Goal: Task Accomplishment & Management: Complete application form

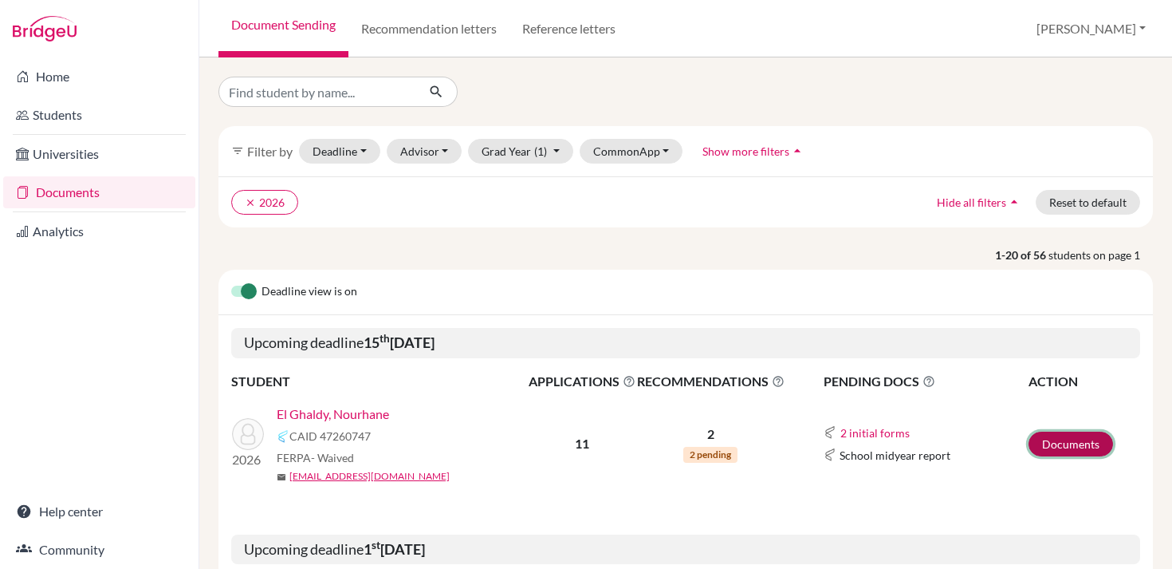
click at [1059, 442] on link "Documents" at bounding box center [1071, 444] width 85 height 25
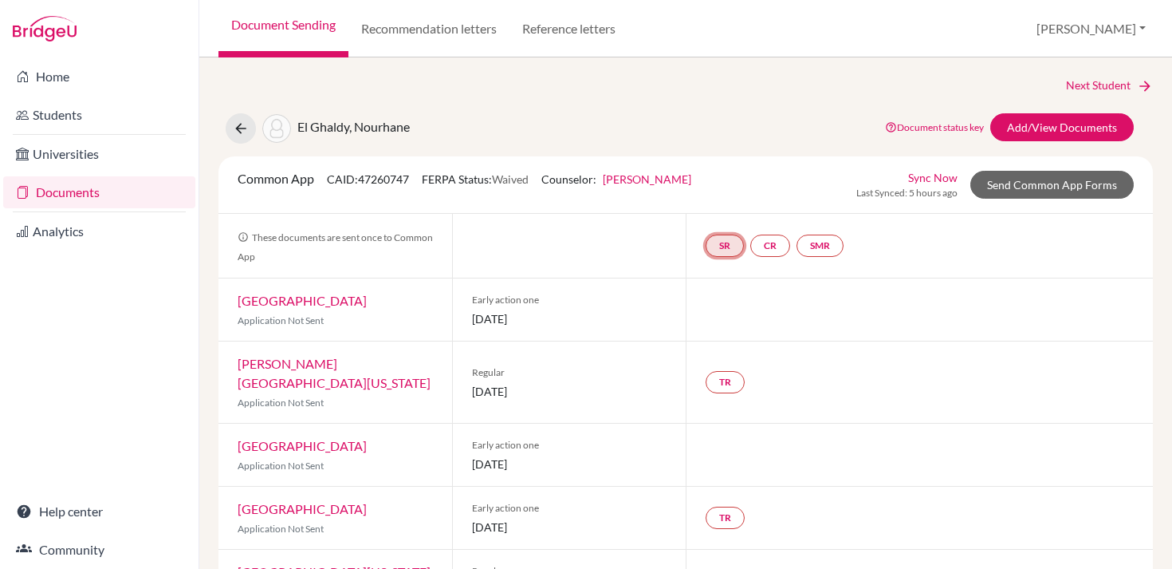
click at [729, 248] on link "SR" at bounding box center [725, 245] width 38 height 22
click at [730, 199] on link "School report" at bounding box center [725, 198] width 68 height 14
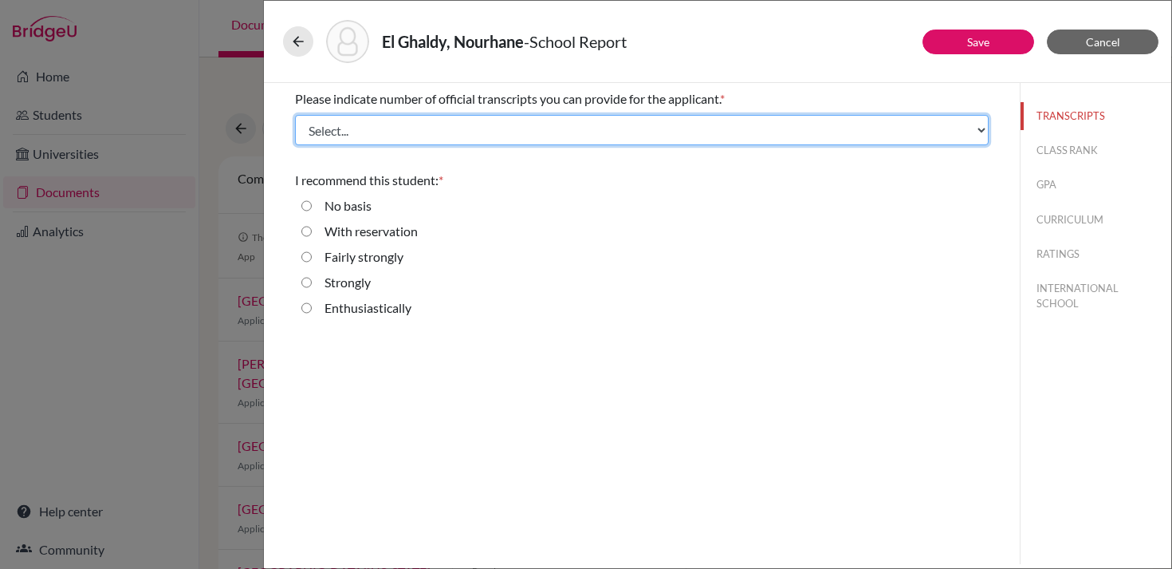
click at [494, 128] on select "Select... 1 2 3 4" at bounding box center [642, 130] width 694 height 30
select select "1"
click at [295, 115] on select "Select... 1 2 3 4" at bounding box center [642, 130] width 694 height 30
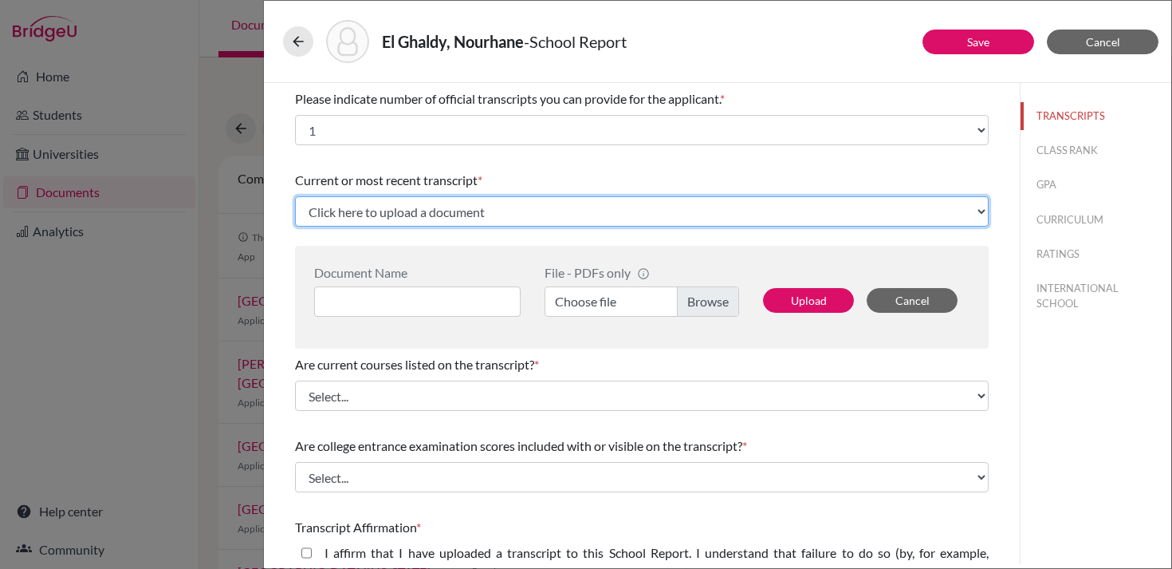
click at [444, 218] on select "Click here to upload a document Upload New File" at bounding box center [642, 211] width 694 height 30
select select "Upload New File"
click at [295, 196] on select "Click here to upload a document Upload New File" at bounding box center [642, 211] width 694 height 30
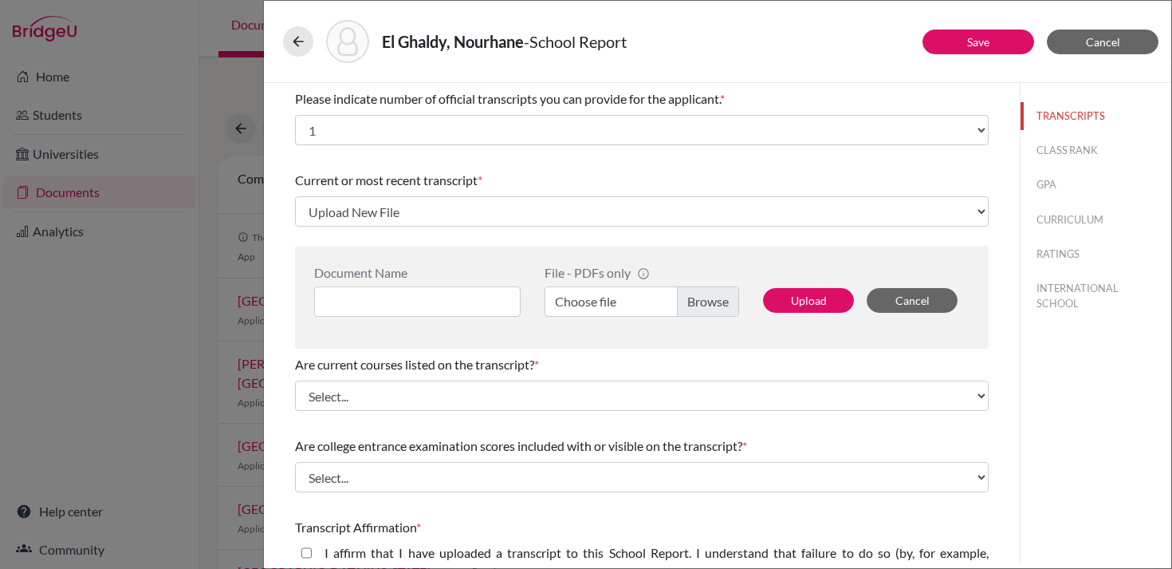
click at [615, 305] on label "Choose file" at bounding box center [642, 301] width 195 height 30
click at [615, 305] on input "Choose file" at bounding box center [642, 301] width 195 height 30
click at [415, 302] on input at bounding box center [417, 301] width 207 height 30
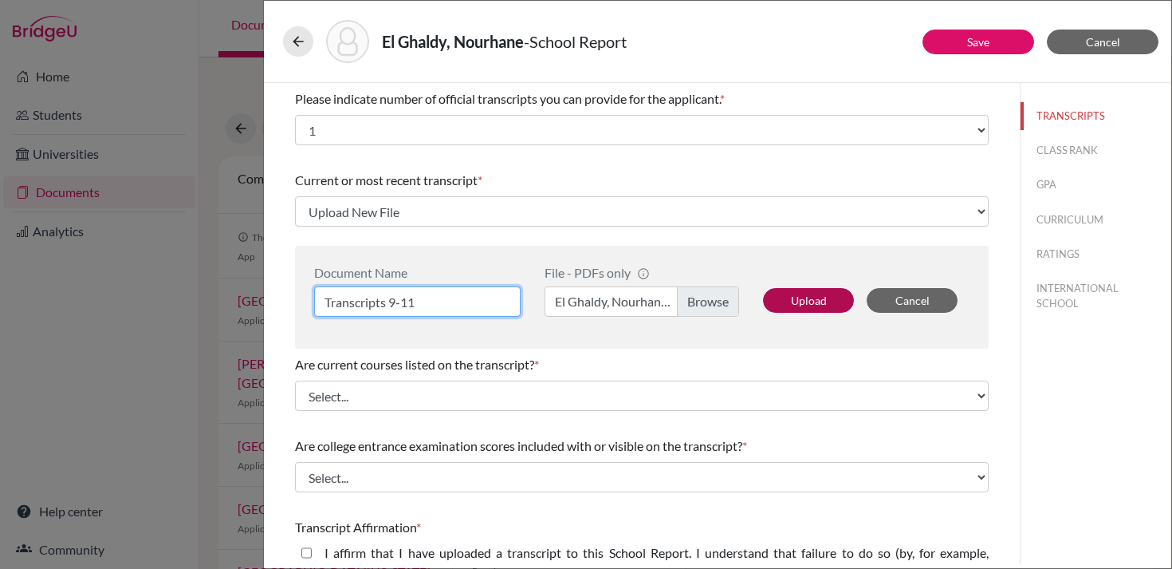
type input "Transcripts 9-11"
click at [836, 309] on button "Upload" at bounding box center [808, 300] width 91 height 25
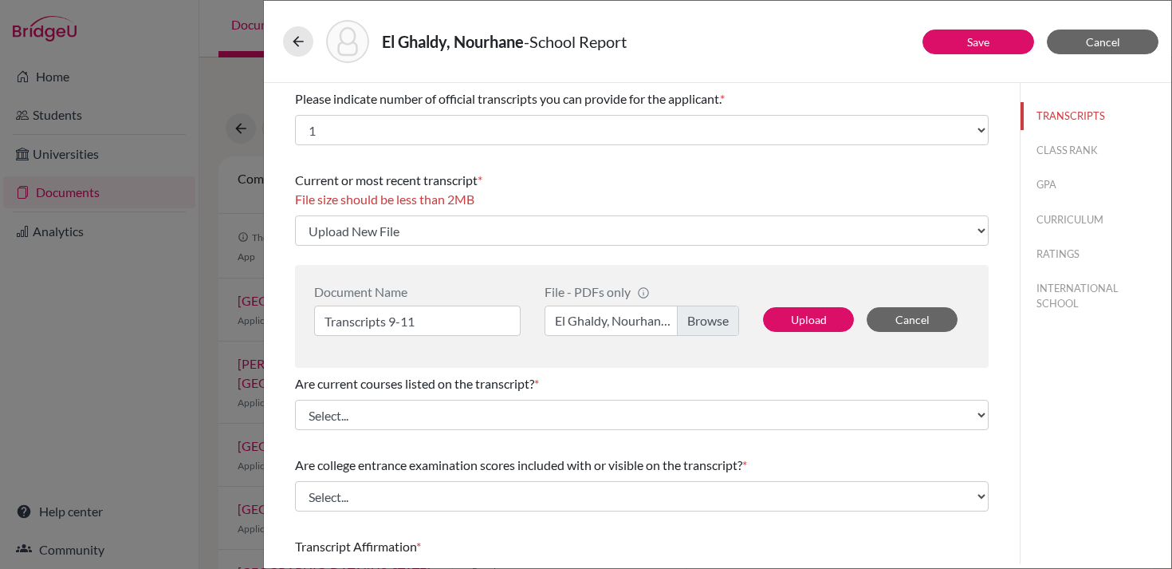
click at [711, 325] on label "El Ghaldy, Nourhane.pdf" at bounding box center [642, 320] width 195 height 30
click at [711, 325] on input "El Ghaldy, Nourhane.pdf" at bounding box center [642, 320] width 195 height 30
click at [703, 322] on label "El Ghaldy, Nourhane.pdf" at bounding box center [642, 320] width 195 height 30
click at [703, 322] on input "El Ghaldy, Nourhane.pdf" at bounding box center [642, 320] width 195 height 30
click at [804, 316] on button "Upload" at bounding box center [808, 319] width 91 height 25
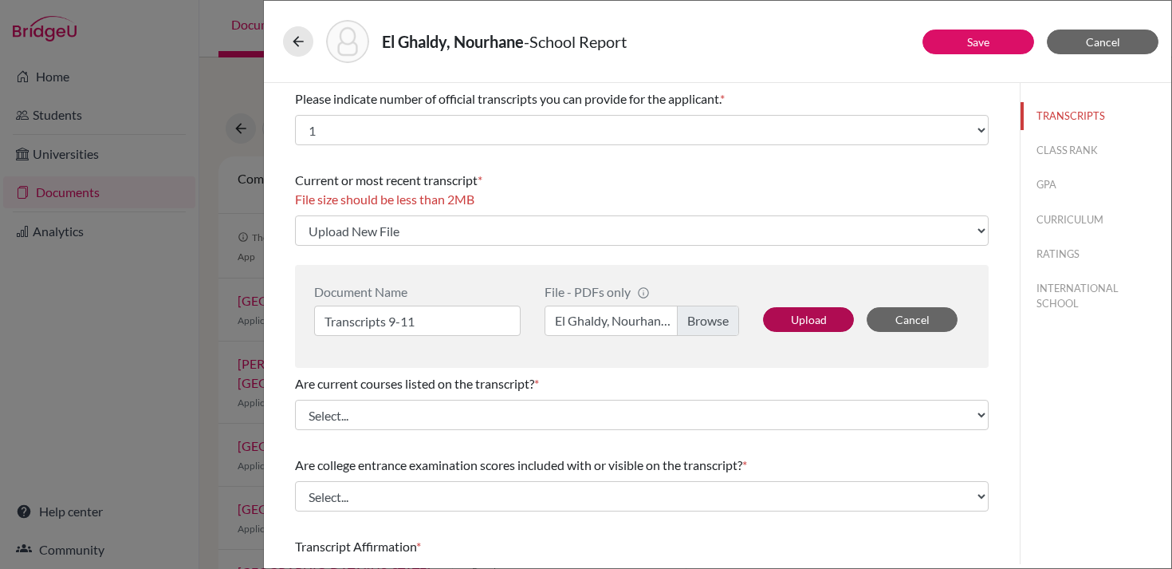
select select "673747"
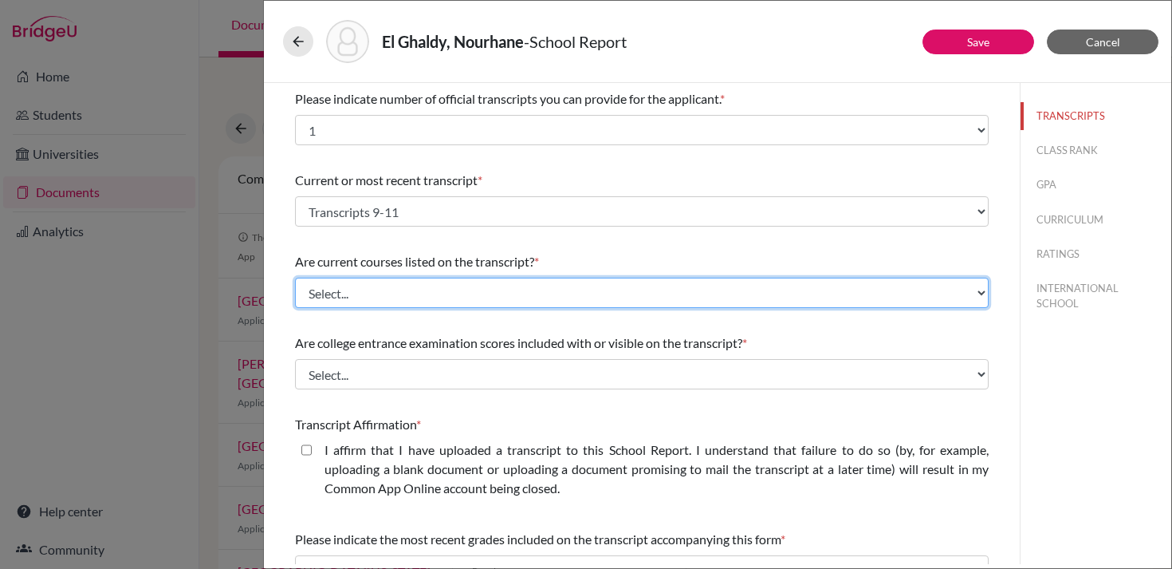
click at [515, 298] on select "Select... Yes No" at bounding box center [642, 293] width 694 height 30
select select "0"
click at [295, 278] on select "Select... Yes No" at bounding box center [642, 293] width 694 height 30
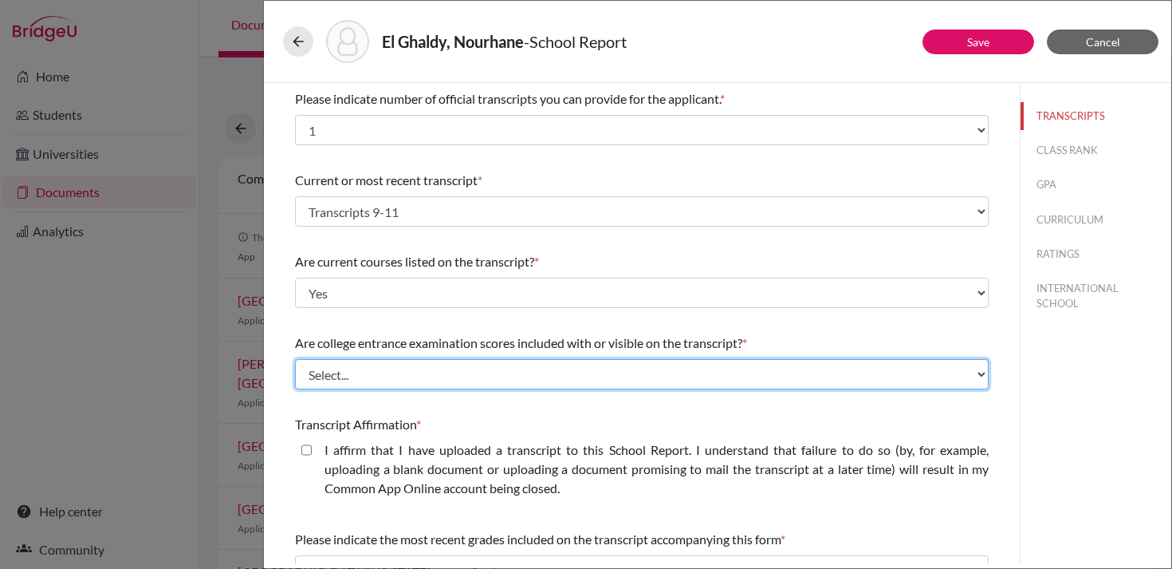
click at [475, 377] on select "Select... Yes No" at bounding box center [642, 374] width 694 height 30
select select "1"
click at [295, 359] on select "Select... Yes No" at bounding box center [642, 374] width 694 height 30
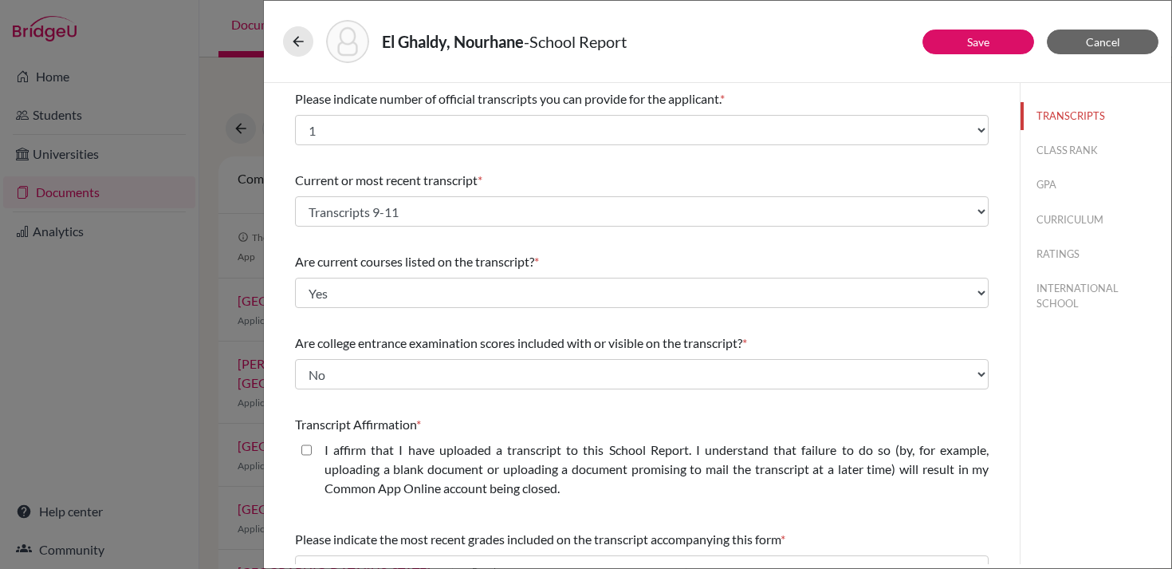
click at [453, 466] on label "I affirm that I have uploaded a transcript to this School Report. I understand …" at bounding box center [657, 468] width 664 height 57
click at [312, 459] on closed\ "I affirm that I have uploaded a transcript to this School Report. I understand …" at bounding box center [306, 449] width 10 height 19
checkbox closed\ "true"
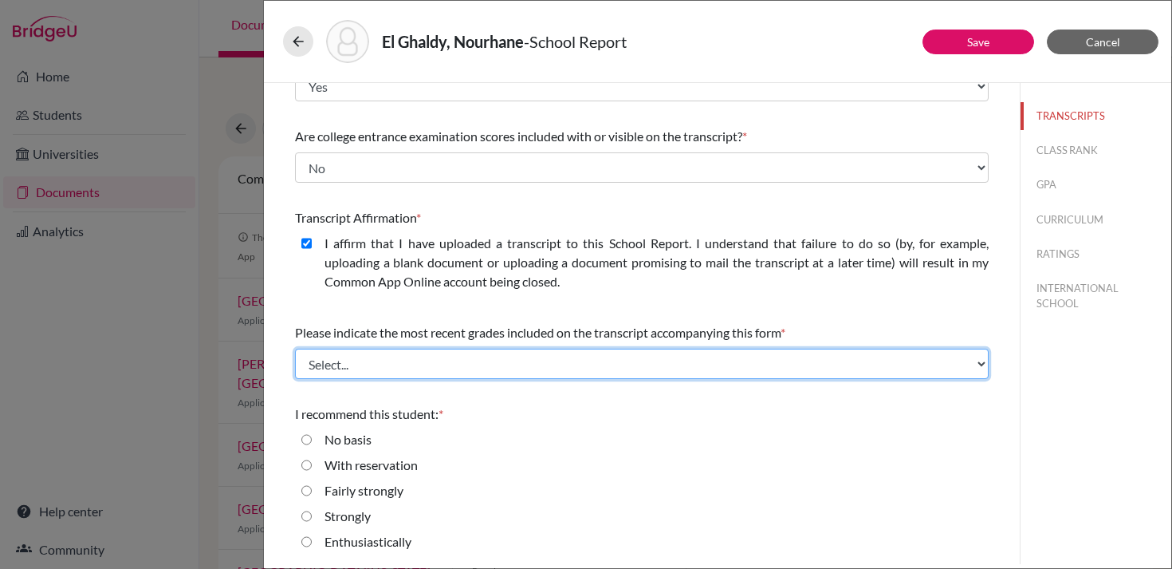
click at [444, 365] on select "Select... Final junior year grades 1st Quarter senior year grades 2nd Quarter/1…" at bounding box center [642, 364] width 694 height 30
select select "0"
click at [295, 349] on select "Select... Final junior year grades 1st Quarter senior year grades 2nd Quarter/1…" at bounding box center [642, 364] width 694 height 30
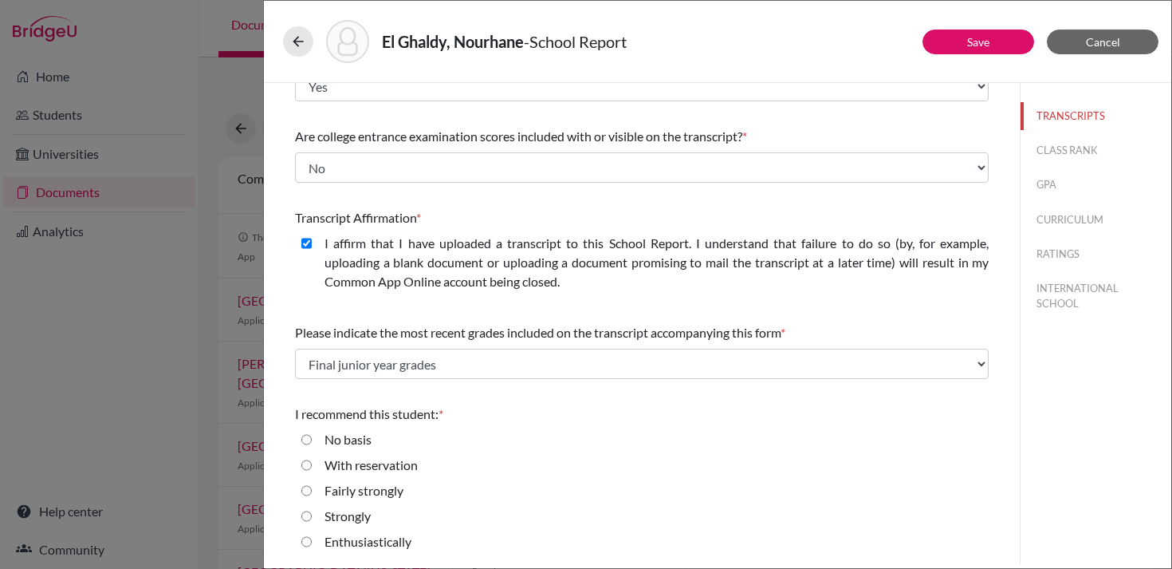
click at [354, 509] on label "Strongly" at bounding box center [348, 515] width 46 height 19
click at [312, 509] on input "Strongly" at bounding box center [306, 515] width 10 height 19
radio input "true"
click at [982, 51] on button "Save" at bounding box center [979, 42] width 112 height 25
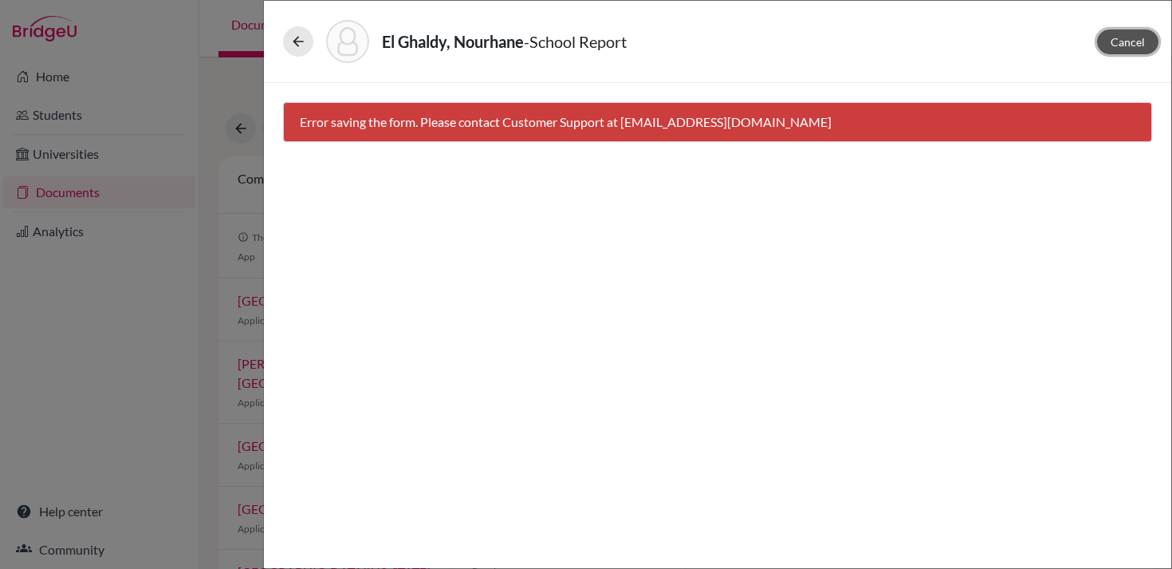
click at [1117, 44] on span "Cancel" at bounding box center [1128, 42] width 34 height 14
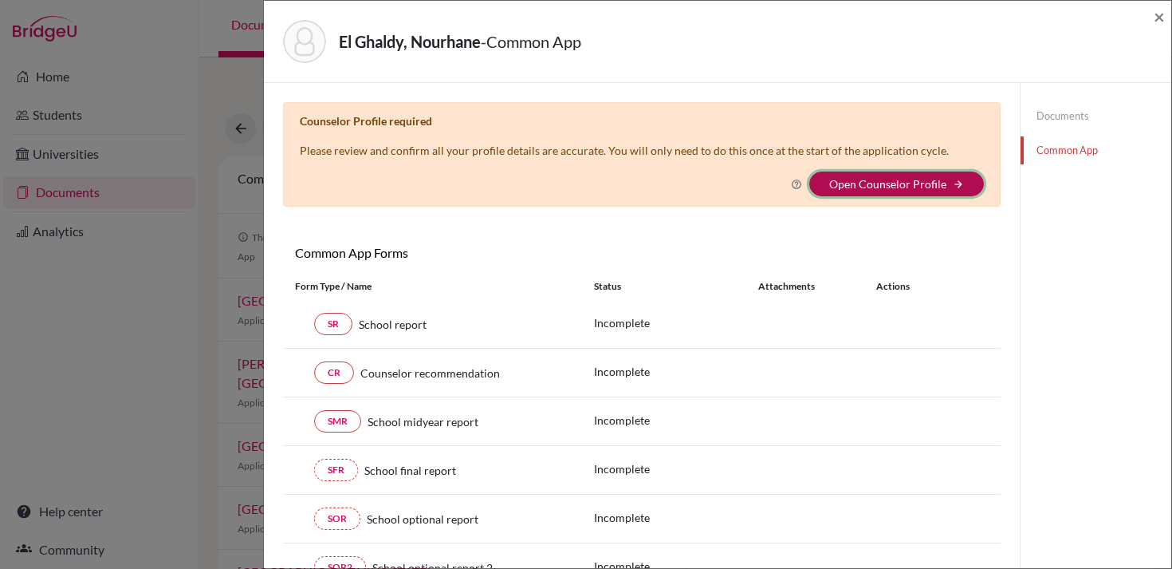
click at [954, 181] on icon "arrow_forward" at bounding box center [958, 184] width 11 height 11
click at [859, 186] on link "Open Counselor Profile" at bounding box center [888, 184] width 117 height 14
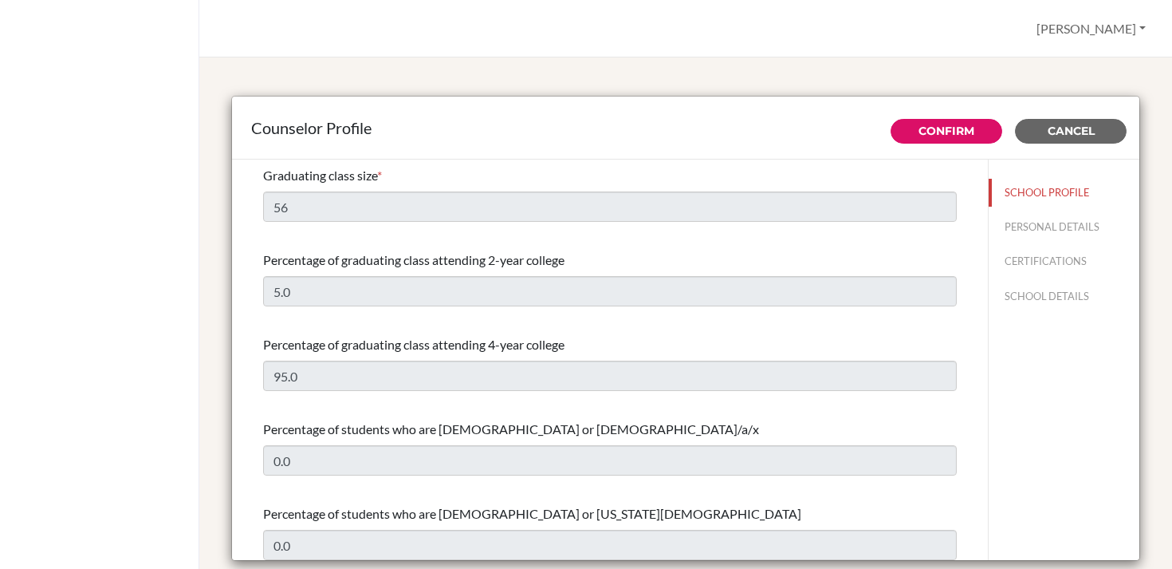
select select "1"
select select "351575"
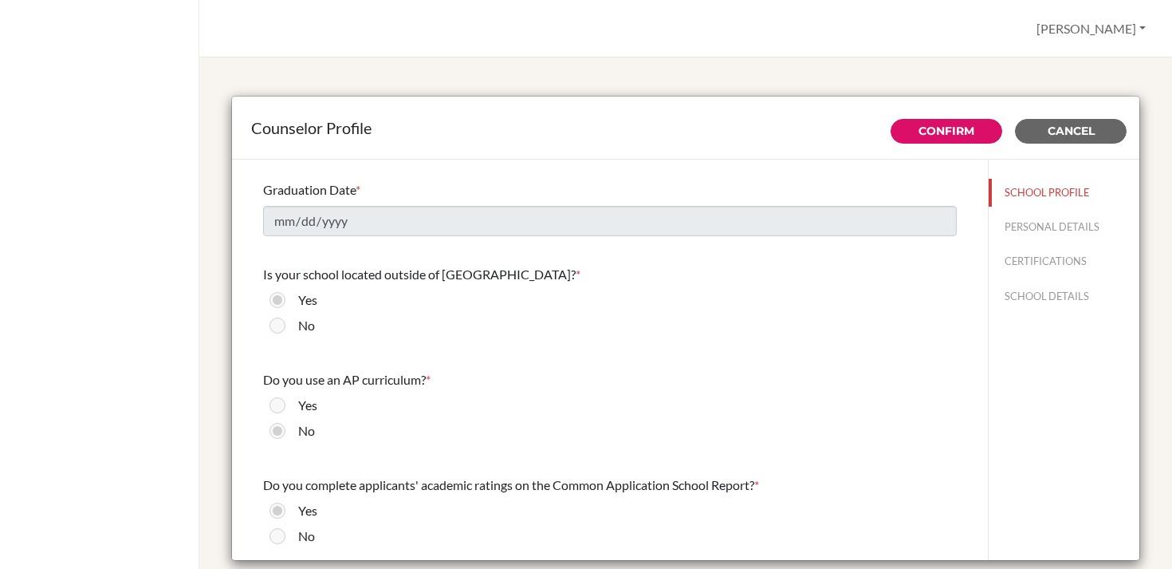
scroll to position [1764, 0]
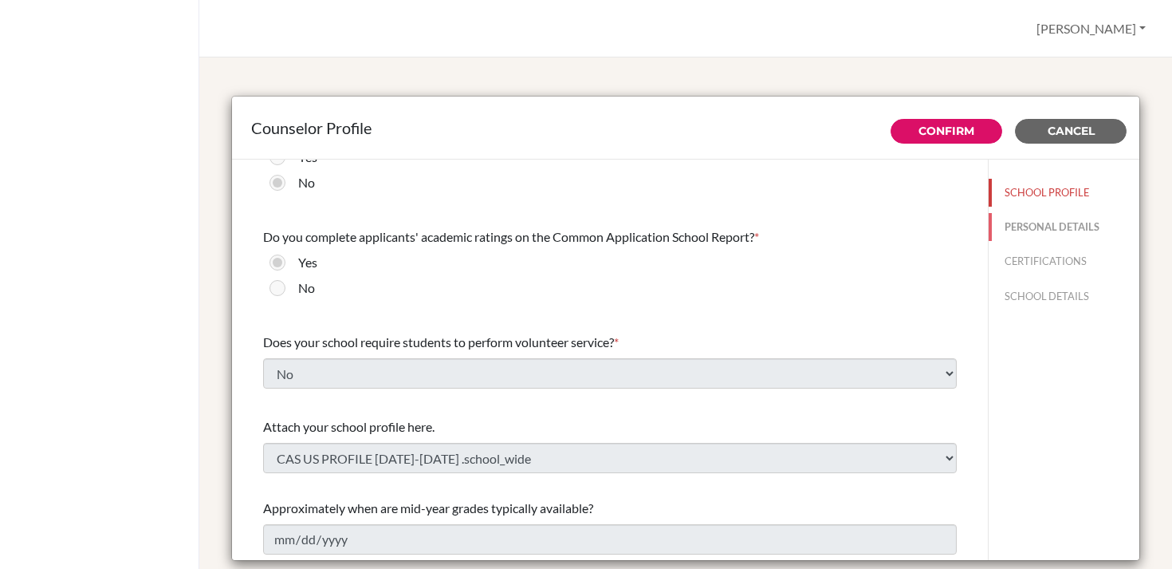
click at [1040, 229] on button "PERSONAL DETAILS" at bounding box center [1064, 227] width 151 height 28
type input "[PERSON_NAME]"
type input "Advisor"
type input "212.522-793-939"
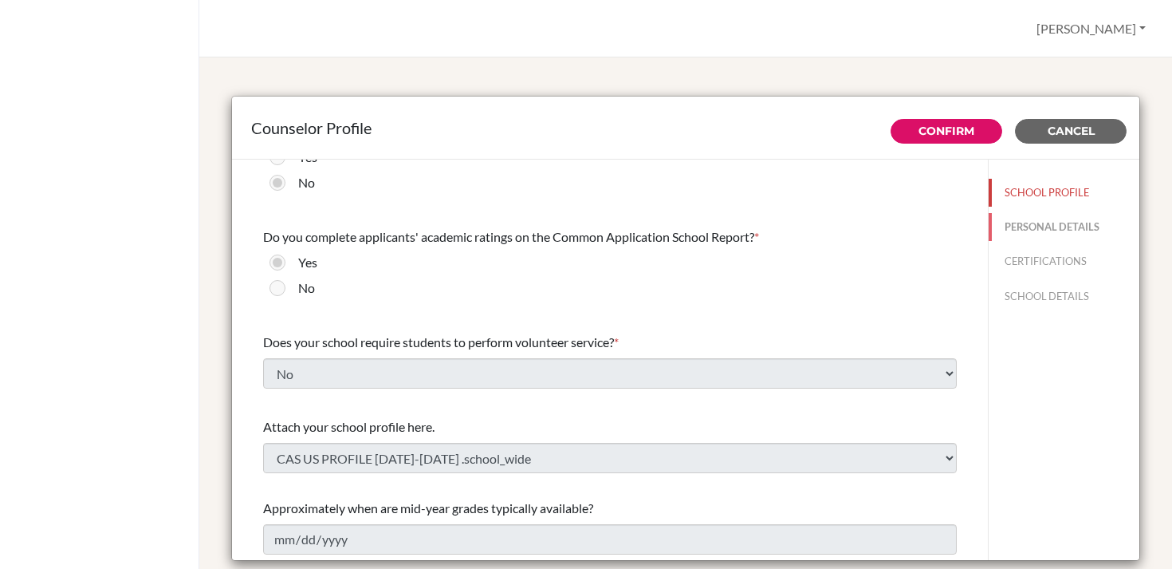
type input "cgilbert@cas.ac.ma"
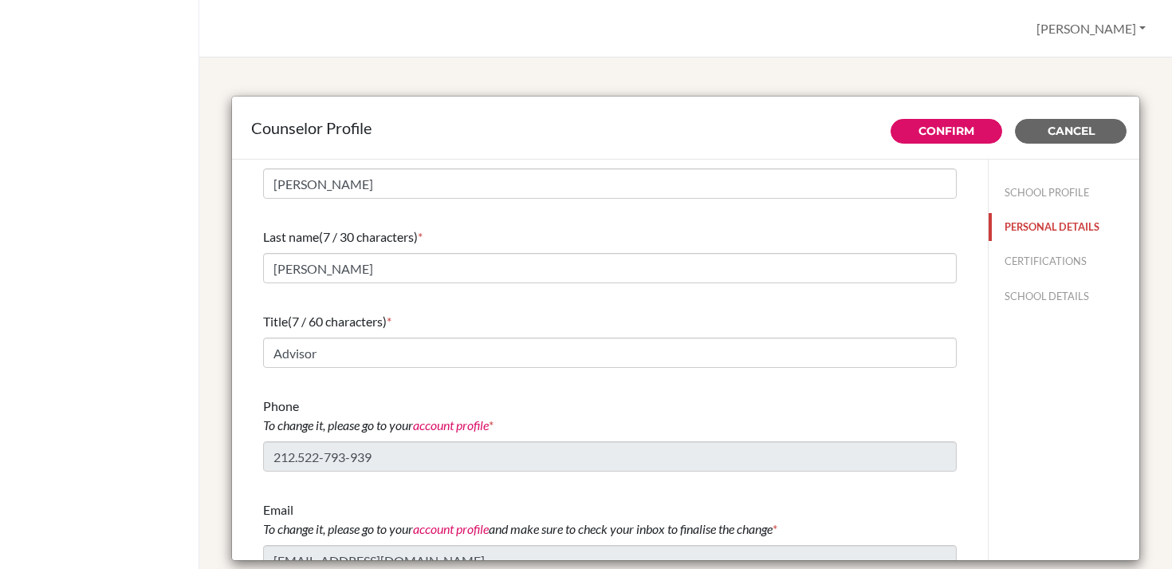
scroll to position [44, 0]
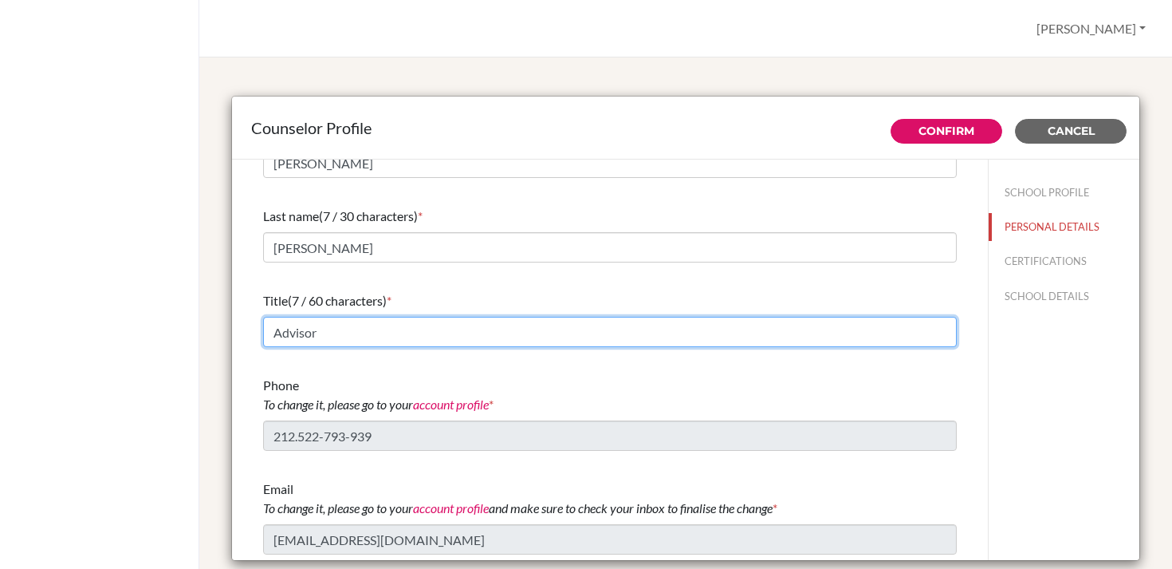
drag, startPoint x: 344, startPoint y: 334, endPoint x: 263, endPoint y: 327, distance: 80.9
click at [263, 327] on input "Advisor" at bounding box center [610, 332] width 694 height 30
type input "Upper School Counselor"
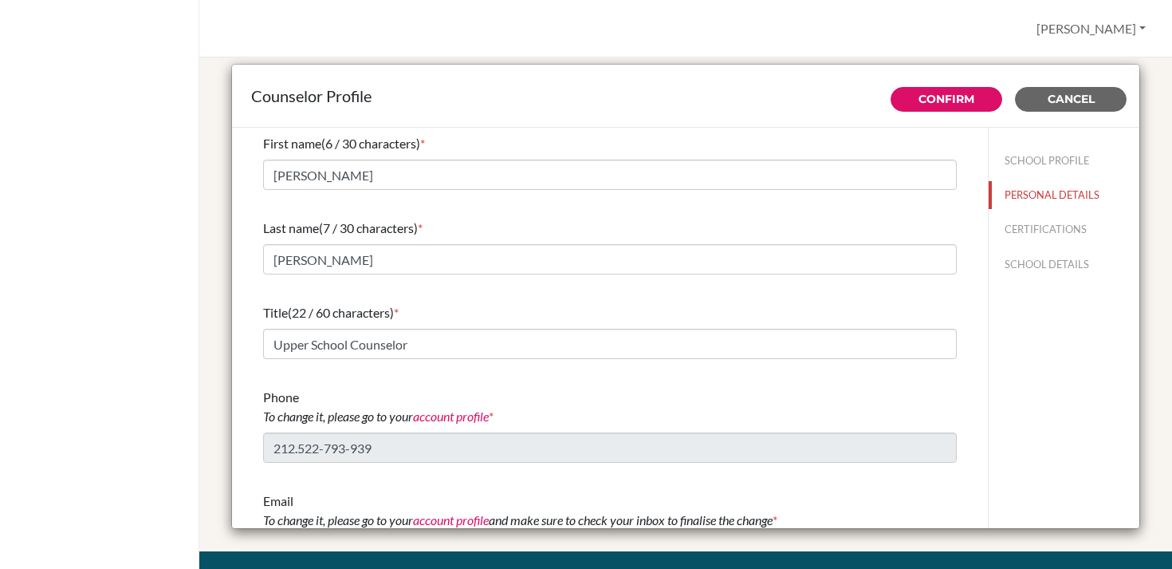
scroll to position [0, 0]
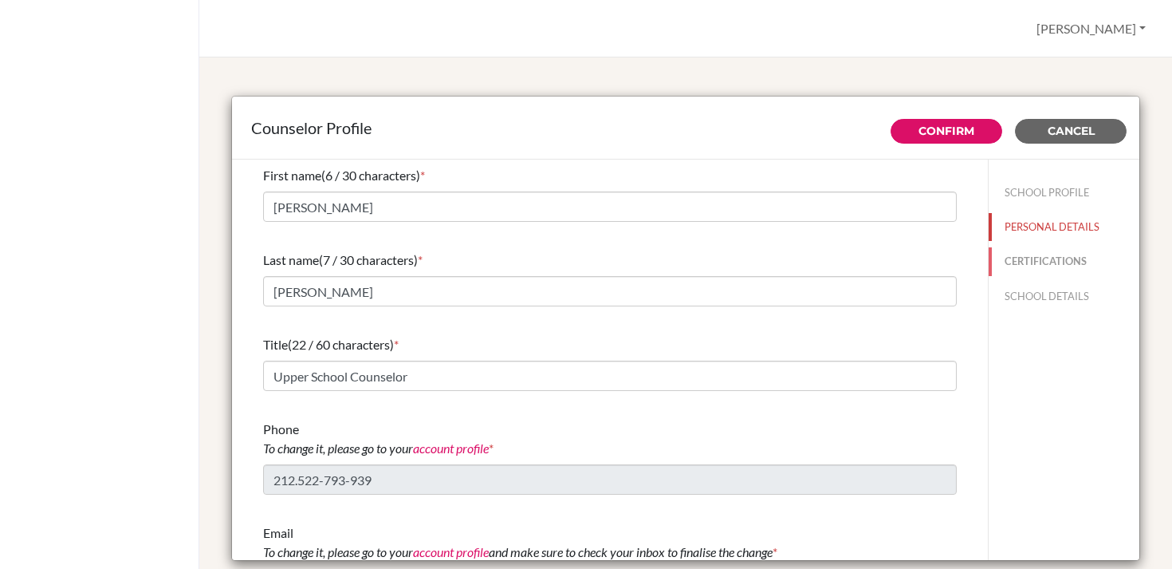
click at [1023, 259] on button "CERTIFICATIONS" at bounding box center [1064, 261] width 151 height 28
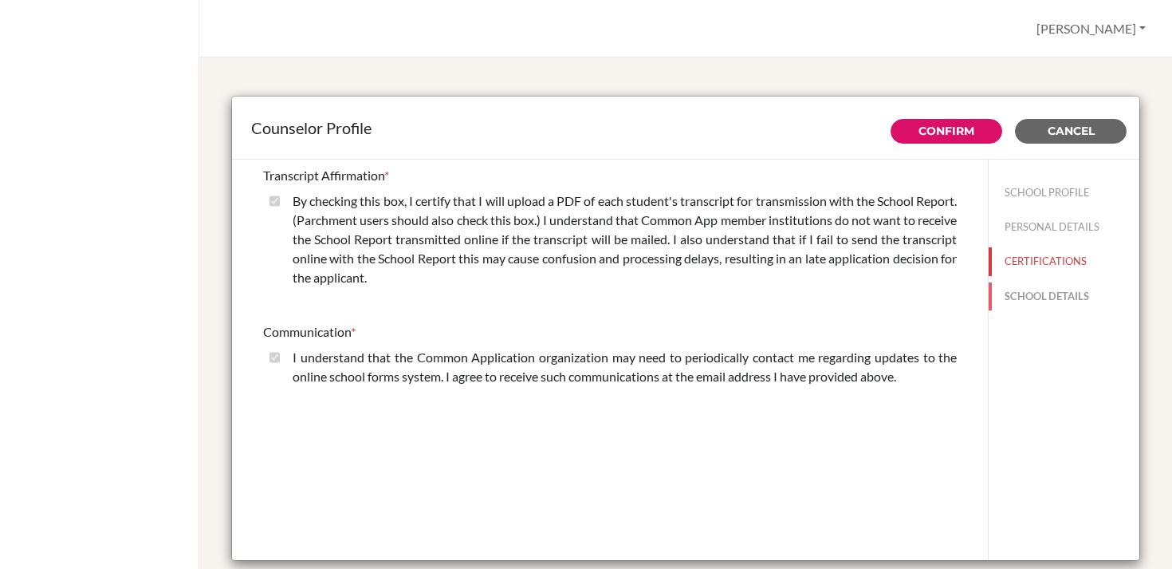
click at [1042, 293] on button "SCHOOL DETAILS" at bounding box center [1064, 296] width 151 height 28
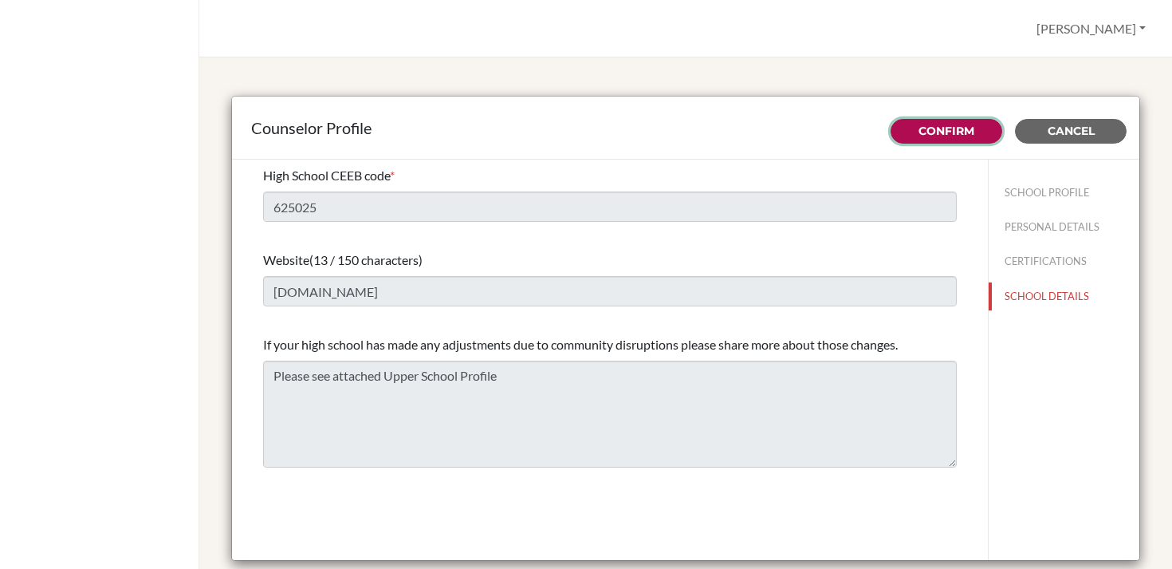
click at [968, 130] on link "Confirm" at bounding box center [947, 131] width 56 height 14
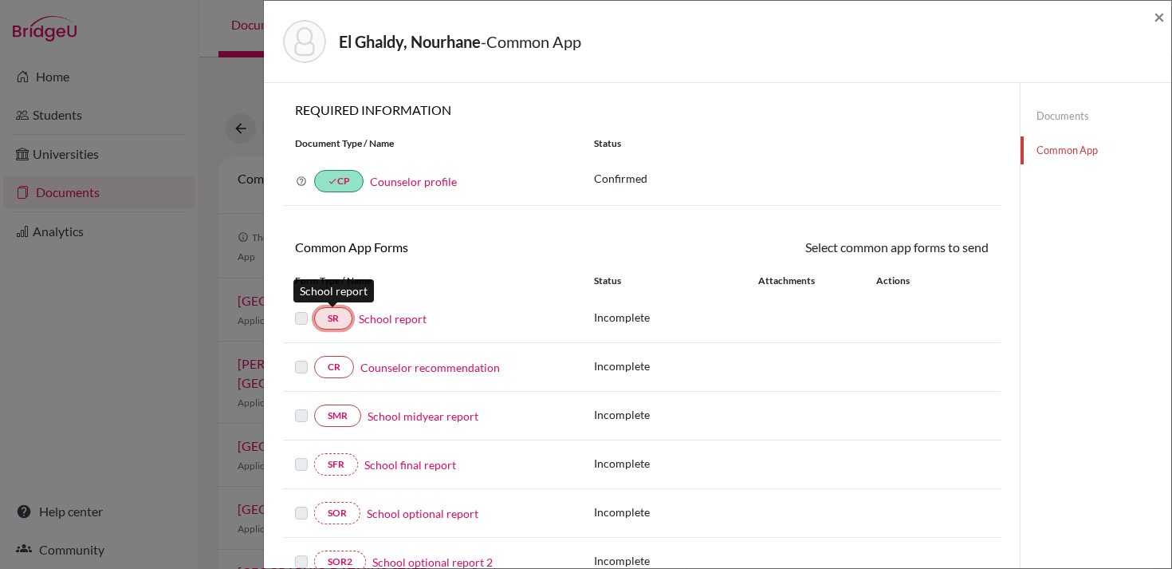
click at [329, 320] on link "SR" at bounding box center [333, 318] width 38 height 22
click at [337, 319] on link "SR" at bounding box center [333, 318] width 38 height 22
click at [1151, 18] on div "El Ghaldy, Nourhane - Common App ×" at bounding box center [717, 41] width 895 height 69
click at [1161, 15] on span "×" at bounding box center [1159, 16] width 11 height 23
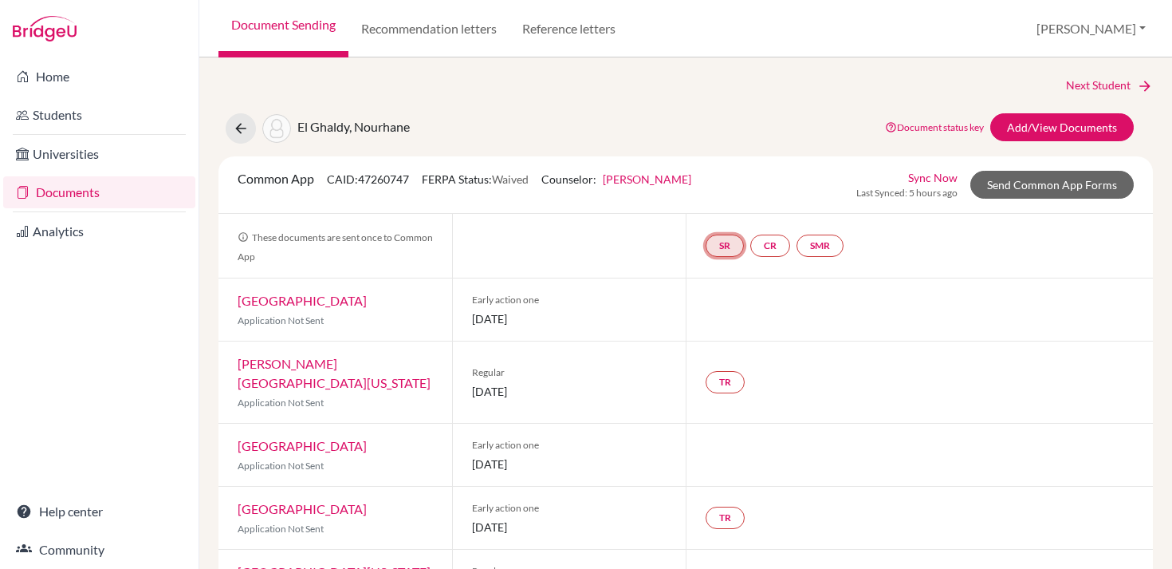
click at [725, 246] on link "SR" at bounding box center [725, 245] width 38 height 22
click at [714, 194] on link "School report" at bounding box center [725, 198] width 68 height 14
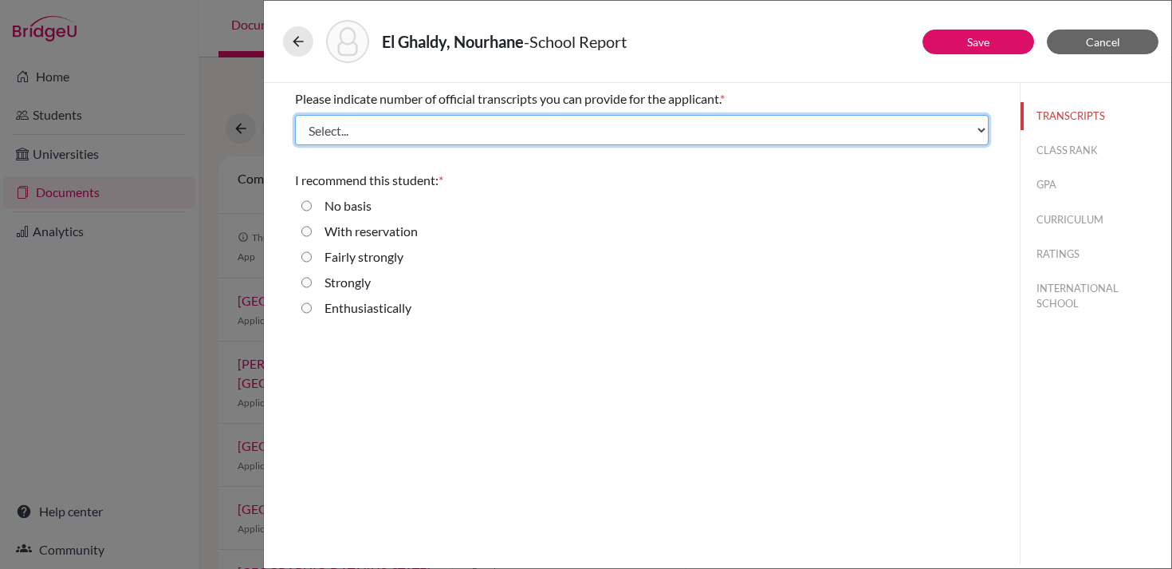
click at [490, 128] on select "Select... 1 2 3 4" at bounding box center [642, 130] width 694 height 30
select select "1"
click at [295, 115] on select "Select... 1 2 3 4" at bounding box center [642, 130] width 694 height 30
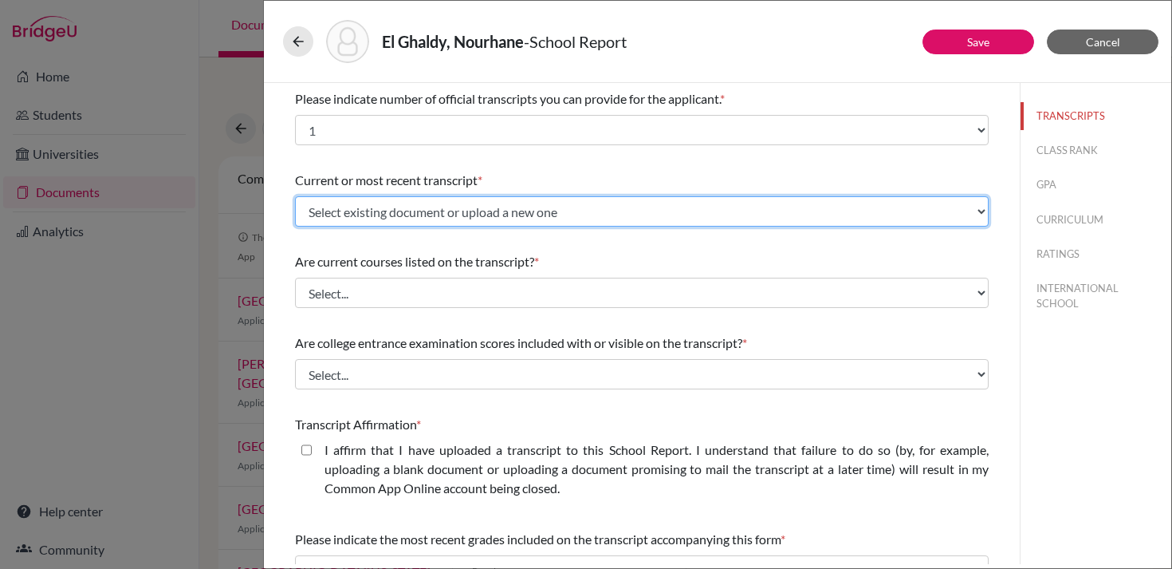
click at [422, 213] on select "Select existing document or upload a new one Transcripts 9-11 Upload New File" at bounding box center [642, 211] width 694 height 30
select select "673747"
click at [295, 196] on select "Select existing document or upload a new one Transcripts 9-11 Upload New File" at bounding box center [642, 211] width 694 height 30
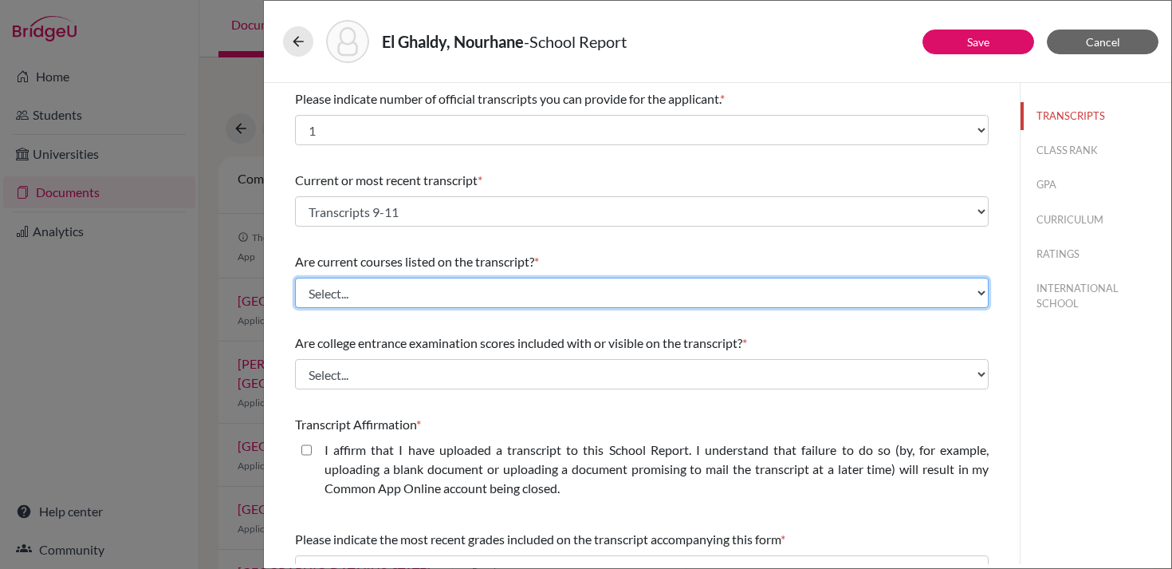
click at [385, 297] on select "Select... Yes No" at bounding box center [642, 293] width 694 height 30
select select "0"
click at [295, 278] on select "Select... Yes No" at bounding box center [642, 293] width 694 height 30
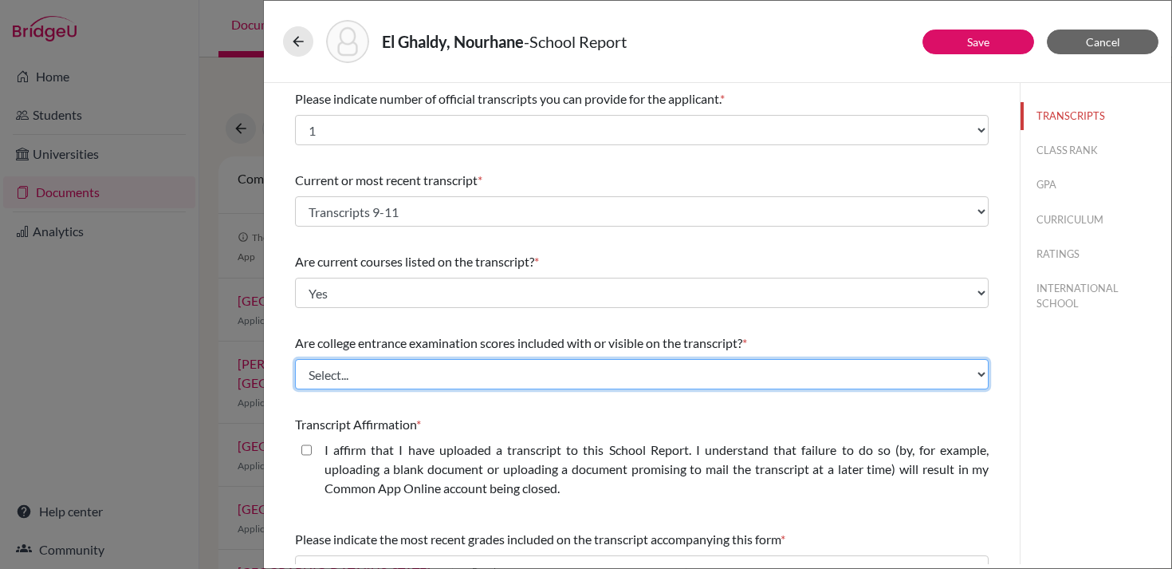
click at [361, 373] on select "Select... Yes No" at bounding box center [642, 374] width 694 height 30
select select "1"
click at [295, 359] on select "Select... Yes No" at bounding box center [642, 374] width 694 height 30
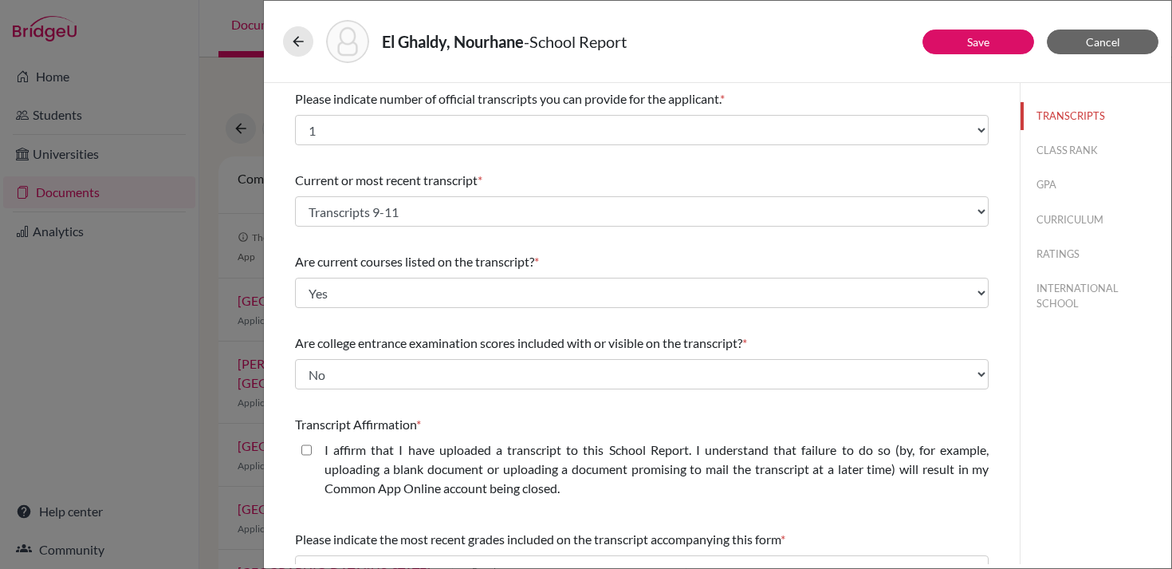
click at [351, 469] on label "I affirm that I have uploaded a transcript to this School Report. I understand …" at bounding box center [657, 468] width 664 height 57
click at [312, 459] on closed\ "I affirm that I have uploaded a transcript to this School Report. I understand …" at bounding box center [306, 449] width 10 height 19
checkbox closed\ "true"
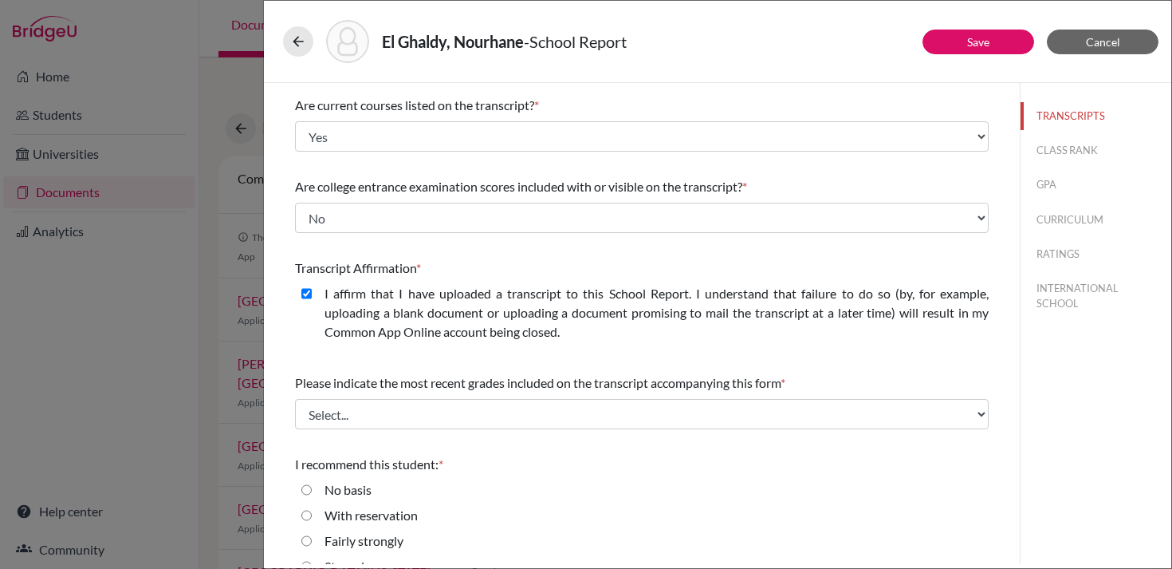
scroll to position [207, 0]
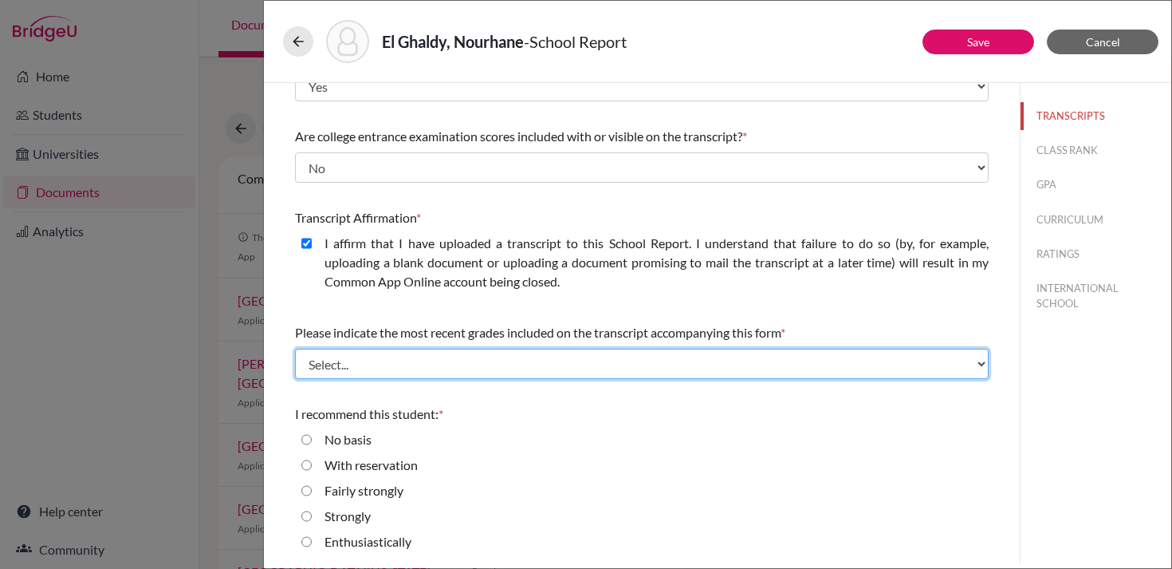
click at [380, 364] on select "Select... Final junior year grades 1st Quarter senior year grades 2nd Quarter/1…" at bounding box center [642, 364] width 694 height 30
select select "0"
click at [295, 349] on select "Select... Final junior year grades 1st Quarter senior year grades 2nd Quarter/1…" at bounding box center [642, 364] width 694 height 30
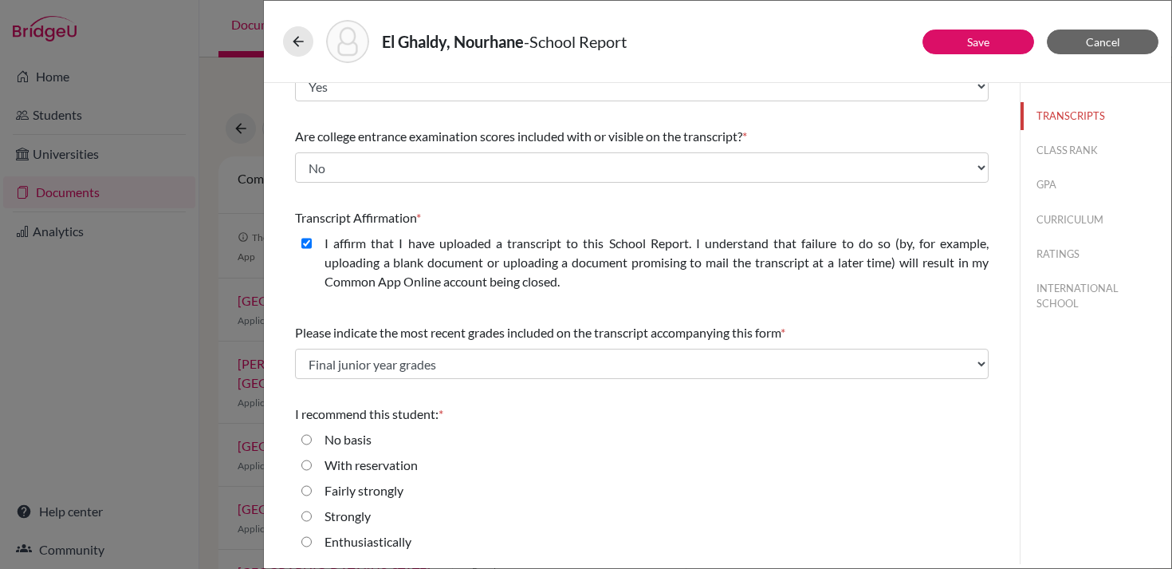
click at [333, 516] on label "Strongly" at bounding box center [348, 515] width 46 height 19
click at [312, 516] on input "Strongly" at bounding box center [306, 515] width 10 height 19
radio input "true"
click at [1050, 151] on button "CLASS RANK" at bounding box center [1096, 150] width 151 height 28
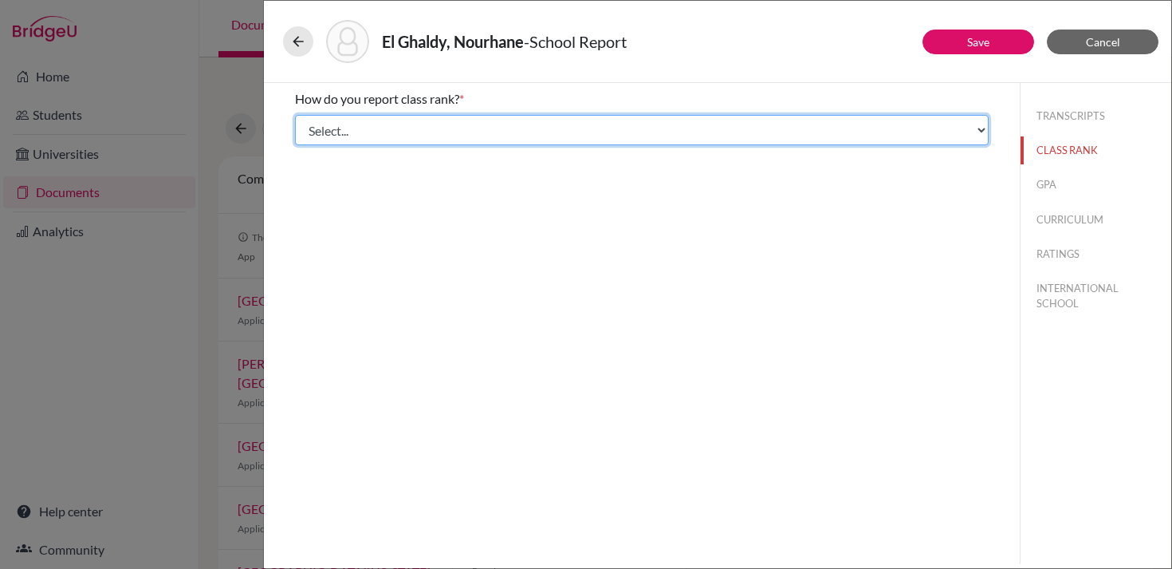
click at [843, 125] on select "Select... Exact Decile Quintile Quartile None" at bounding box center [642, 130] width 694 height 30
select select "5"
click at [295, 115] on select "Select... Exact Decile Quintile Quartile None" at bounding box center [642, 130] width 694 height 30
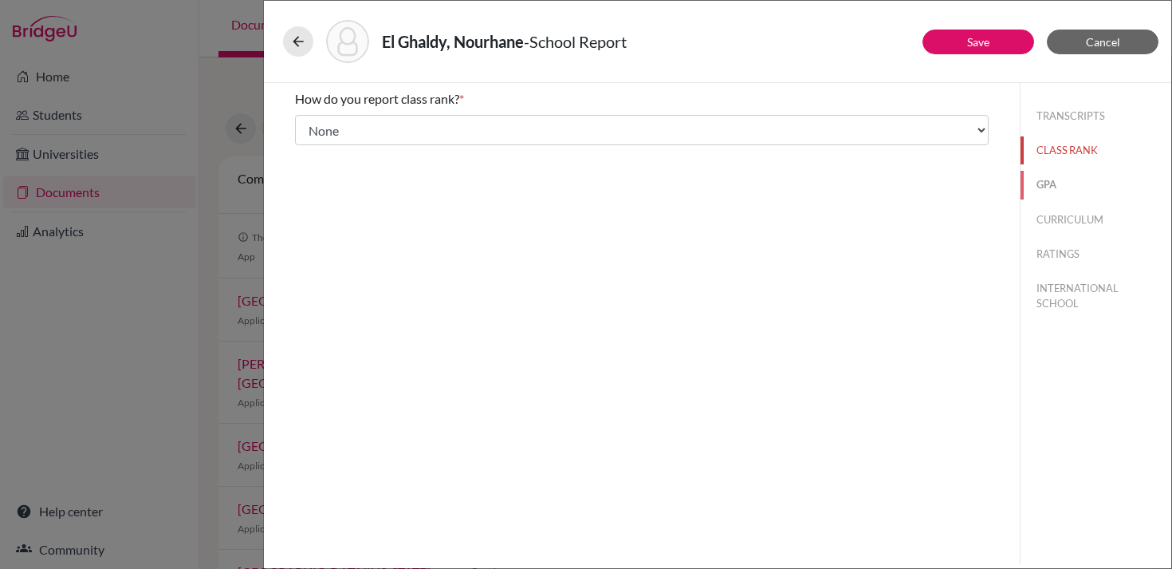
click at [1054, 184] on button "GPA" at bounding box center [1096, 185] width 151 height 28
click at [308, 151] on input "No" at bounding box center [306, 149] width 10 height 19
radio input "true"
click at [1059, 222] on button "CURRICULUM" at bounding box center [1096, 220] width 151 height 28
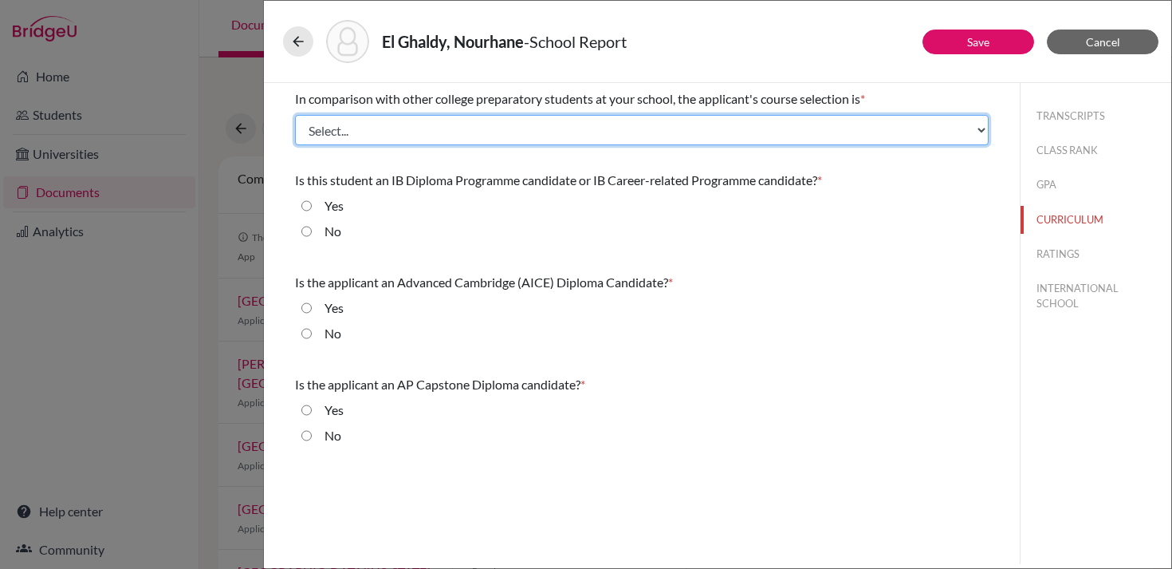
click at [528, 132] on select "Select... Less than demanding Average Demanding Very demanding Most demanding P…" at bounding box center [642, 130] width 694 height 30
select select "2"
click at [295, 115] on select "Select... Less than demanding Average Demanding Very demanding Most demanding P…" at bounding box center [642, 130] width 694 height 30
click at [404, 135] on select "Select... Less than demanding Average Demanding Very demanding Most demanding P…" at bounding box center [642, 130] width 694 height 30
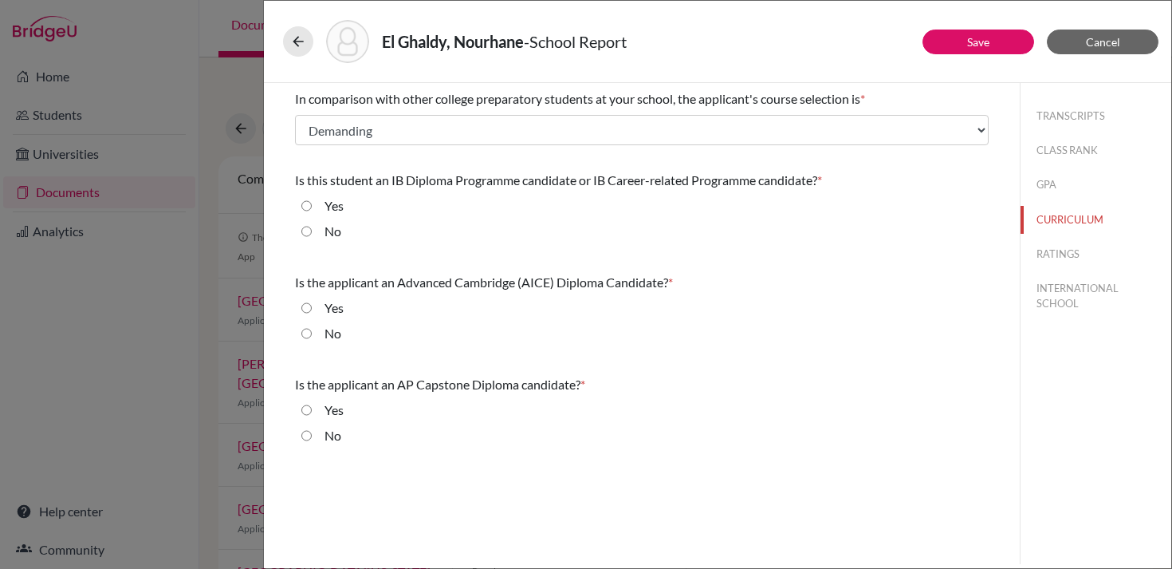
click at [307, 203] on input "Yes" at bounding box center [306, 205] width 10 height 19
radio input "true"
click at [305, 336] on input "No" at bounding box center [306, 333] width 10 height 19
radio input "true"
click at [308, 433] on input "No" at bounding box center [306, 435] width 10 height 19
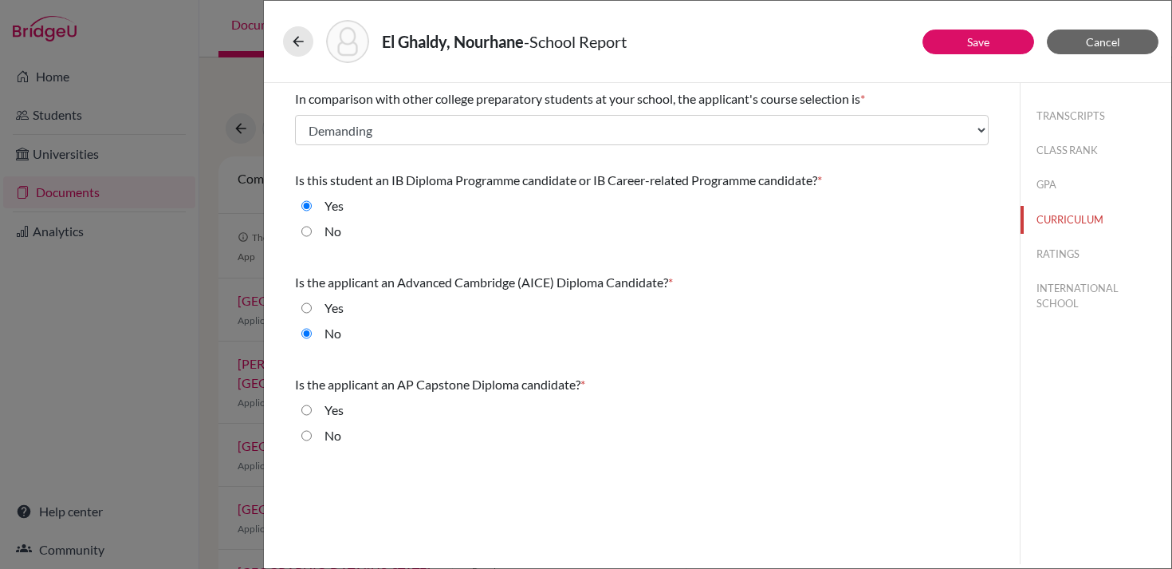
radio input "true"
click at [1056, 259] on button "RATINGS" at bounding box center [1096, 254] width 151 height 28
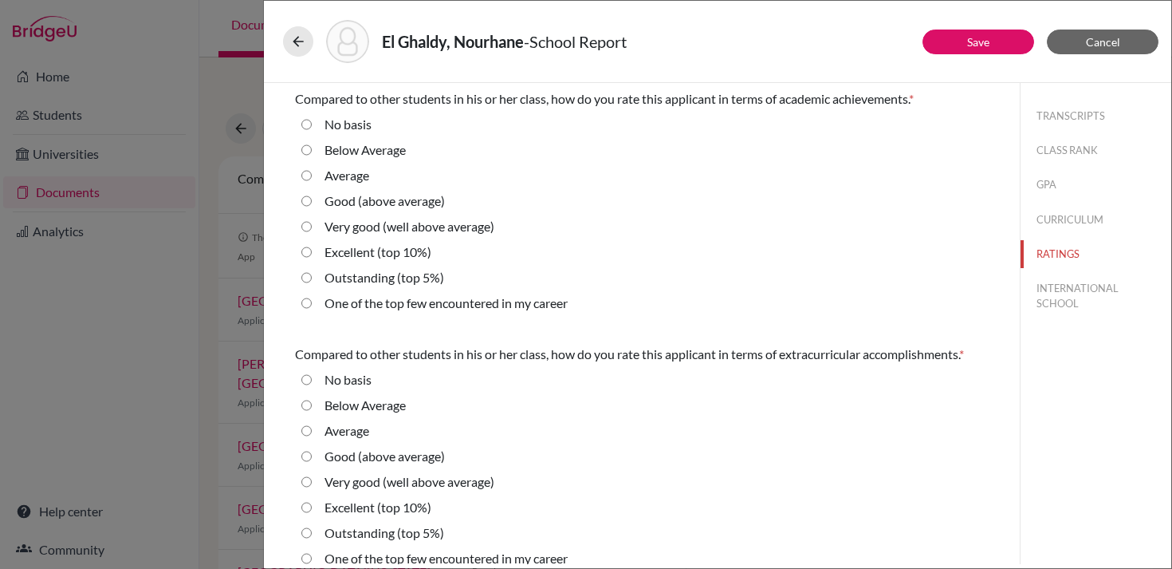
click at [357, 199] on label "Good (above average)" at bounding box center [385, 200] width 120 height 19
click at [312, 199] on average\) "Good (above average)" at bounding box center [306, 200] width 10 height 19
radio average\) "true"
click at [339, 174] on label "Average" at bounding box center [347, 175] width 45 height 19
click at [312, 174] on input "Average" at bounding box center [306, 175] width 10 height 19
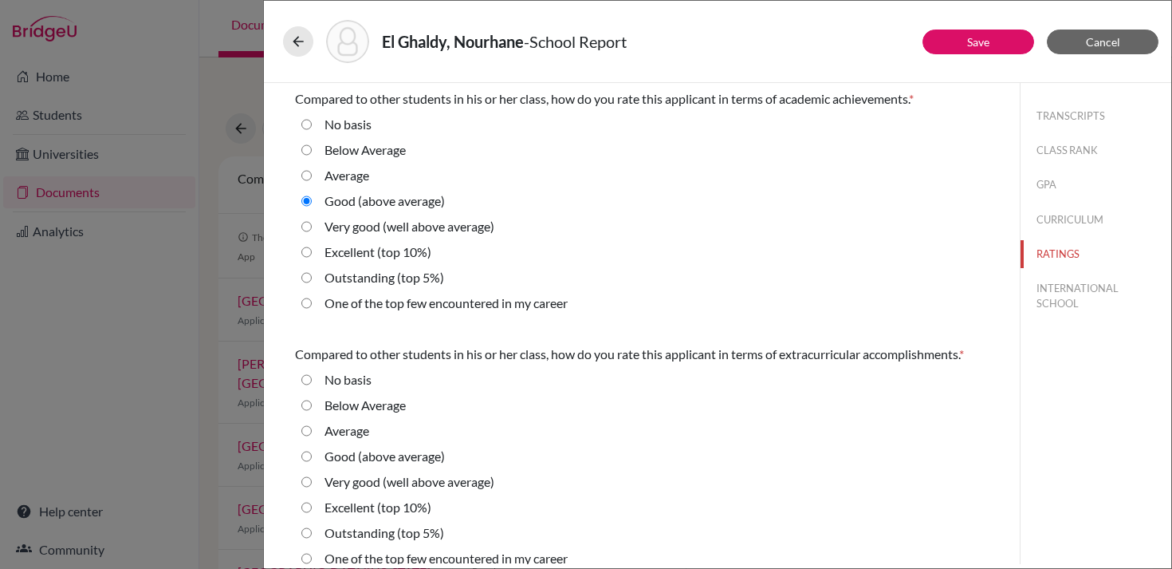
radio input "true"
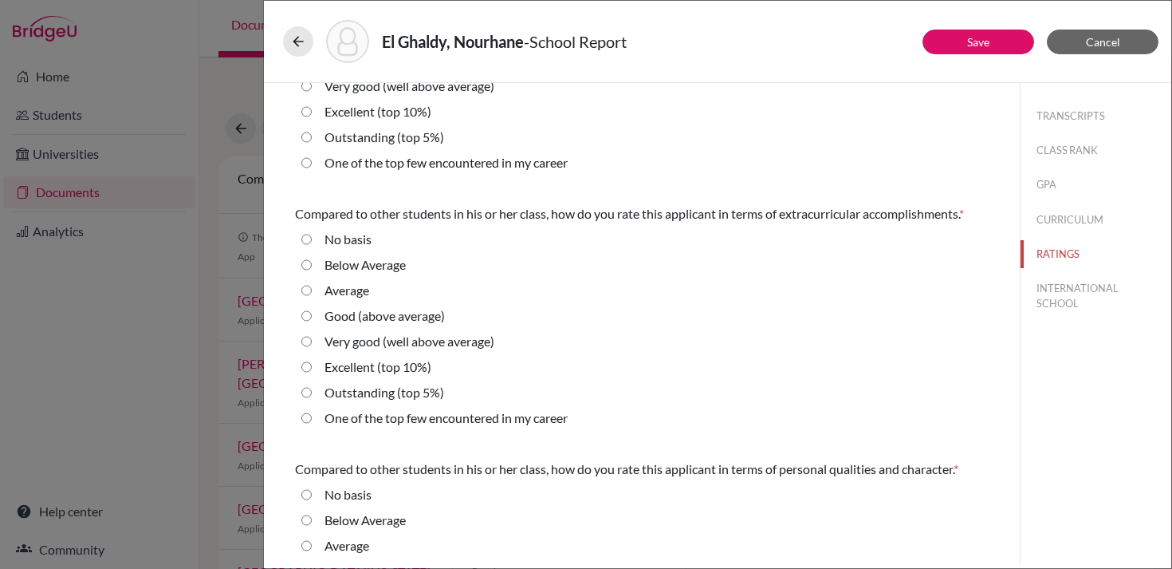
scroll to position [146, 0]
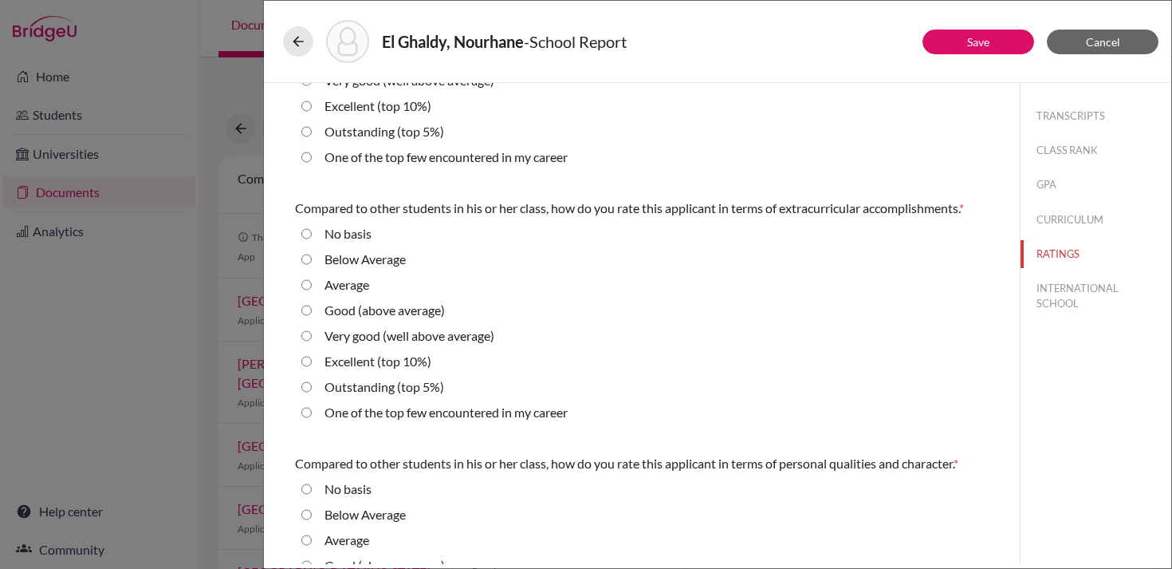
click at [325, 282] on label "Average" at bounding box center [347, 284] width 45 height 19
click at [312, 282] on input "Average" at bounding box center [306, 284] width 10 height 19
radio input "true"
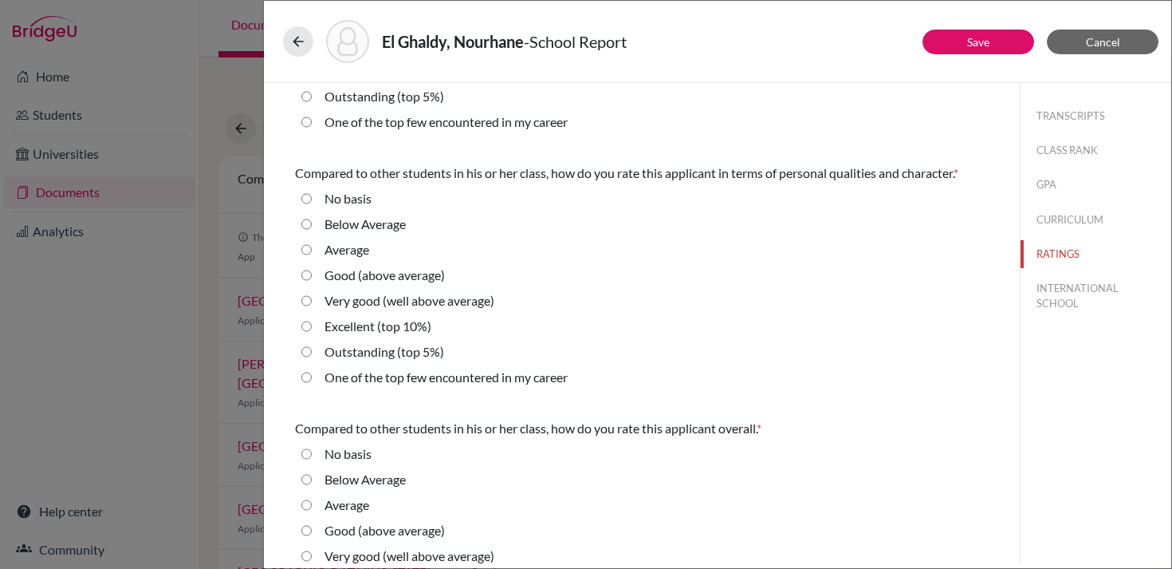
click at [330, 250] on label "Average" at bounding box center [347, 249] width 45 height 19
click at [312, 250] on input "Average" at bounding box center [306, 249] width 10 height 19
radio input "true"
click at [343, 298] on label "Very good (well above average)" at bounding box center [410, 300] width 170 height 19
click at [312, 298] on average\) "Very good (well above average)" at bounding box center [306, 300] width 10 height 19
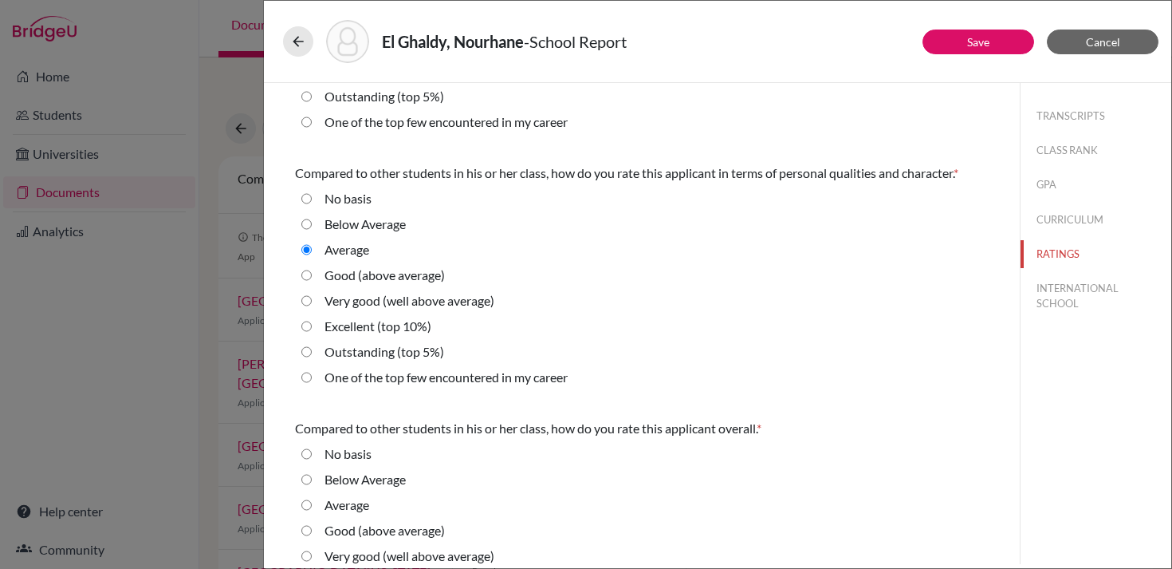
radio average\) "true"
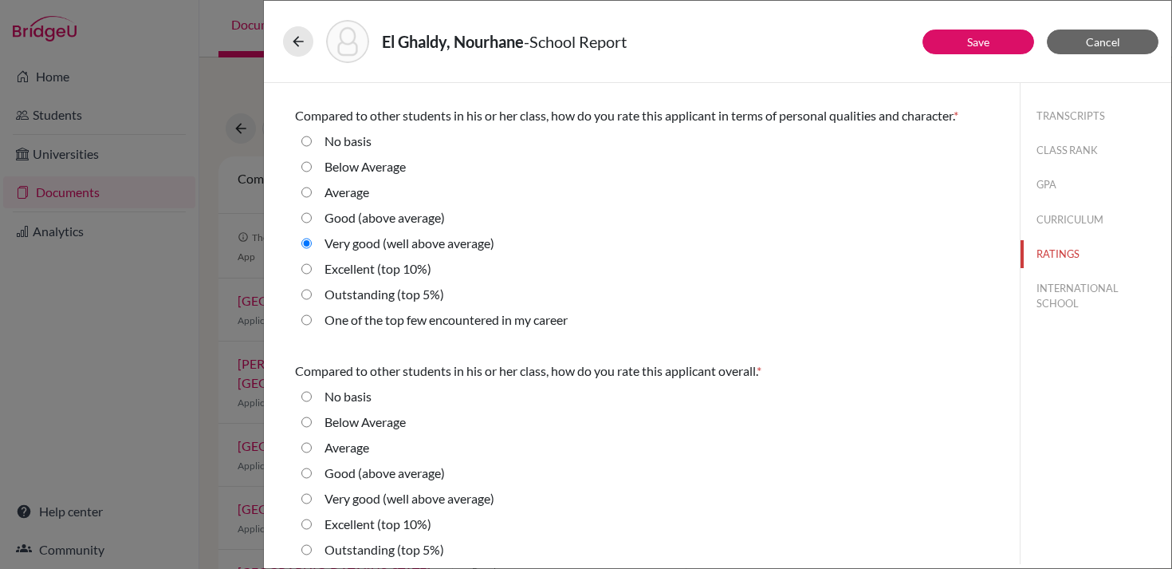
scroll to position [527, 0]
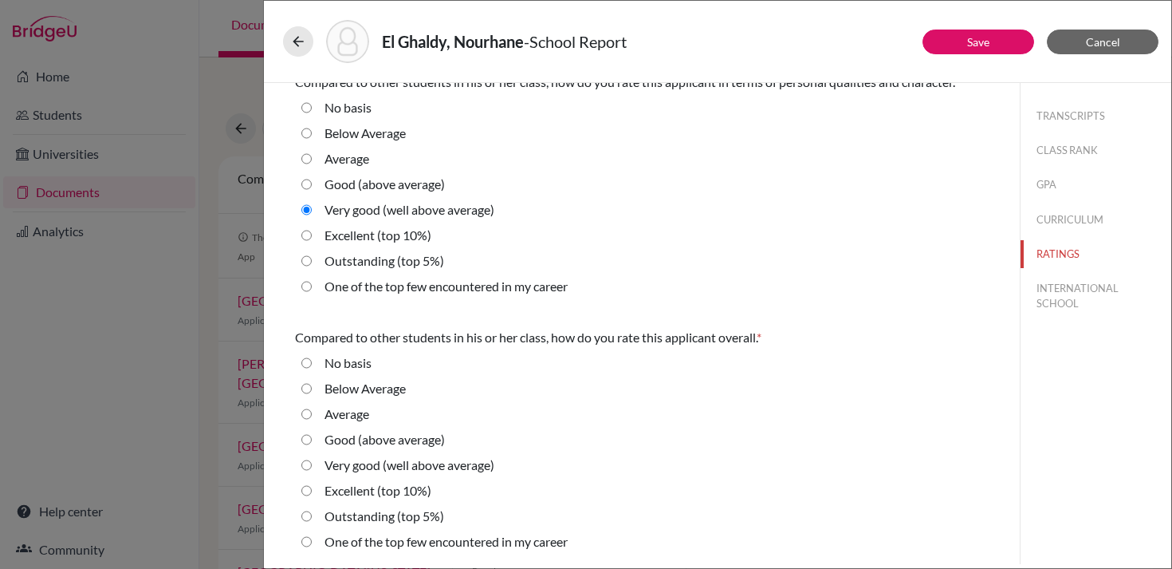
click at [341, 443] on label "Good (above average)" at bounding box center [385, 439] width 120 height 19
click at [312, 443] on average\) "Good (above average)" at bounding box center [306, 439] width 10 height 19
radio average\) "true"
click at [1066, 286] on button "INTERNATIONAL SCHOOL" at bounding box center [1096, 295] width 151 height 43
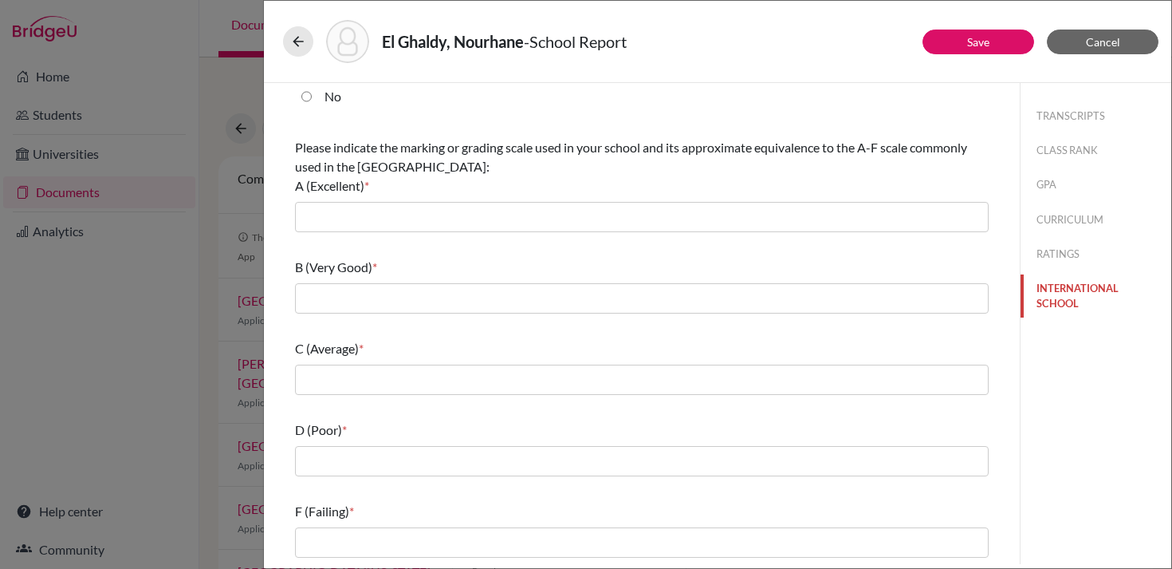
scroll to position [0, 0]
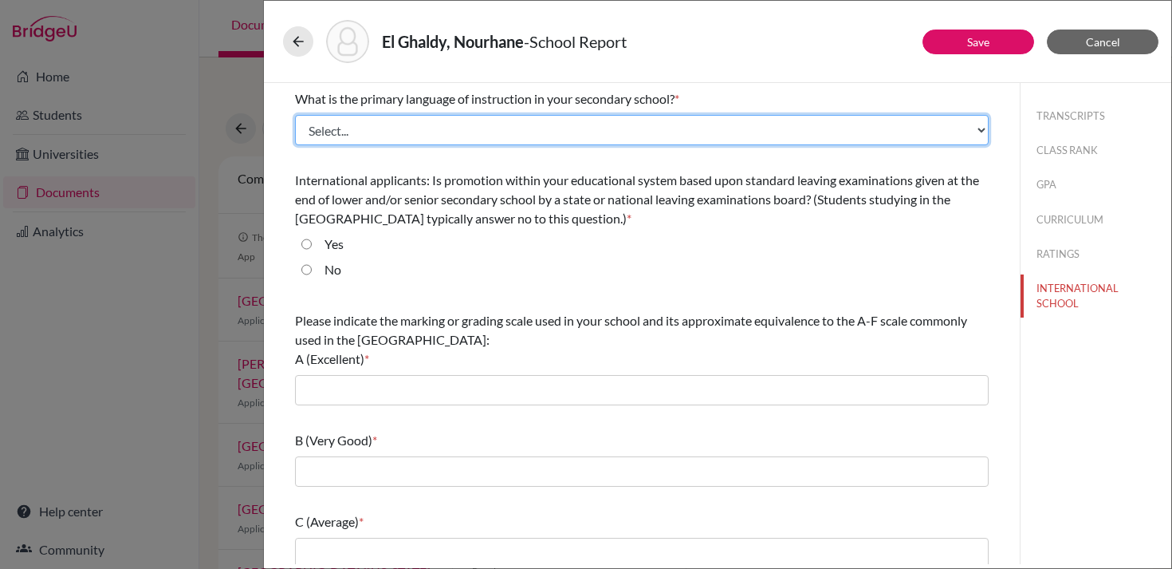
click at [529, 132] on select "Select... Albanian Arabic Armenian Assamese Azerbaijani Belarusian Bengali Bulg…" at bounding box center [642, 130] width 694 height 30
select select "14"
click at [295, 115] on select "Select... Albanian Arabic Armenian Assamese Azerbaijani Belarusian Bengali Bulg…" at bounding box center [642, 130] width 694 height 30
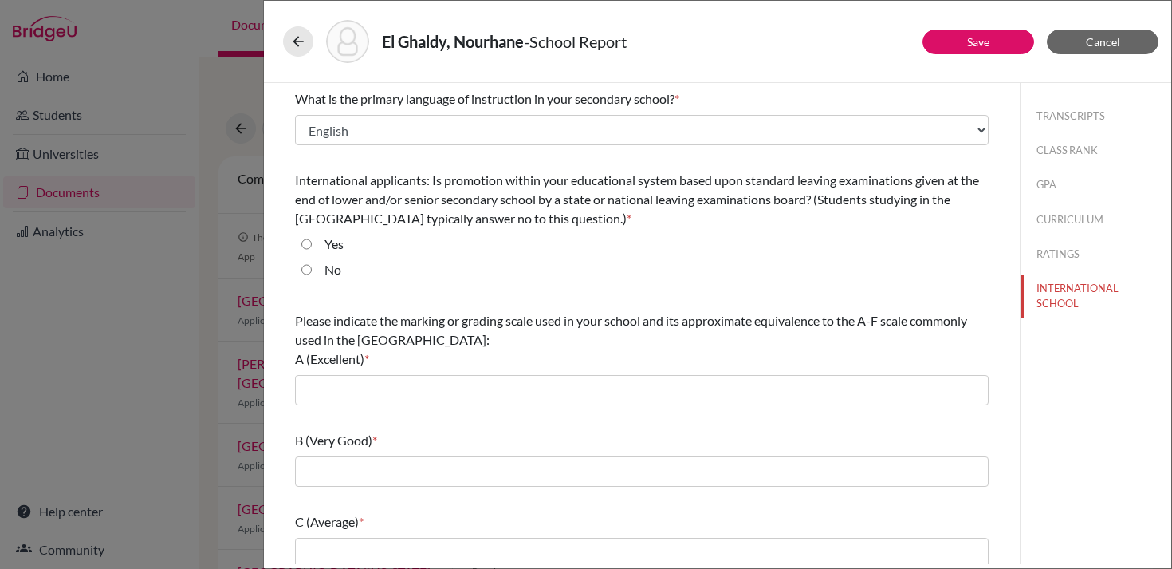
click at [305, 272] on input "No" at bounding box center [306, 269] width 10 height 19
radio input "true"
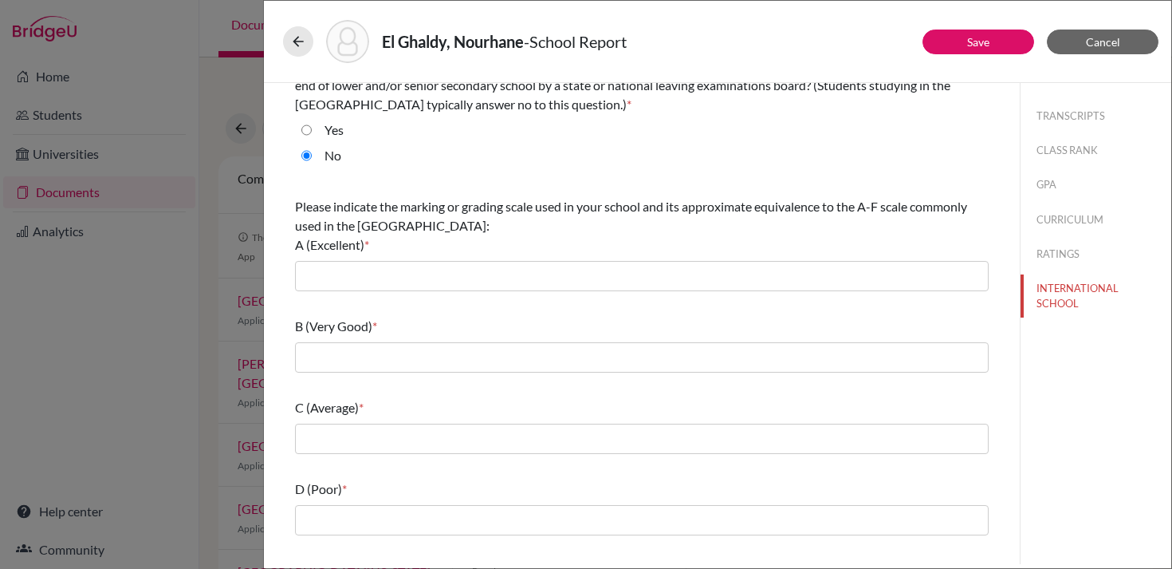
scroll to position [173, 0]
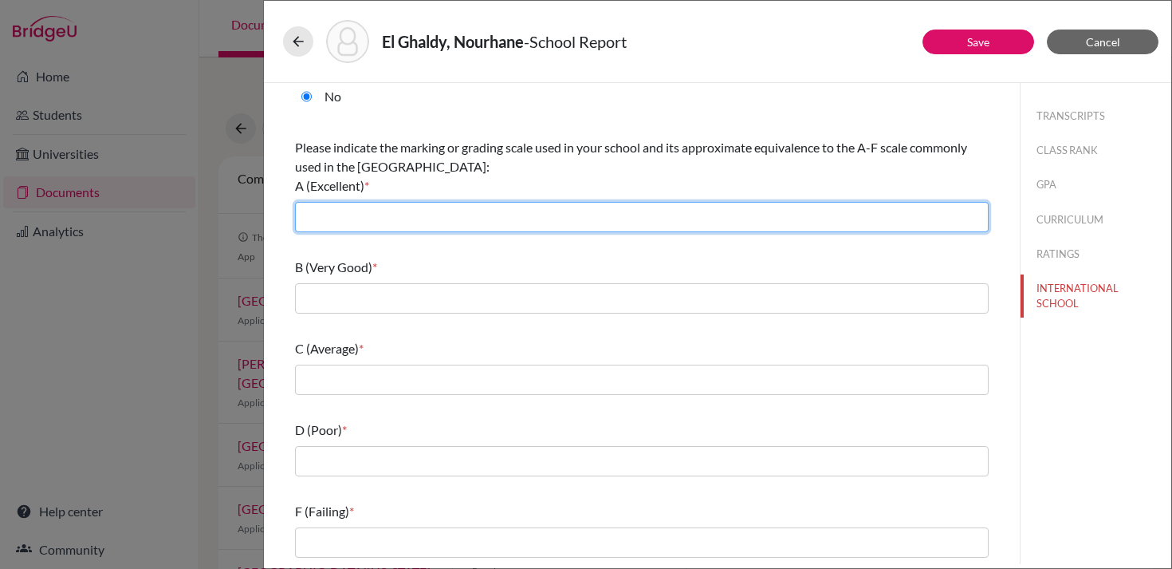
click at [379, 221] on input "text" at bounding box center [642, 217] width 694 height 30
type input "6-7"
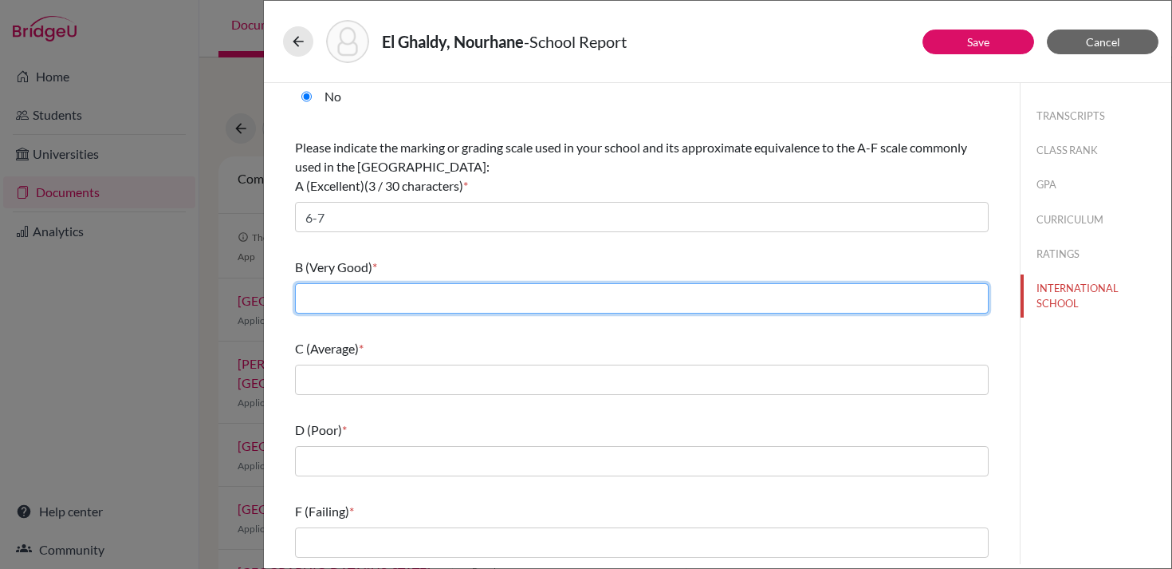
click at [370, 290] on input "text" at bounding box center [642, 298] width 694 height 30
type input "5"
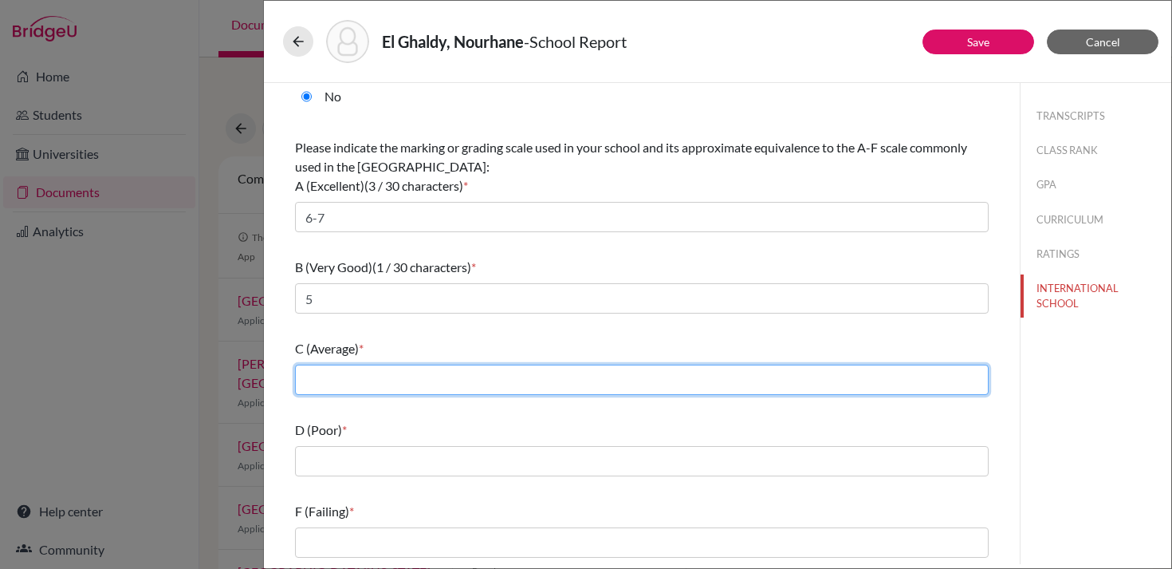
click at [344, 377] on input "text" at bounding box center [642, 380] width 694 height 30
type input "4"
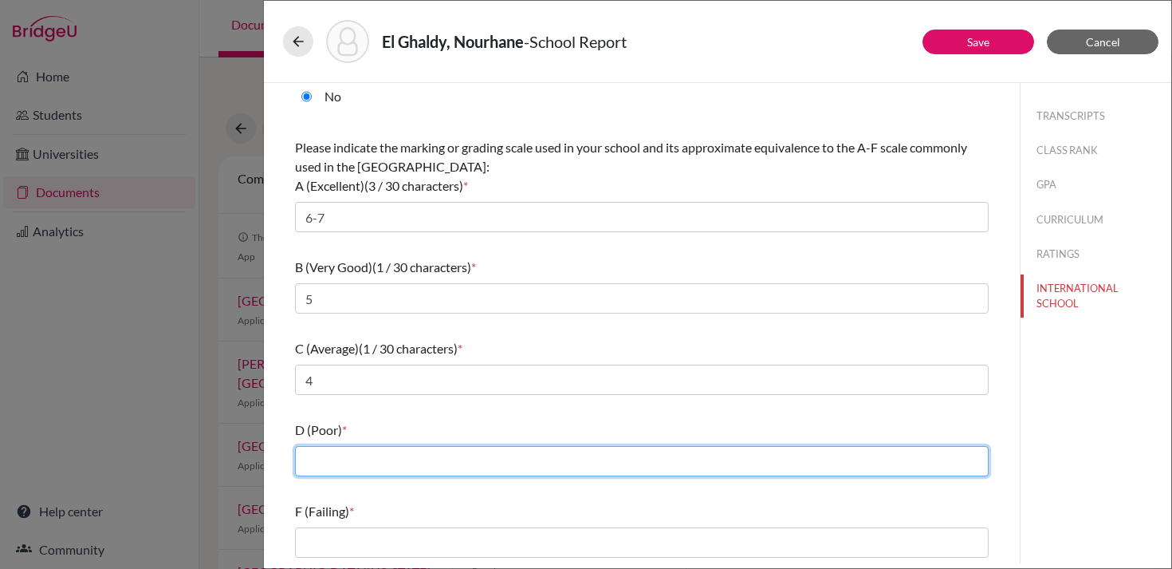
click at [328, 463] on input "text" at bounding box center [642, 461] width 694 height 30
type input "3"
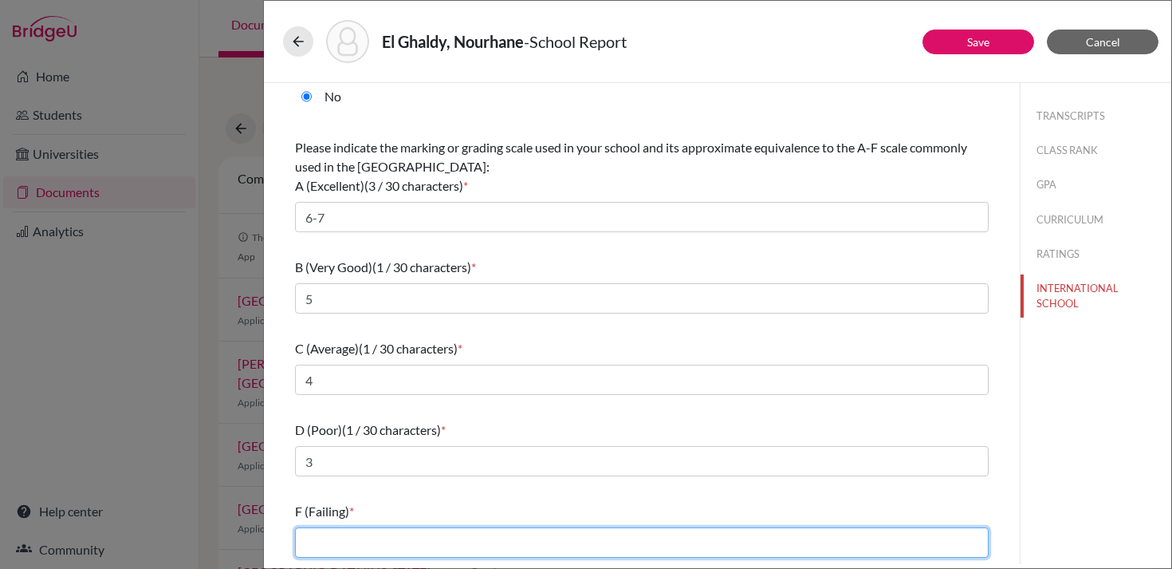
click at [329, 542] on input "text" at bounding box center [642, 542] width 694 height 30
type input "1-2"
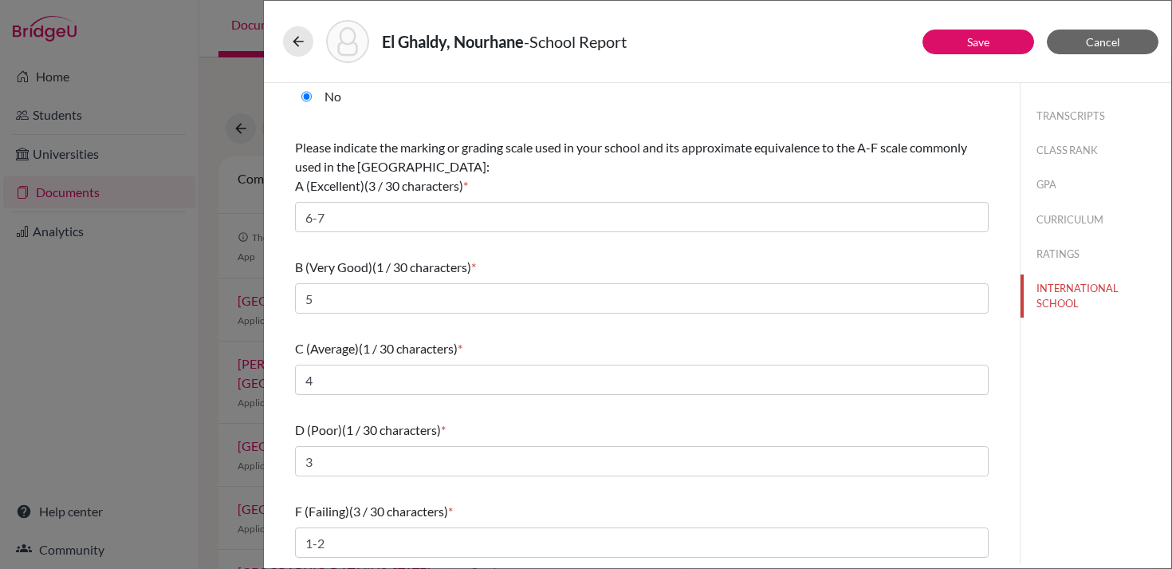
click at [387, 502] on div "F (Failing) (3 / 30 characters) *" at bounding box center [642, 511] width 694 height 19
click at [996, 35] on button "Save" at bounding box center [979, 42] width 112 height 25
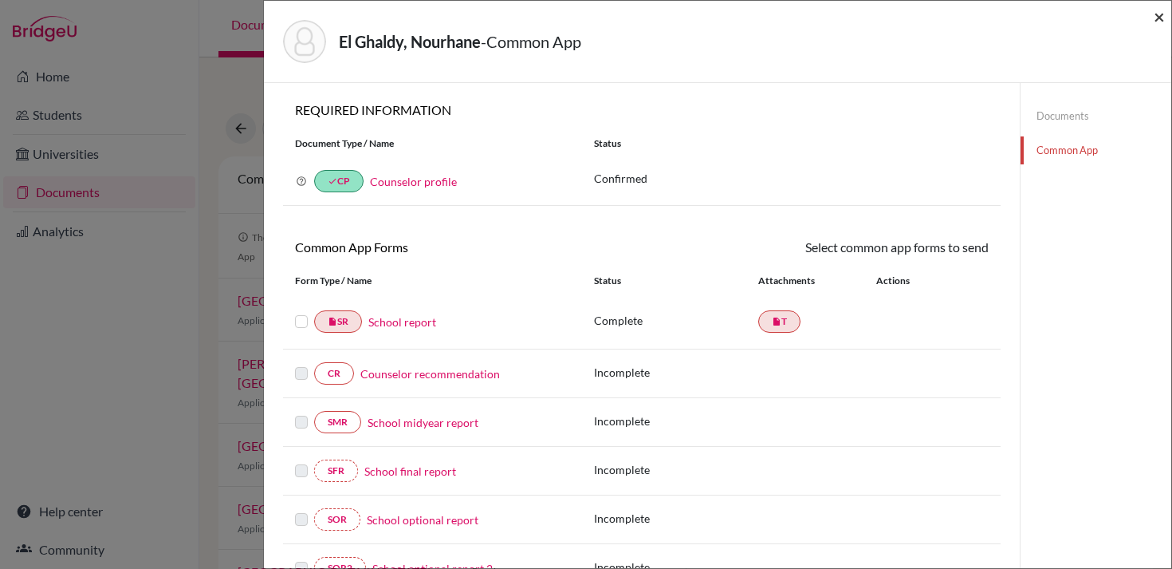
click at [1160, 21] on span "×" at bounding box center [1159, 16] width 11 height 23
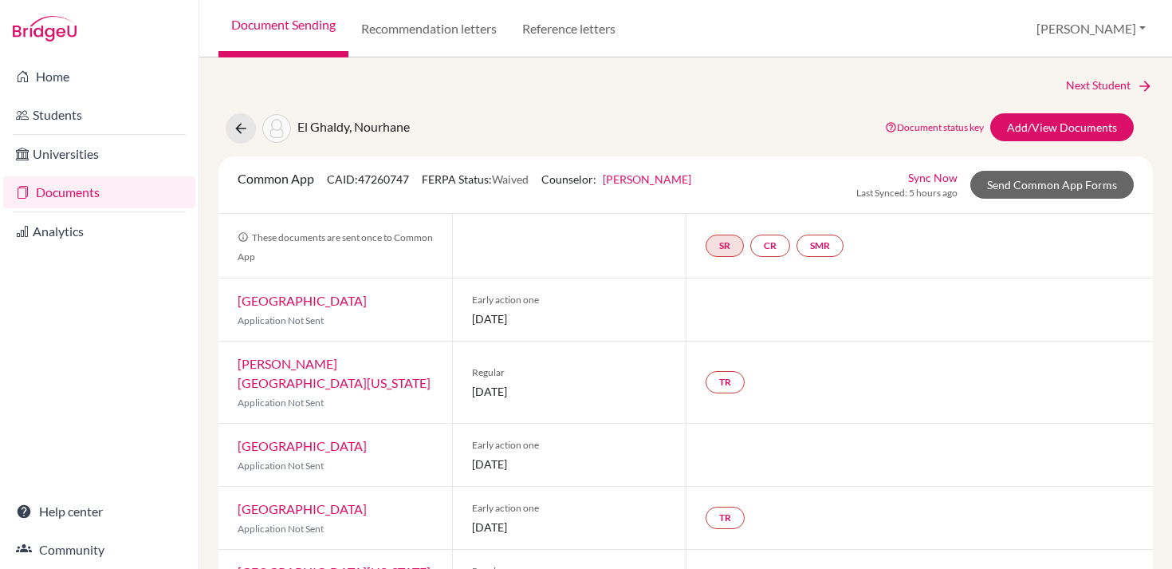
click at [924, 175] on link "Sync Now" at bounding box center [932, 177] width 49 height 17
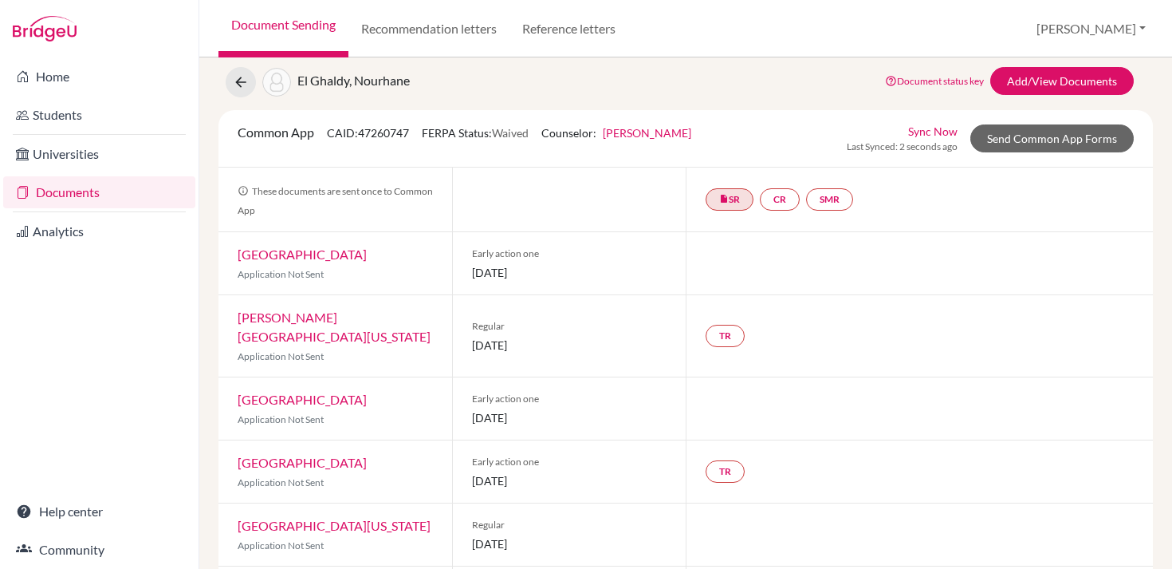
scroll to position [128, 0]
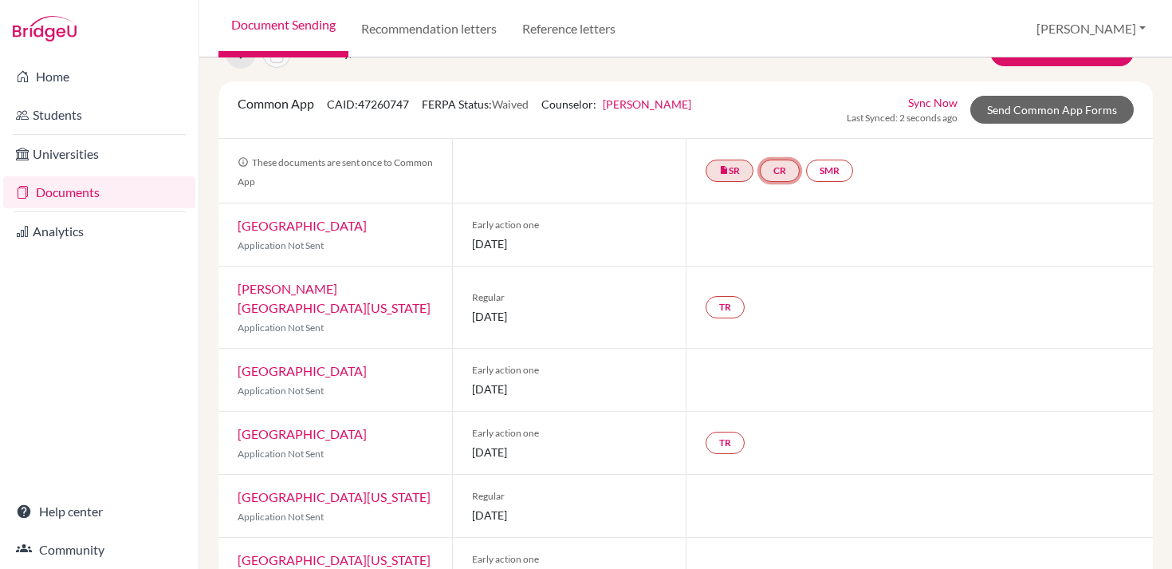
click at [772, 179] on link "CR" at bounding box center [780, 171] width 40 height 22
click at [640, 164] on div at bounding box center [569, 171] width 234 height 64
click at [128, 188] on link "Documents" at bounding box center [99, 192] width 192 height 32
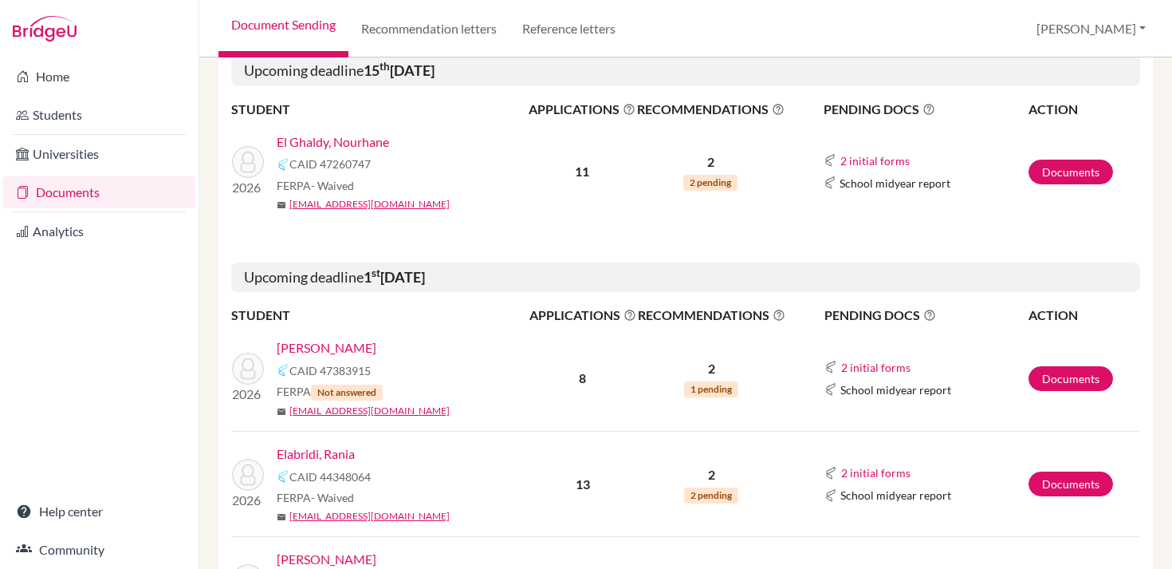
scroll to position [534, 0]
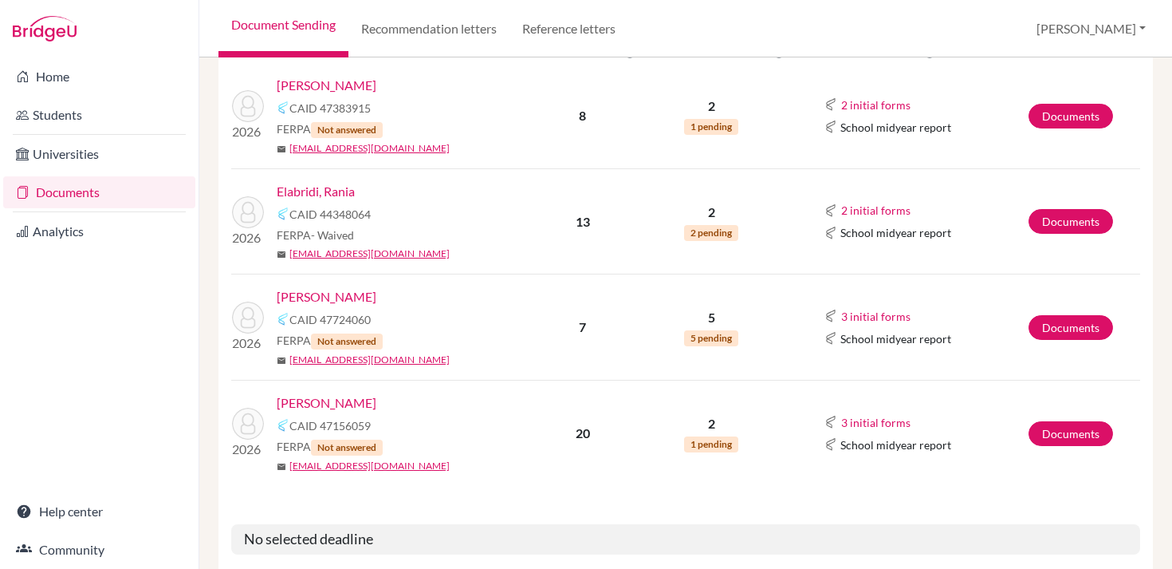
click at [329, 401] on link "[PERSON_NAME]" at bounding box center [327, 402] width 100 height 19
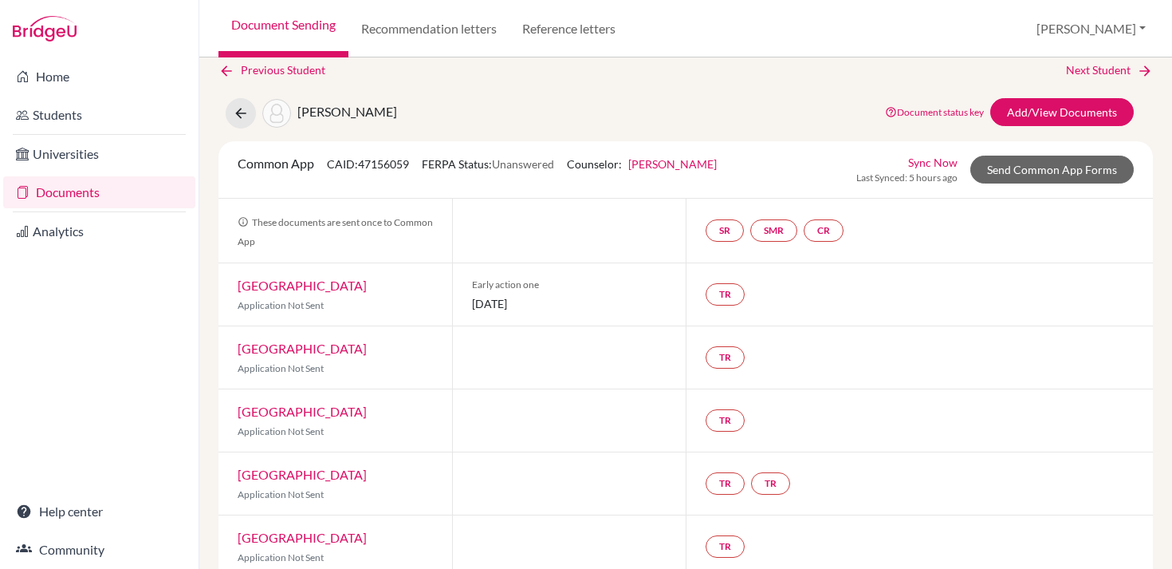
scroll to position [9, 0]
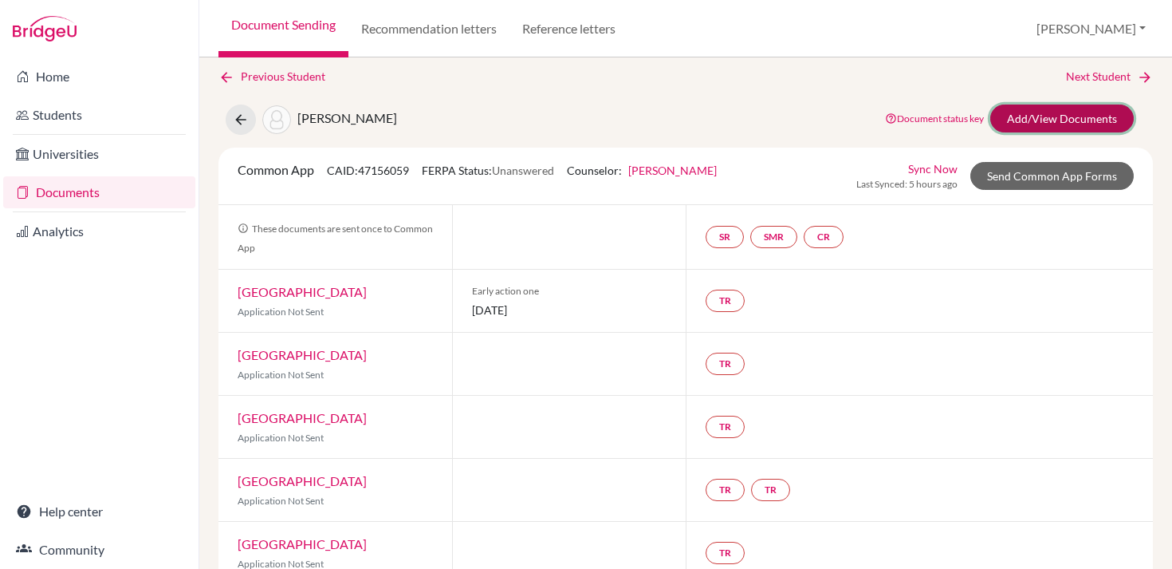
click at [1023, 120] on link "Add/View Documents" at bounding box center [1063, 118] width 144 height 28
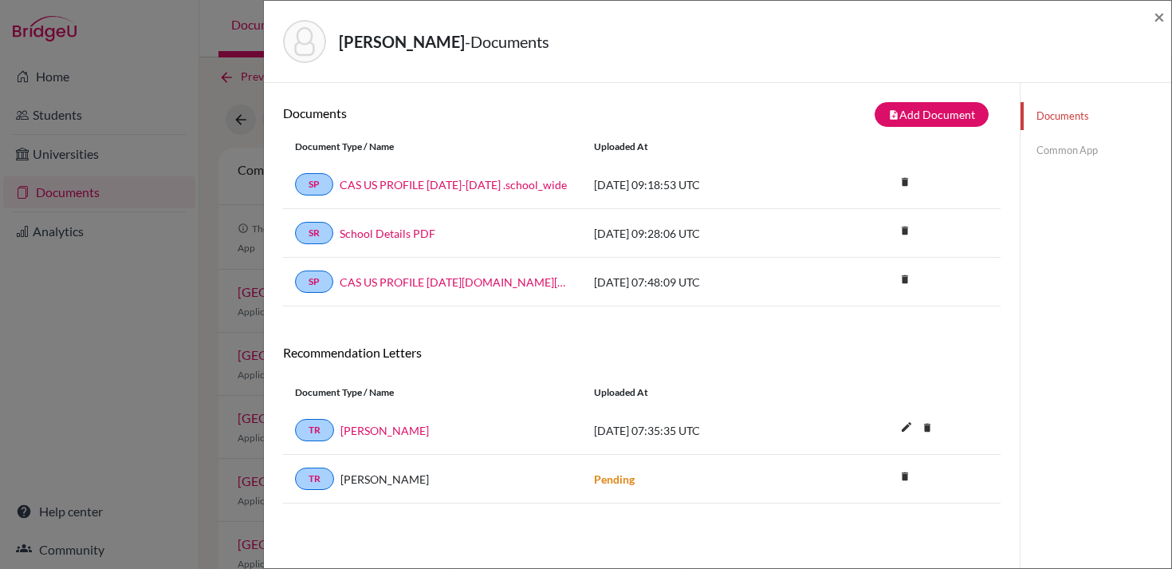
scroll to position [84, 0]
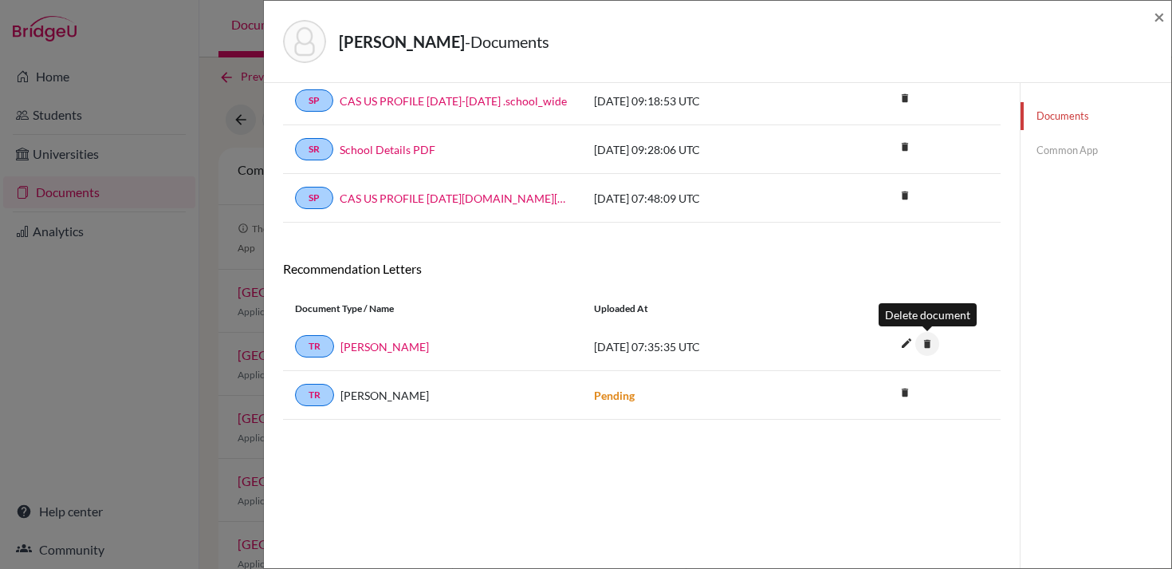
click at [936, 341] on icon "delete" at bounding box center [928, 344] width 24 height 24
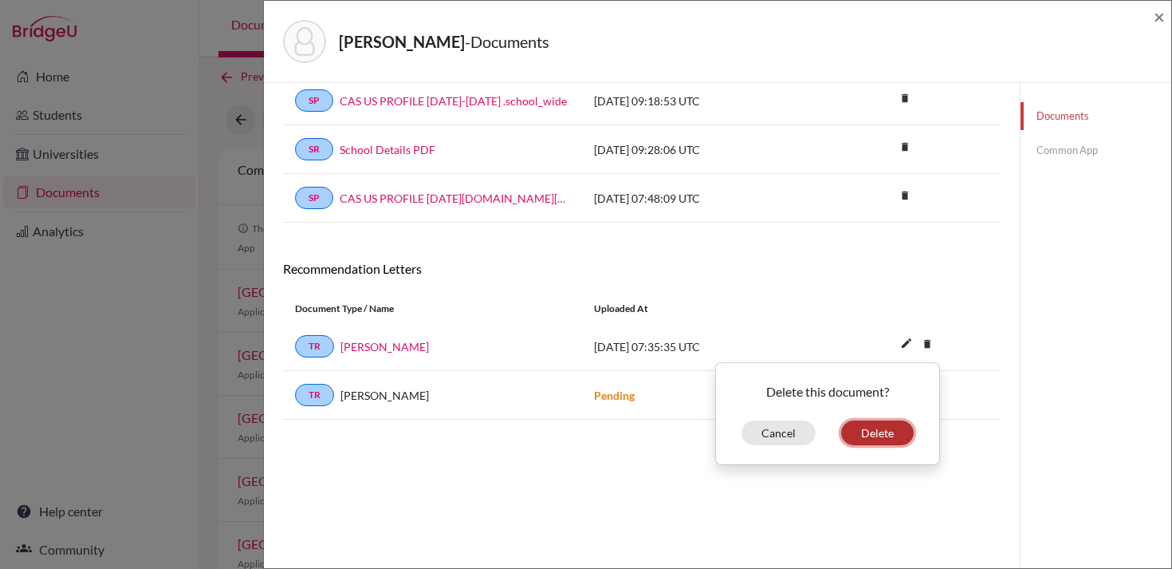
click at [880, 431] on button "Delete" at bounding box center [877, 432] width 73 height 25
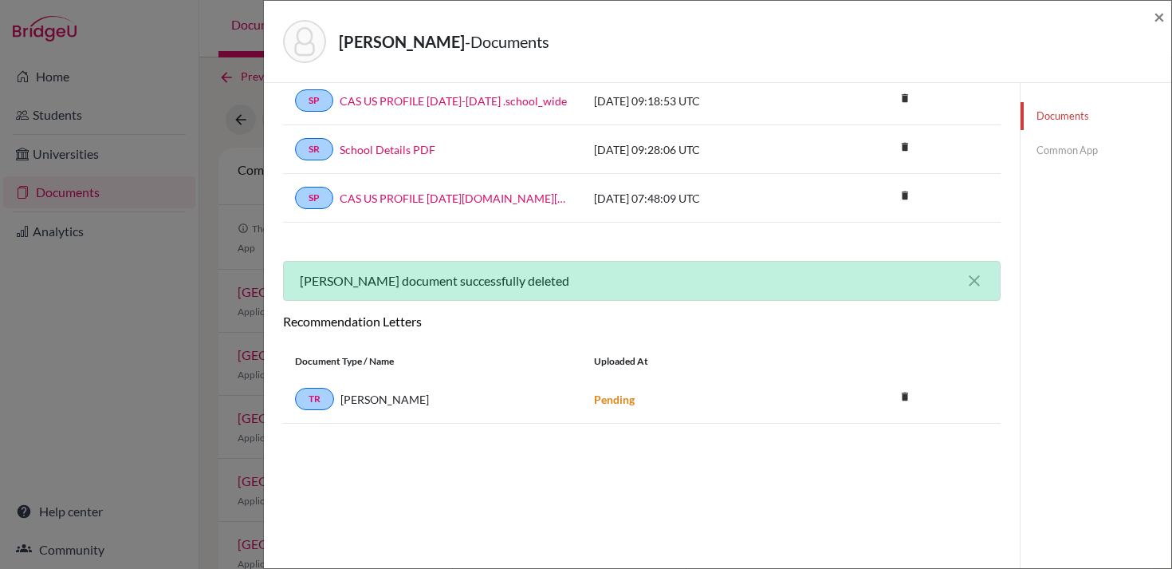
click at [537, 459] on div "Documents note_add Add Document Document type Change explanation for Common App…" at bounding box center [642, 283] width 718 height 530
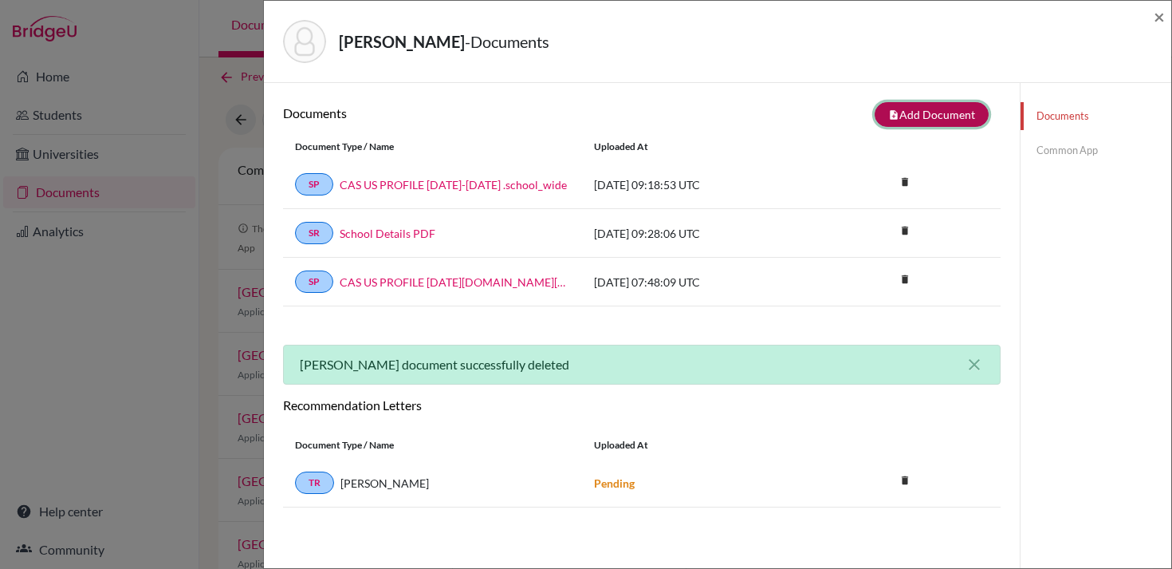
click at [943, 118] on button "note_add Add Document" at bounding box center [932, 114] width 114 height 25
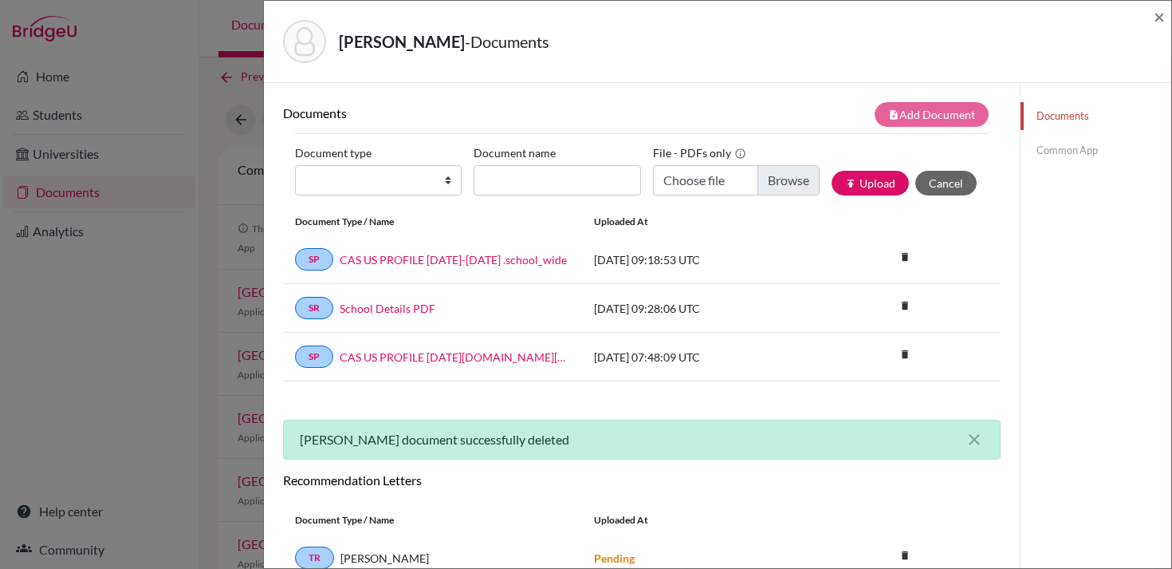
click at [1074, 146] on link "Common App" at bounding box center [1096, 150] width 151 height 28
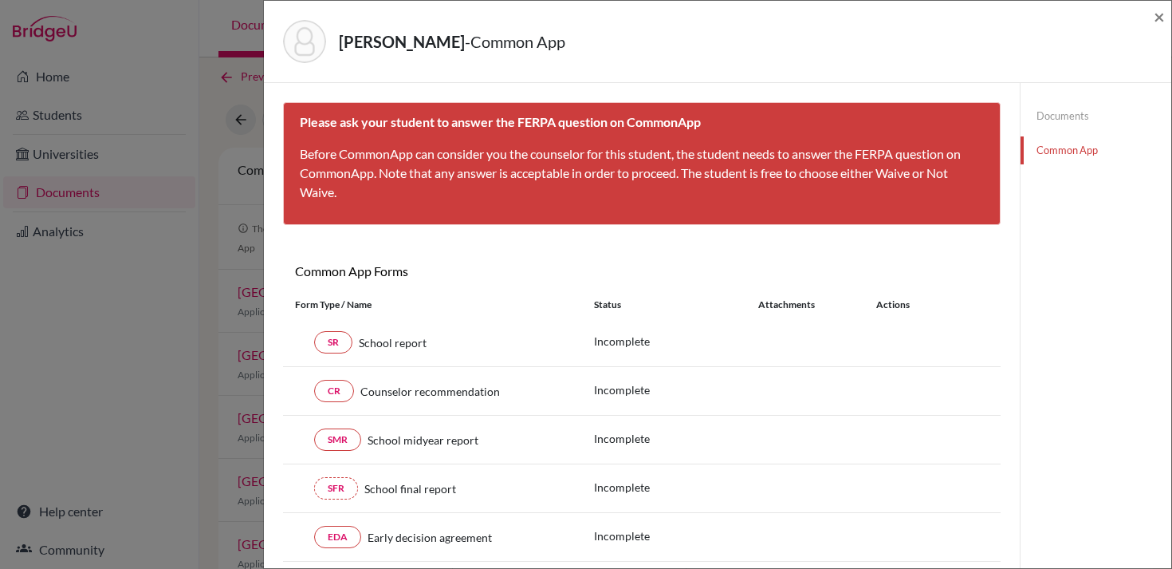
scroll to position [57, 0]
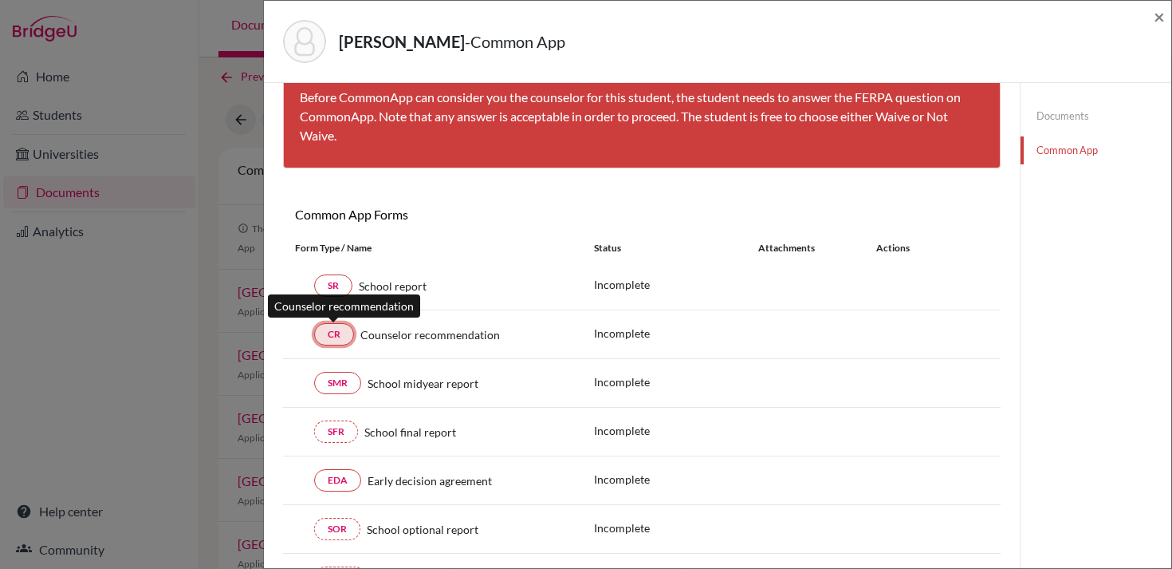
click at [337, 335] on link "CR" at bounding box center [334, 334] width 40 height 22
click at [1154, 21] on span "×" at bounding box center [1159, 16] width 11 height 23
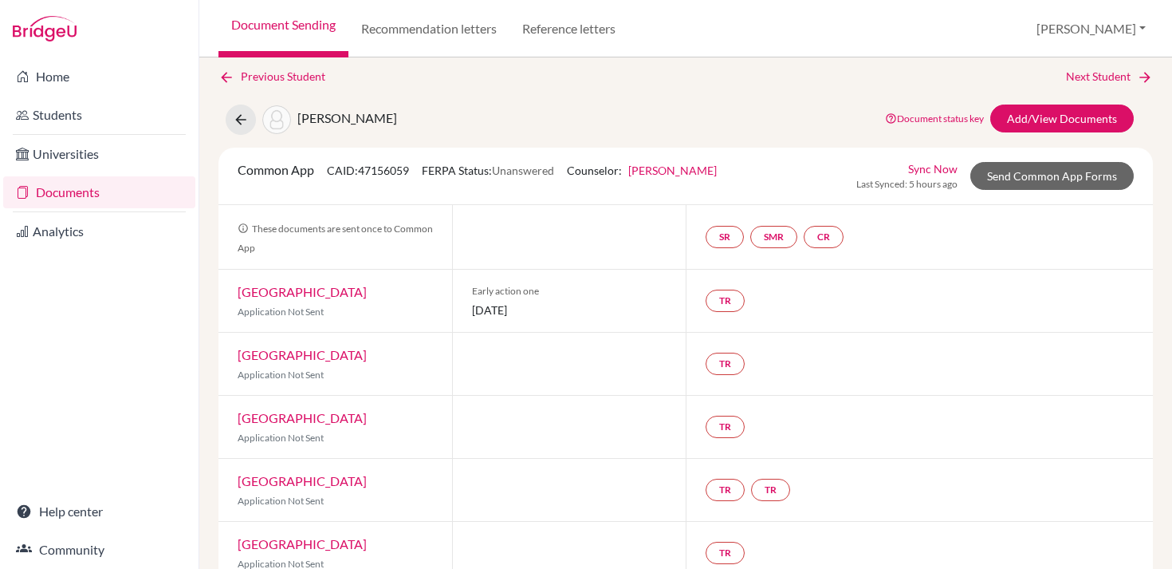
click at [107, 193] on link "Documents" at bounding box center [99, 192] width 192 height 32
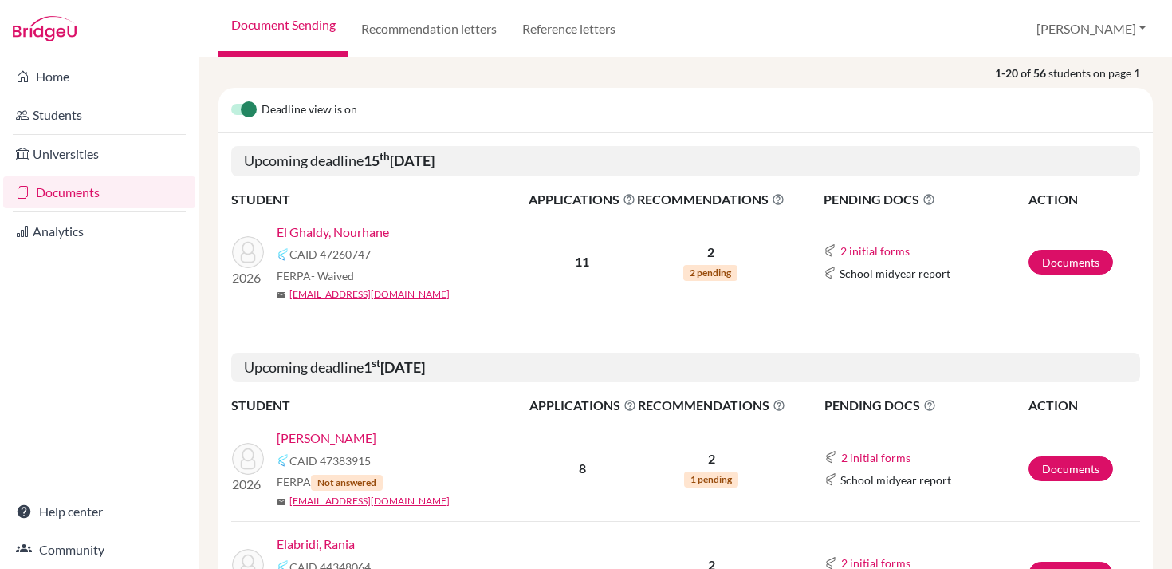
scroll to position [175, 0]
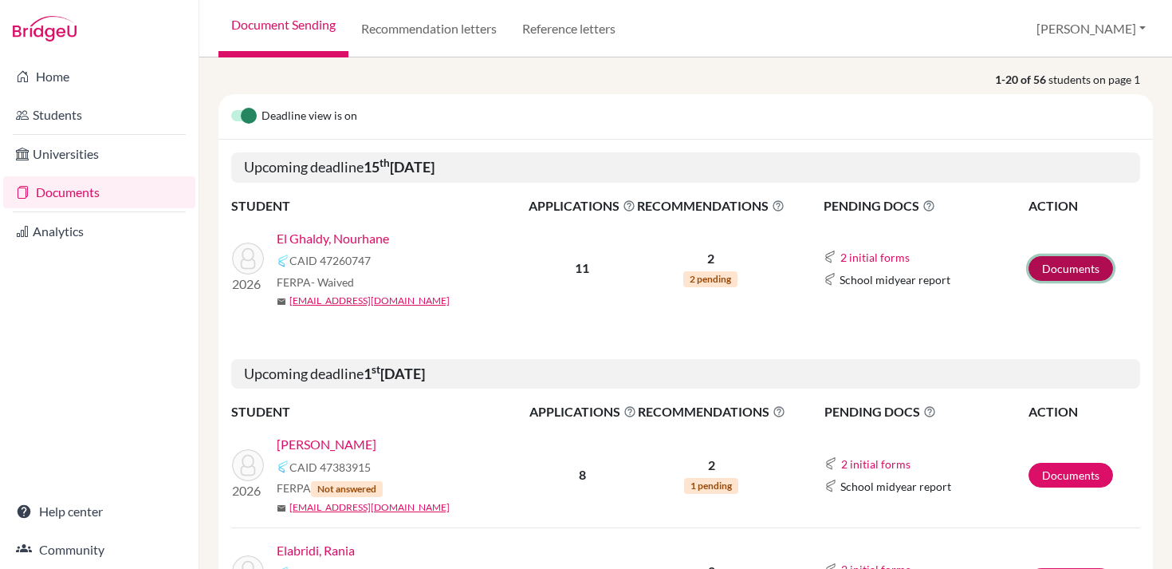
click at [1082, 263] on link "Documents" at bounding box center [1071, 268] width 85 height 25
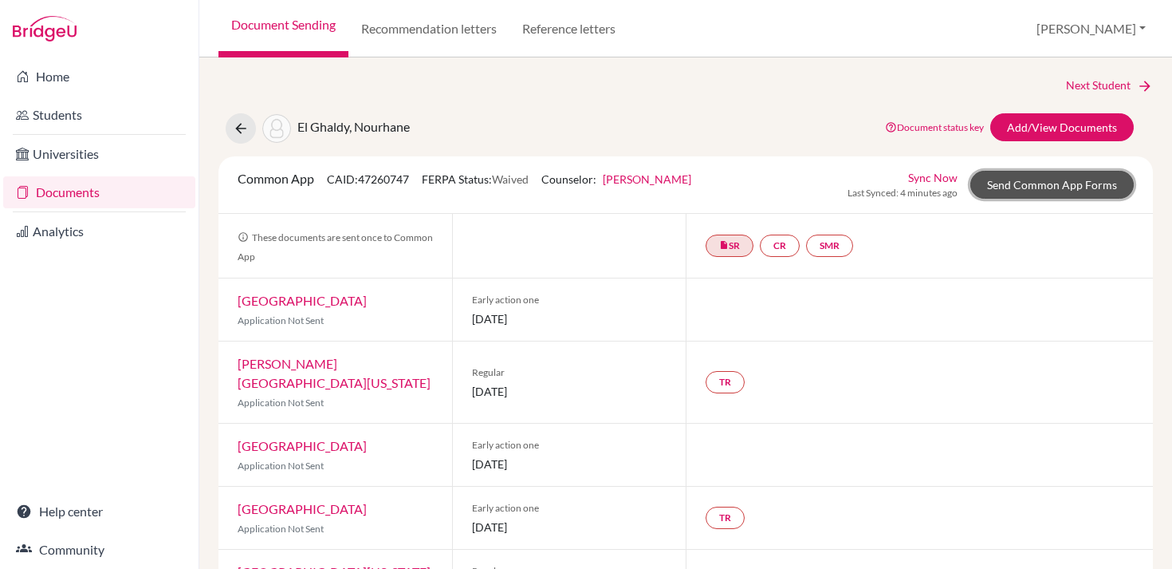
click at [1042, 187] on link "Send Common App Forms" at bounding box center [1053, 185] width 164 height 28
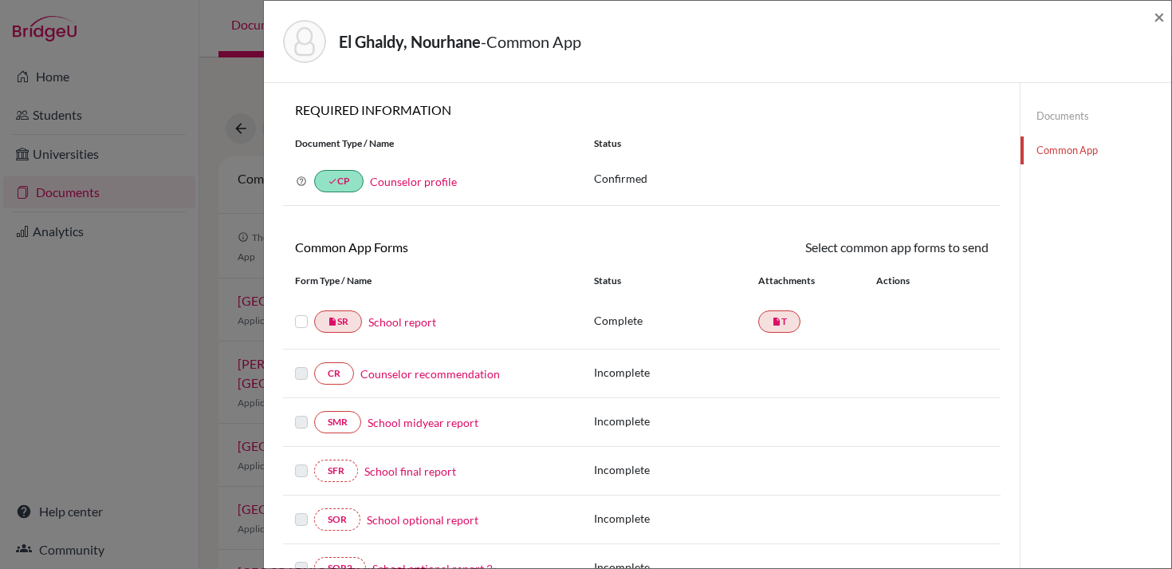
click at [303, 312] on label at bounding box center [301, 312] width 13 height 0
click at [0, 0] on input "checkbox" at bounding box center [0, 0] width 0 height 0
click at [956, 254] on link "Send" at bounding box center [956, 250] width 66 height 25
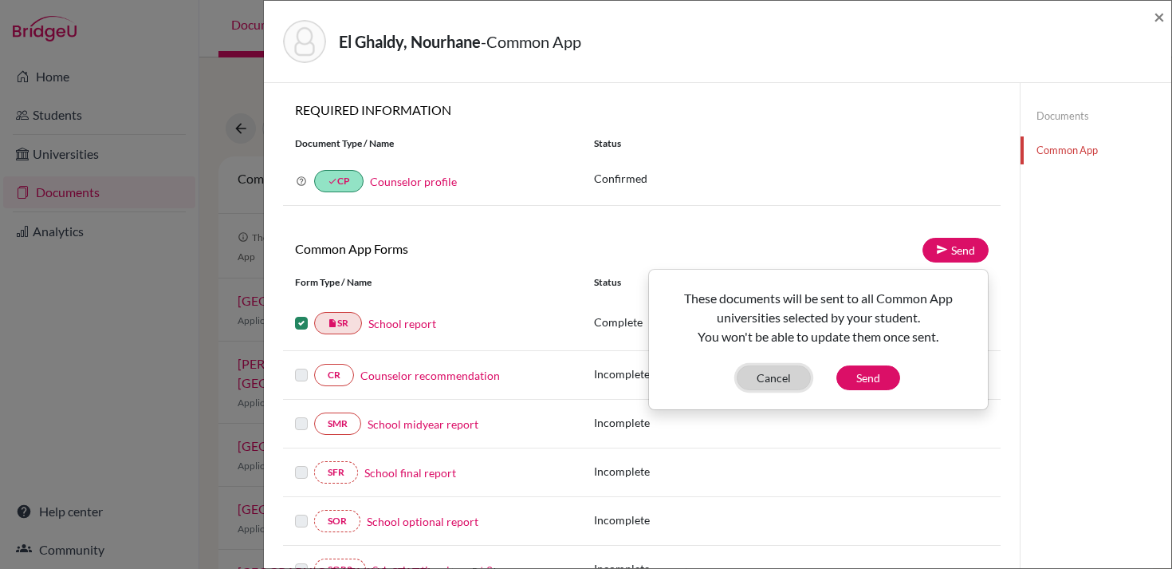
click at [785, 380] on button "Cancel" at bounding box center [774, 377] width 74 height 25
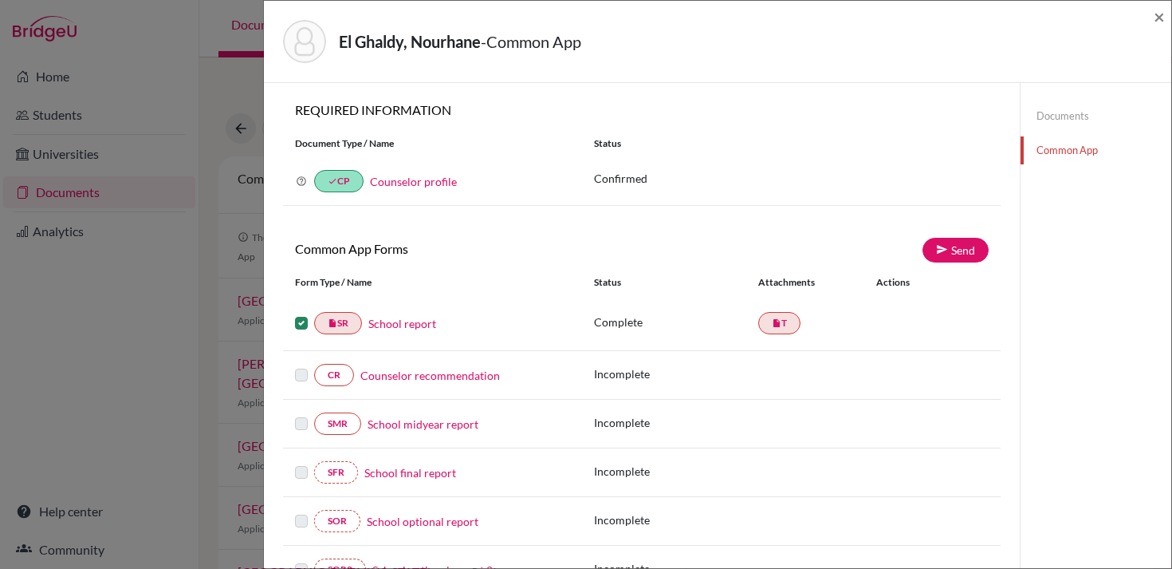
click at [302, 313] on label at bounding box center [301, 313] width 13 height 0
click at [0, 0] on input "checkbox" at bounding box center [0, 0] width 0 height 0
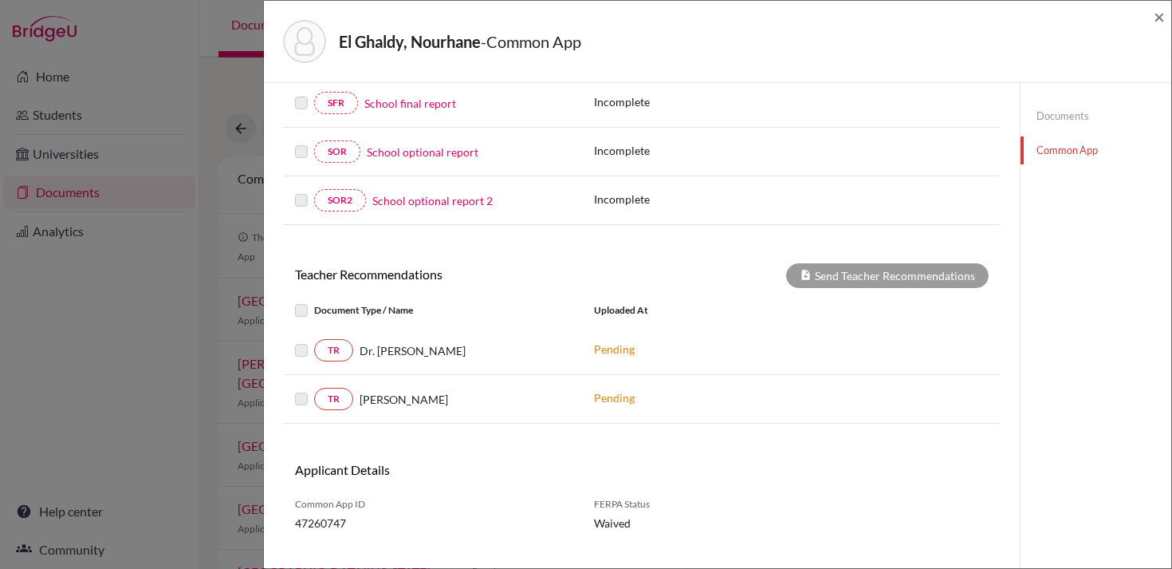
scroll to position [368, 0]
click at [314, 340] on label at bounding box center [314, 340] width 0 height 0
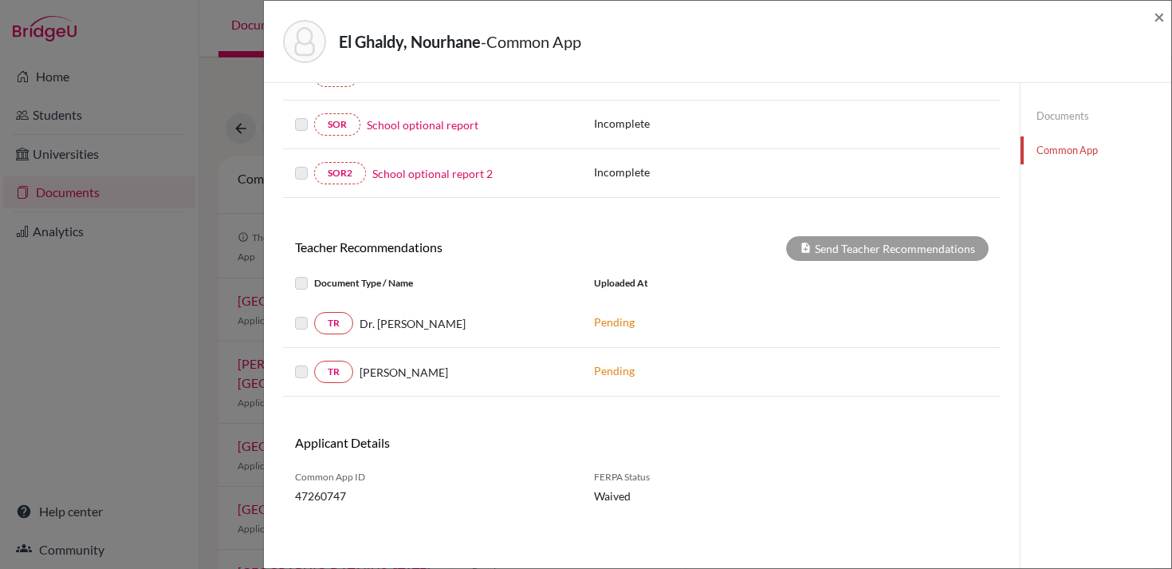
scroll to position [0, 0]
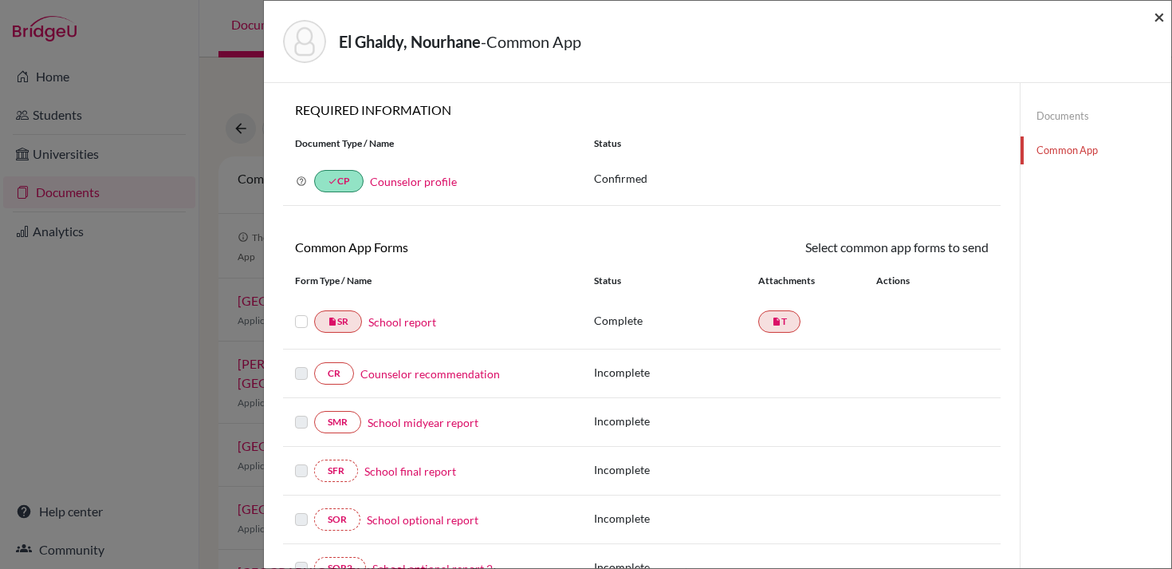
click at [1164, 18] on span "×" at bounding box center [1159, 16] width 11 height 23
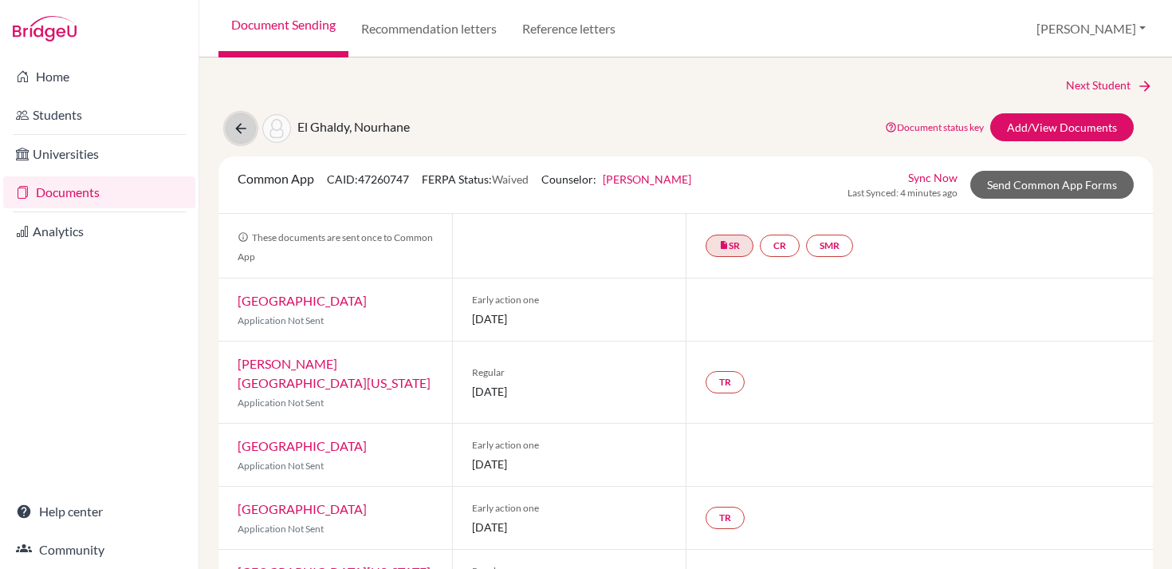
click at [240, 131] on icon at bounding box center [241, 128] width 16 height 16
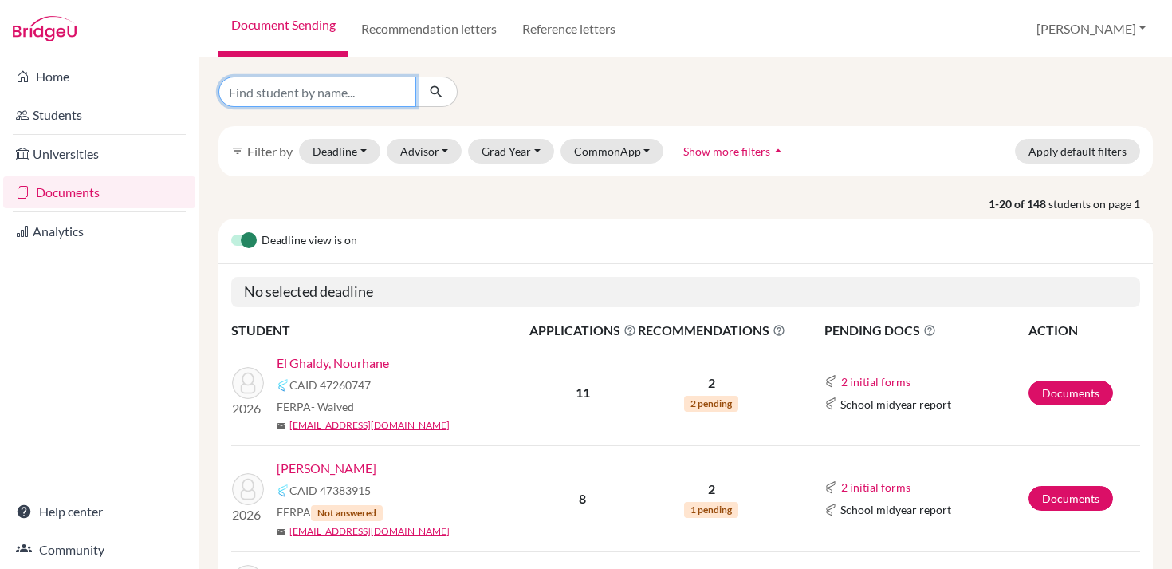
click at [281, 92] on input "Find student by name..." at bounding box center [318, 92] width 198 height 30
type input "cha"
click at [124, 199] on link "Documents" at bounding box center [99, 192] width 192 height 32
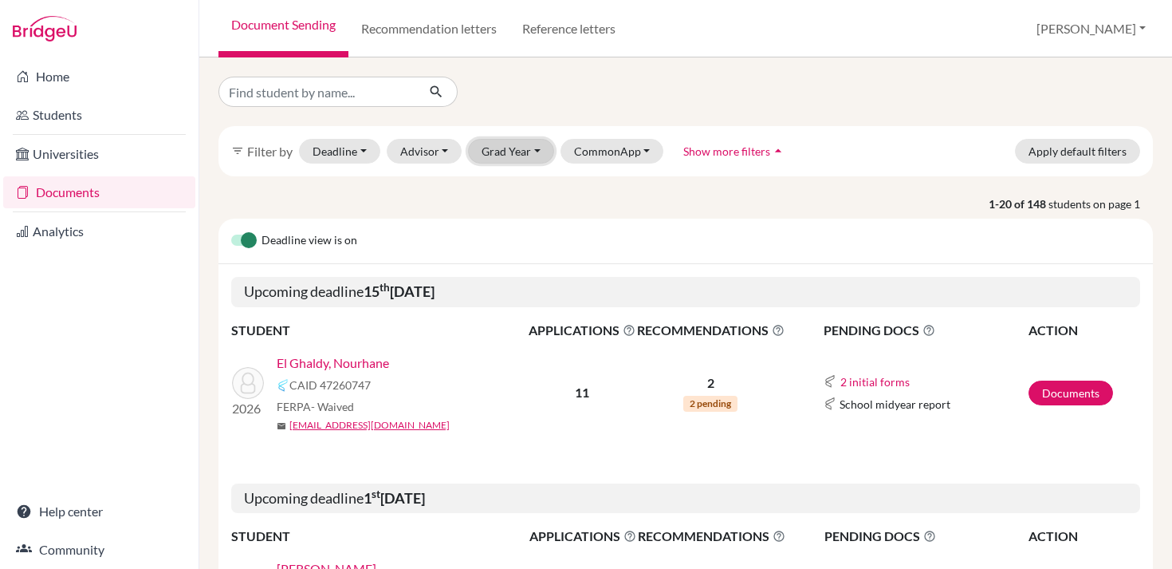
click at [530, 147] on button "Grad Year" at bounding box center [511, 151] width 86 height 25
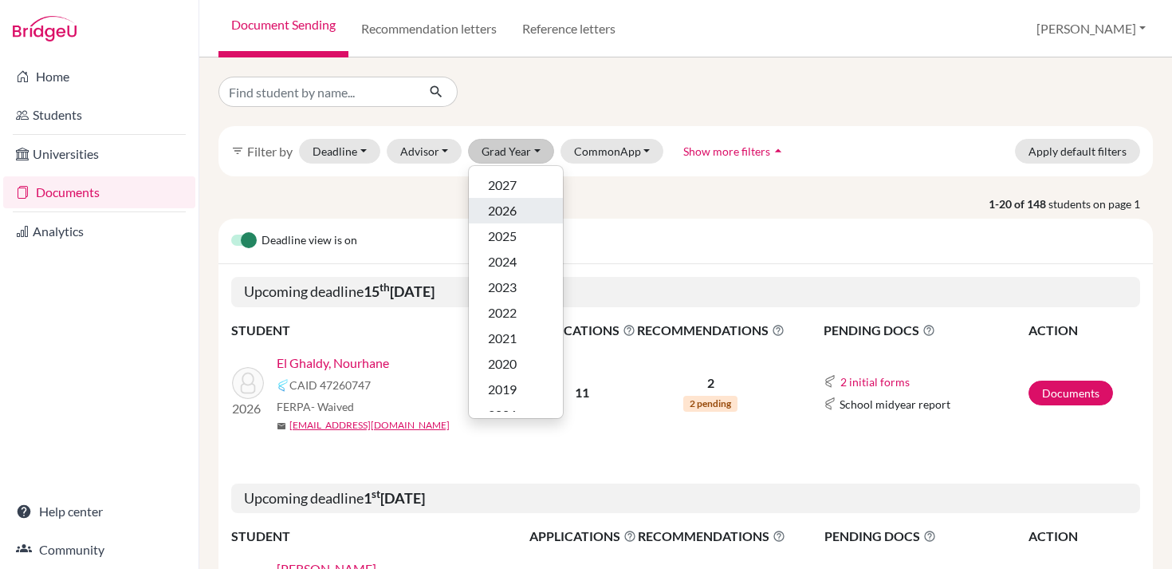
click at [510, 216] on span "2026" at bounding box center [502, 210] width 29 height 19
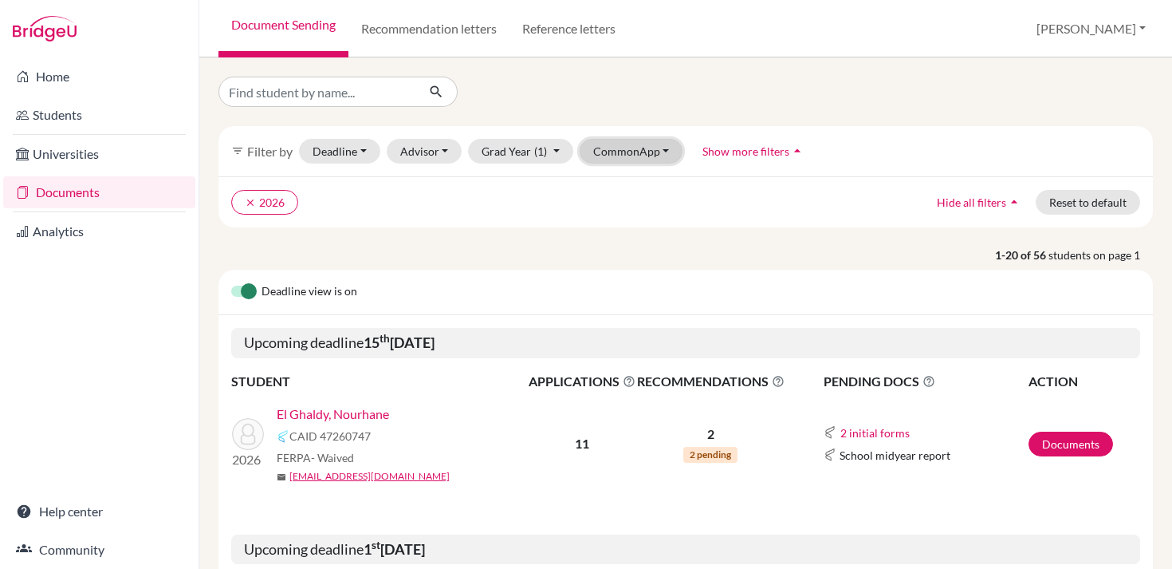
click at [611, 140] on button "CommonApp" at bounding box center [632, 151] width 104 height 25
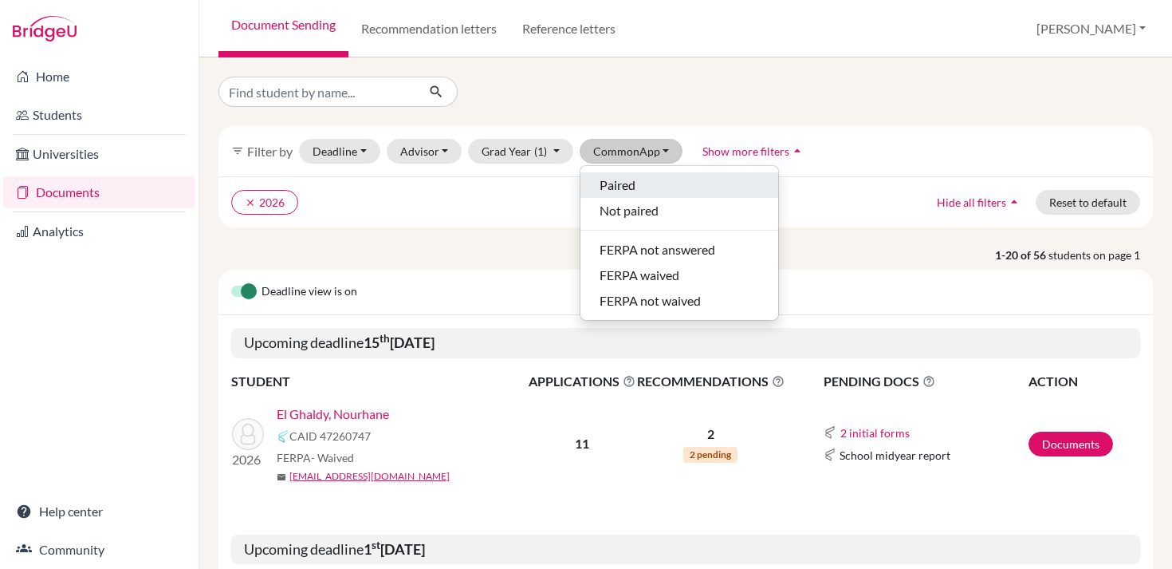
click at [621, 187] on span "Paired" at bounding box center [618, 184] width 36 height 19
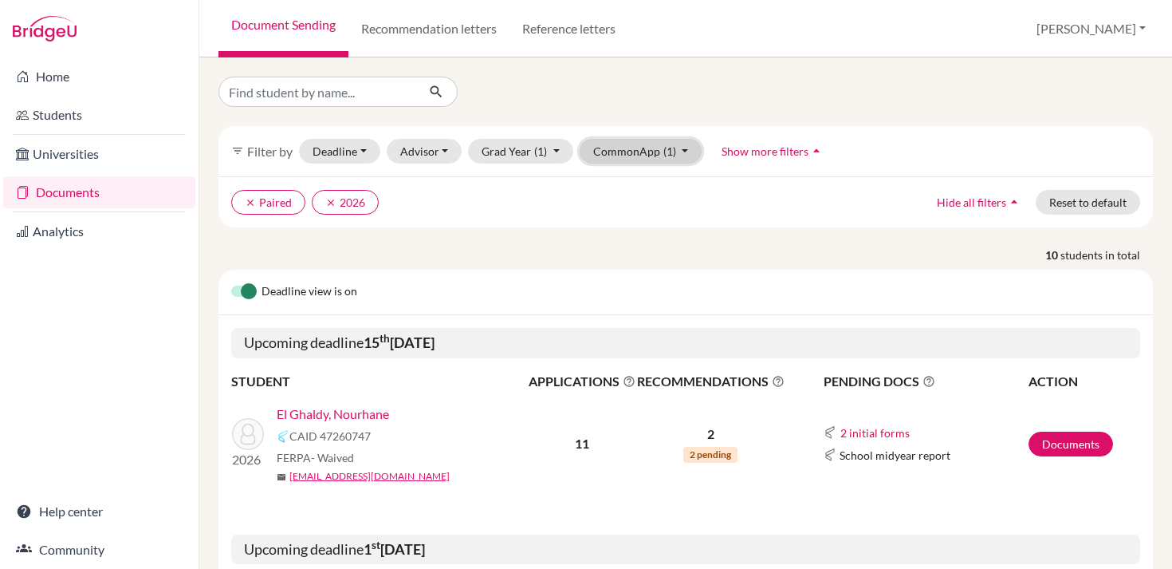
click at [610, 158] on button "CommonApp (1)" at bounding box center [641, 151] width 123 height 25
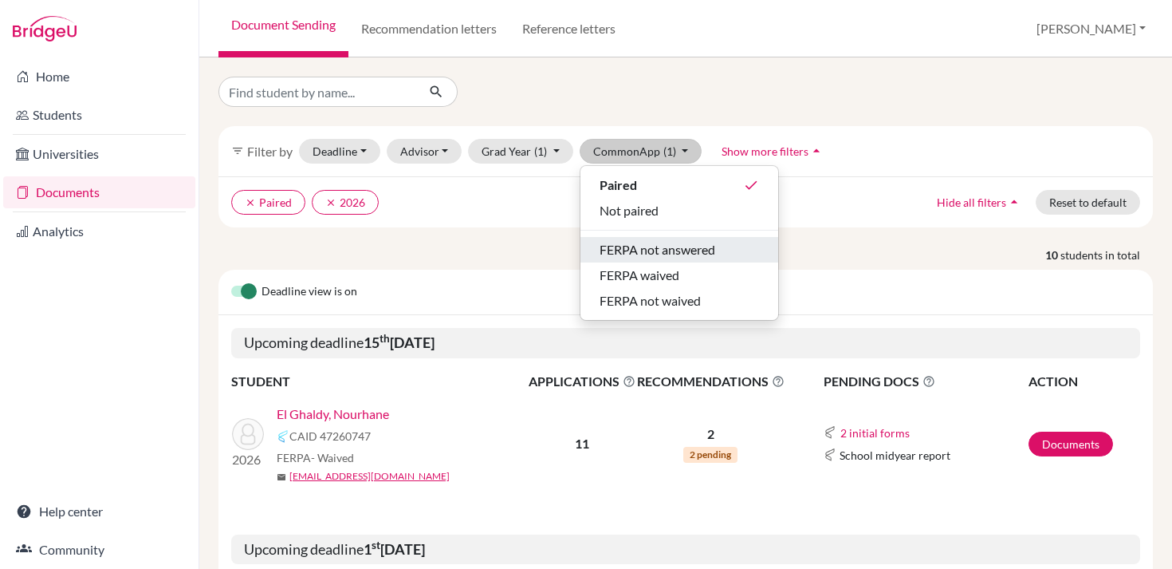
click at [649, 255] on span "FERPA not answered" at bounding box center [658, 249] width 116 height 19
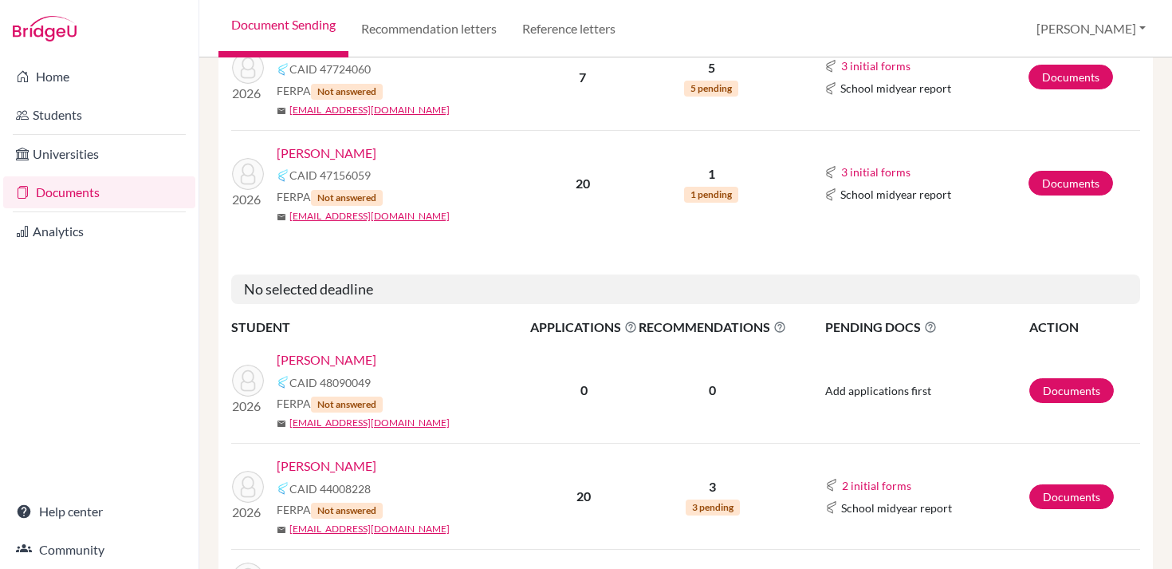
scroll to position [291, 0]
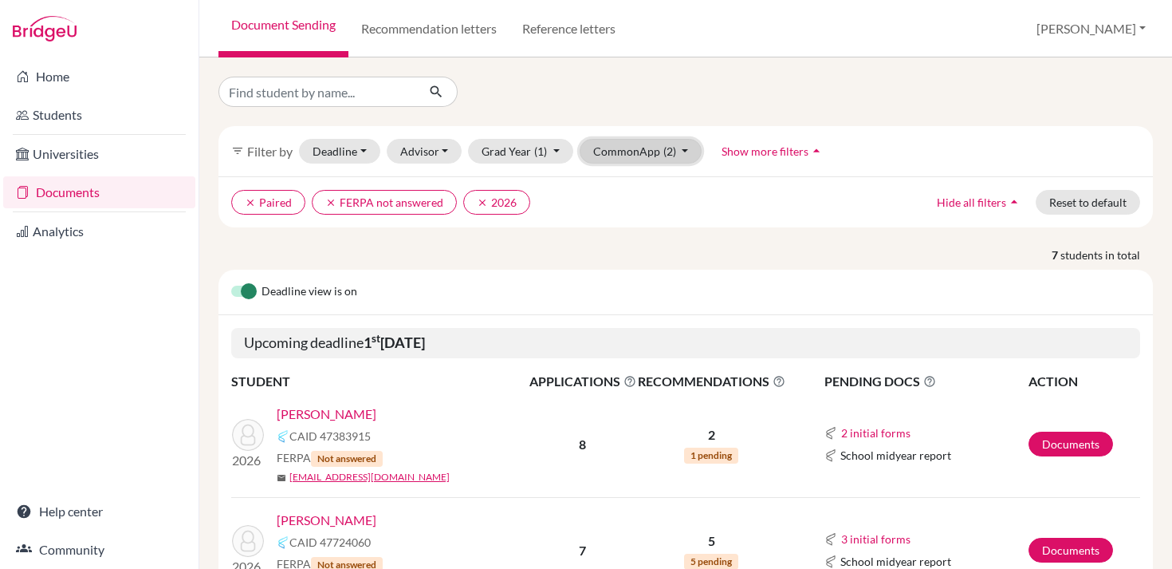
click at [664, 152] on span "(2)" at bounding box center [670, 151] width 13 height 14
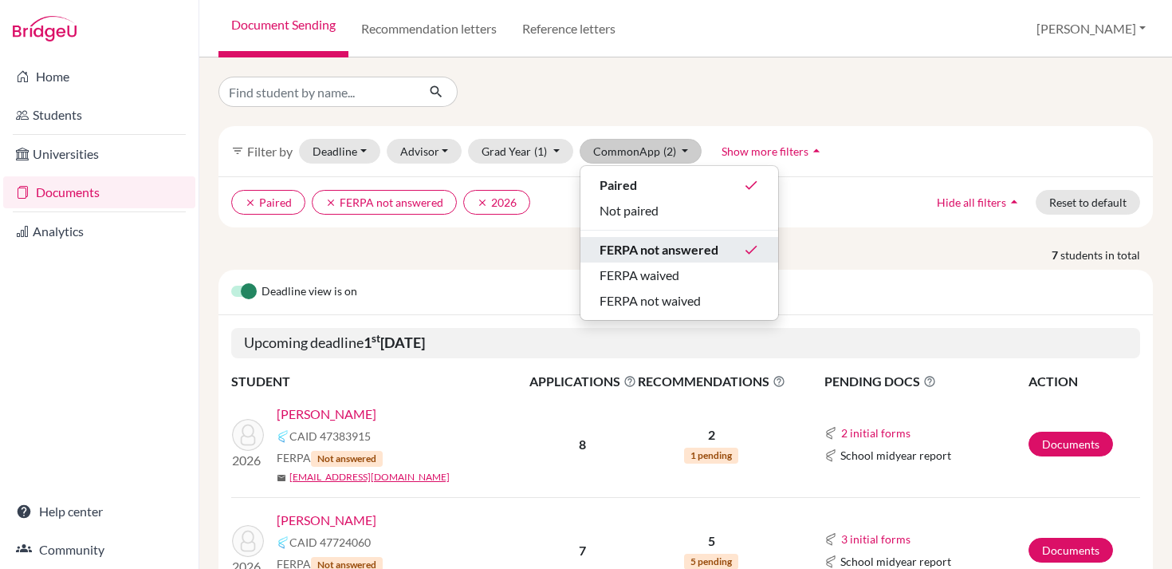
click at [651, 247] on span "FERPA not answered" at bounding box center [659, 249] width 119 height 19
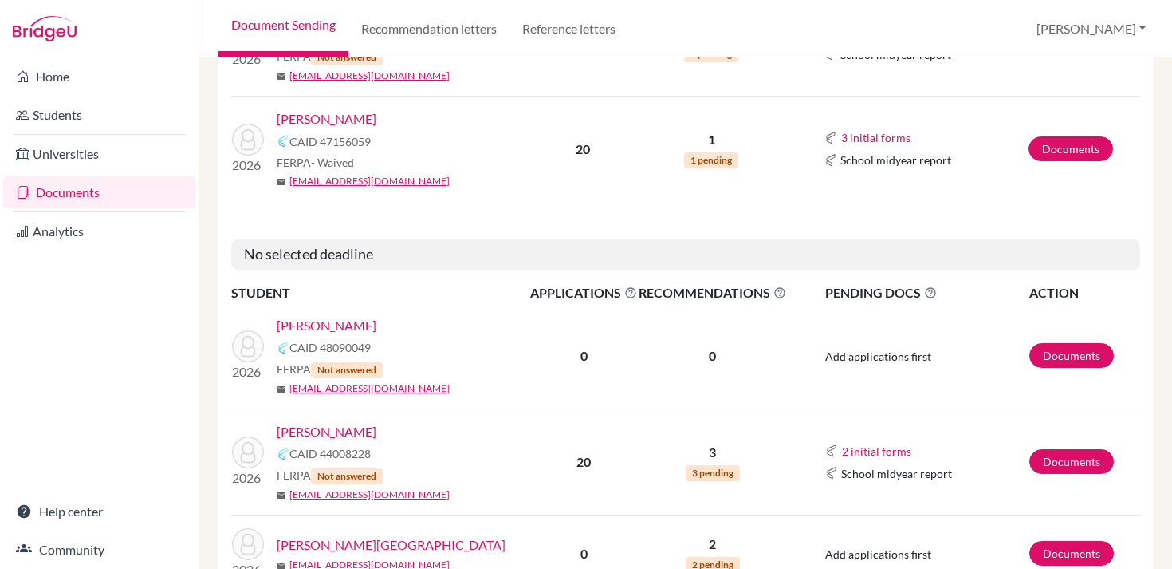
scroll to position [819, 0]
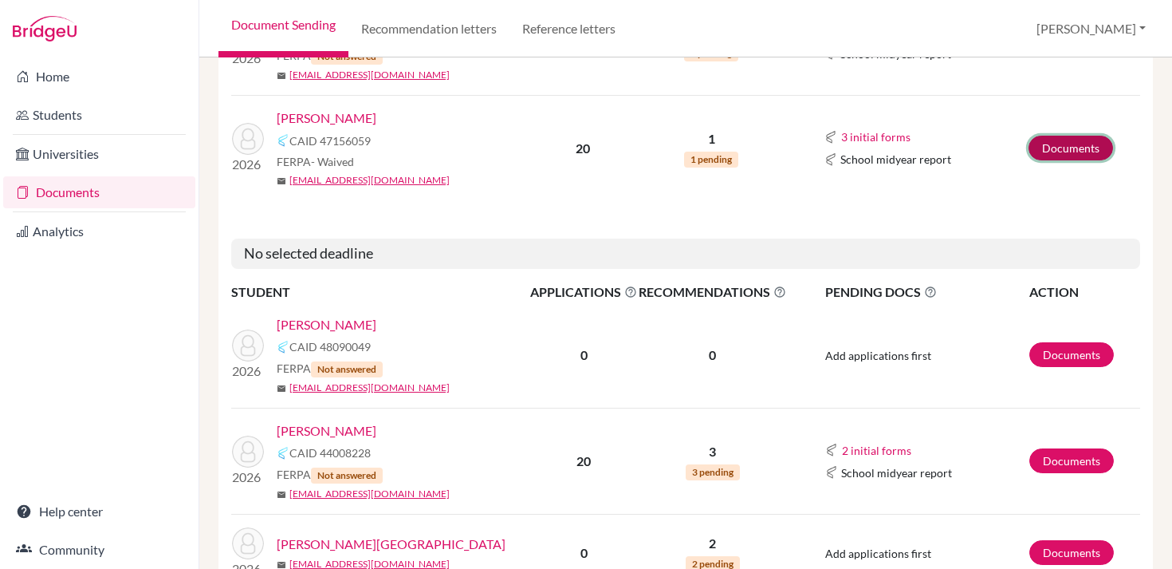
click at [1058, 147] on link "Documents" at bounding box center [1071, 148] width 85 height 25
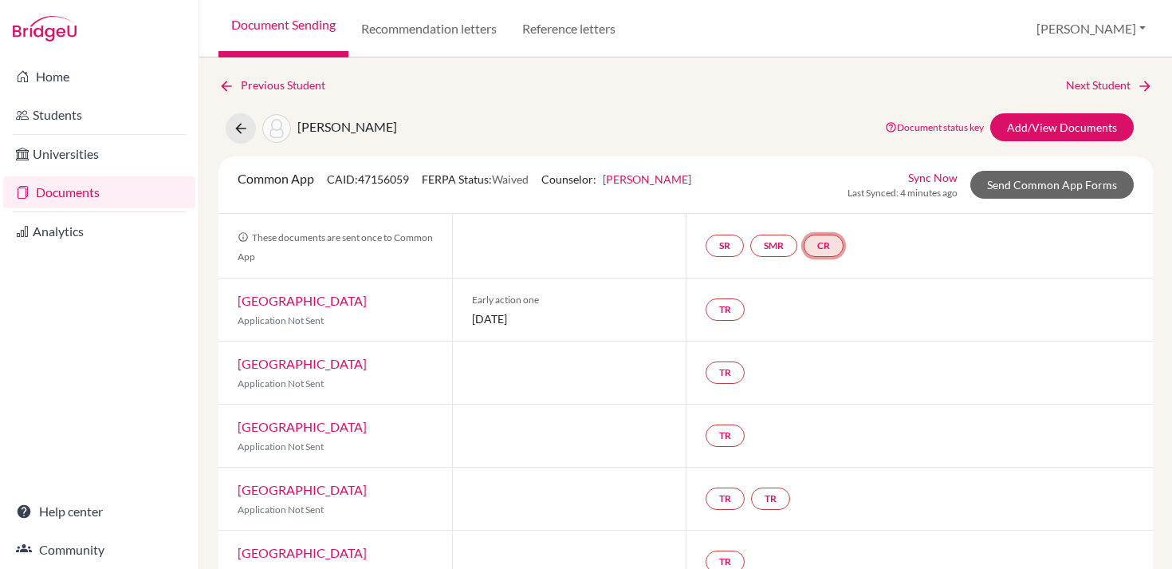
click at [817, 246] on link "CR" at bounding box center [824, 245] width 40 height 22
click at [818, 198] on link "Counselor recommendation" at bounding box center [829, 198] width 140 height 14
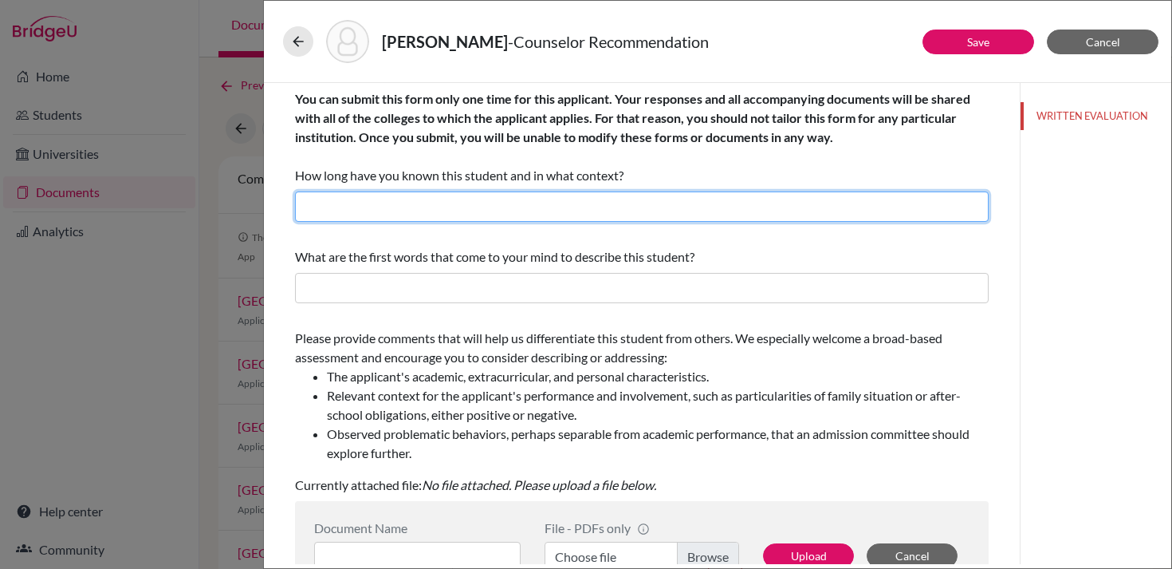
click at [727, 206] on input "text" at bounding box center [642, 206] width 694 height 30
type input "6 weeks; Counselor and MUN Advisor"
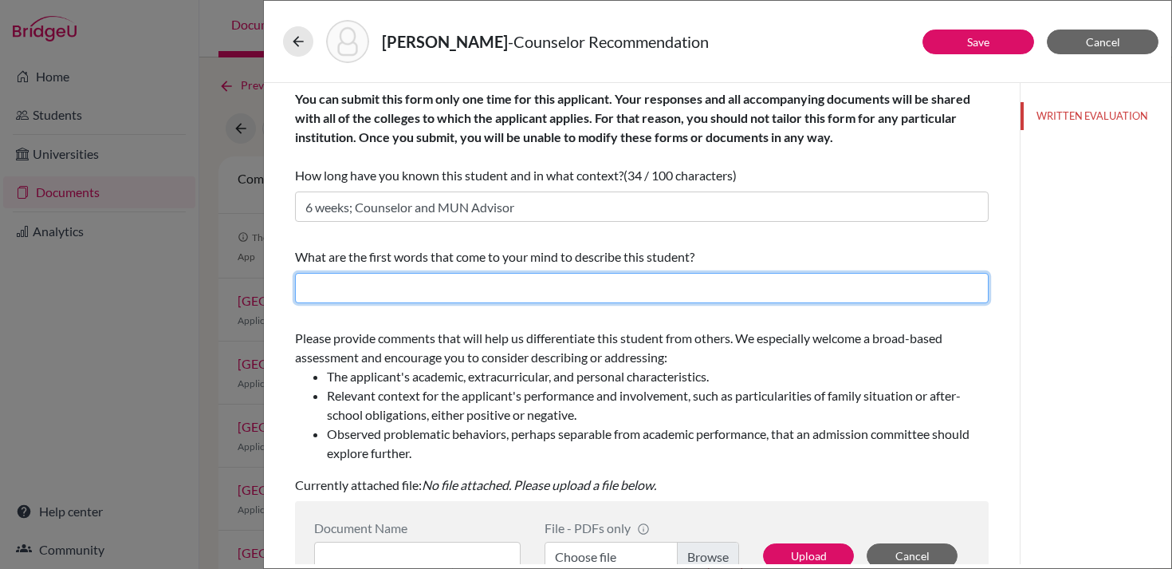
click at [589, 282] on input "text" at bounding box center [642, 288] width 694 height 30
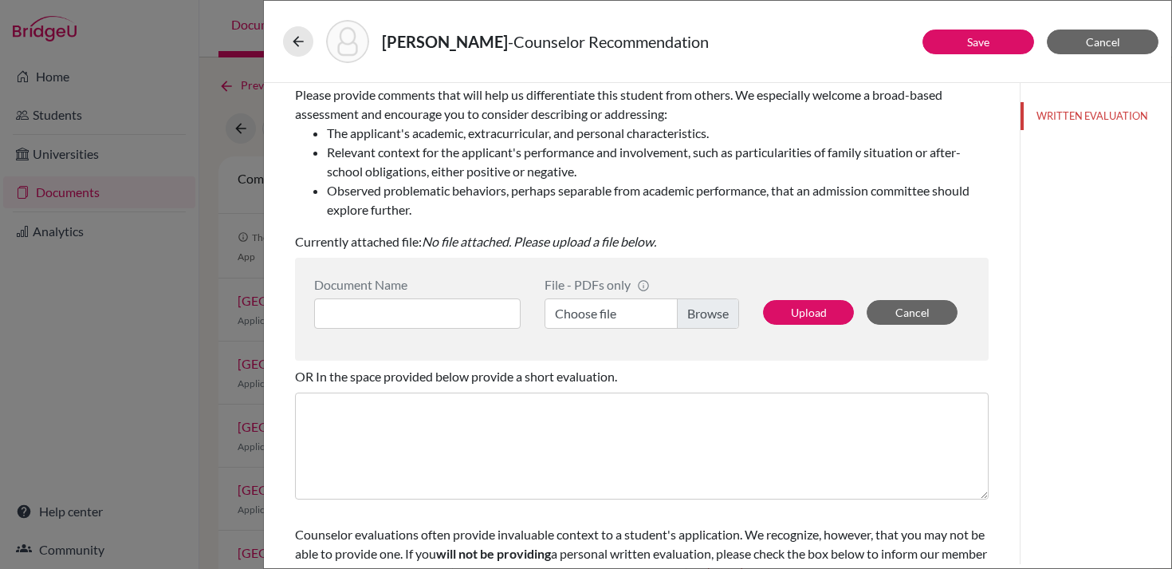
scroll to position [245, 0]
type input "Kind, dedicated, focused"
click at [703, 317] on label "Choose file" at bounding box center [642, 312] width 195 height 30
click at [703, 317] on input "Choose file" at bounding box center [642, 312] width 195 height 30
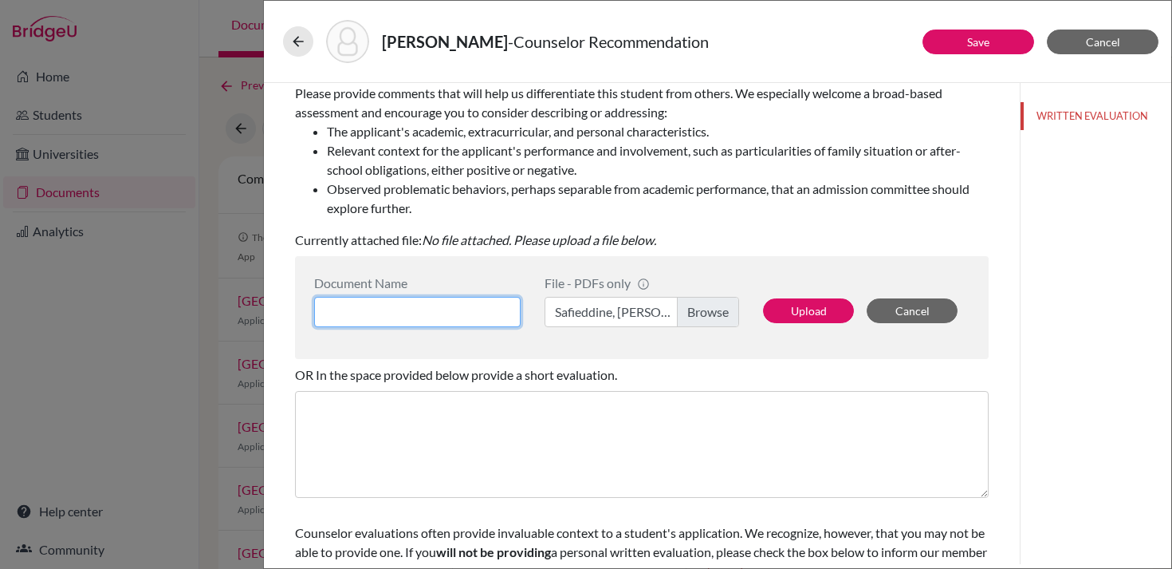
click at [469, 306] on input at bounding box center [417, 312] width 207 height 30
type input "Counselor LoR"
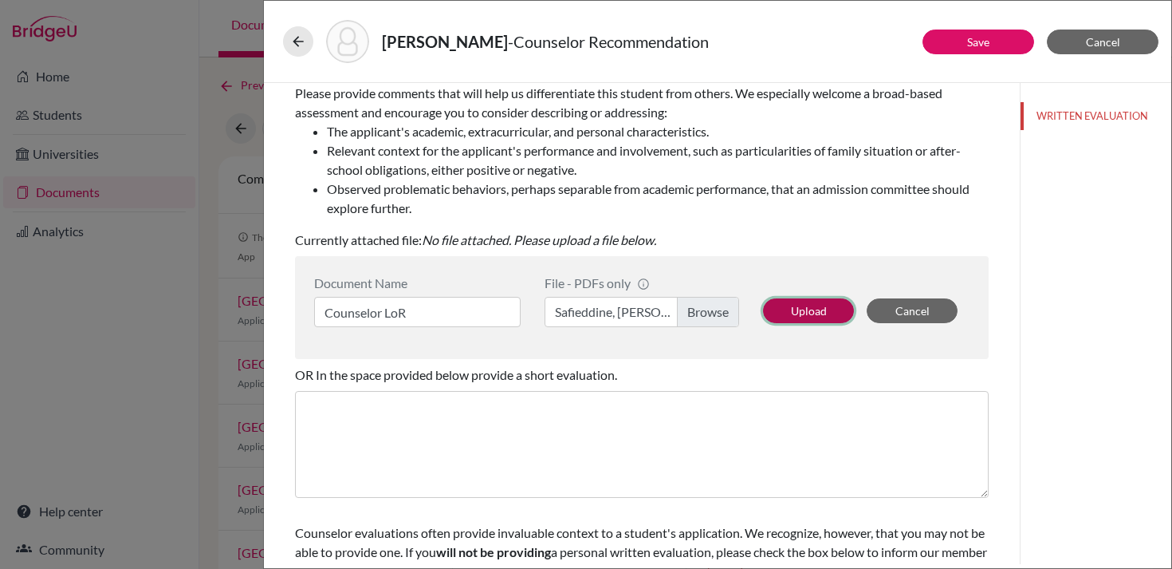
click at [823, 312] on button "Upload" at bounding box center [808, 310] width 91 height 25
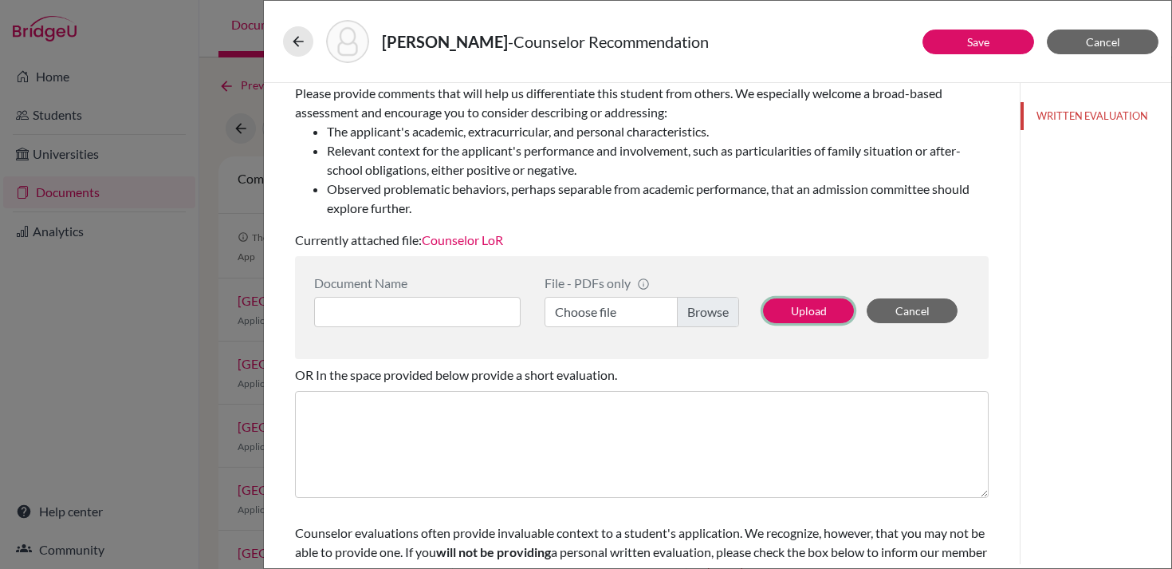
scroll to position [319, 0]
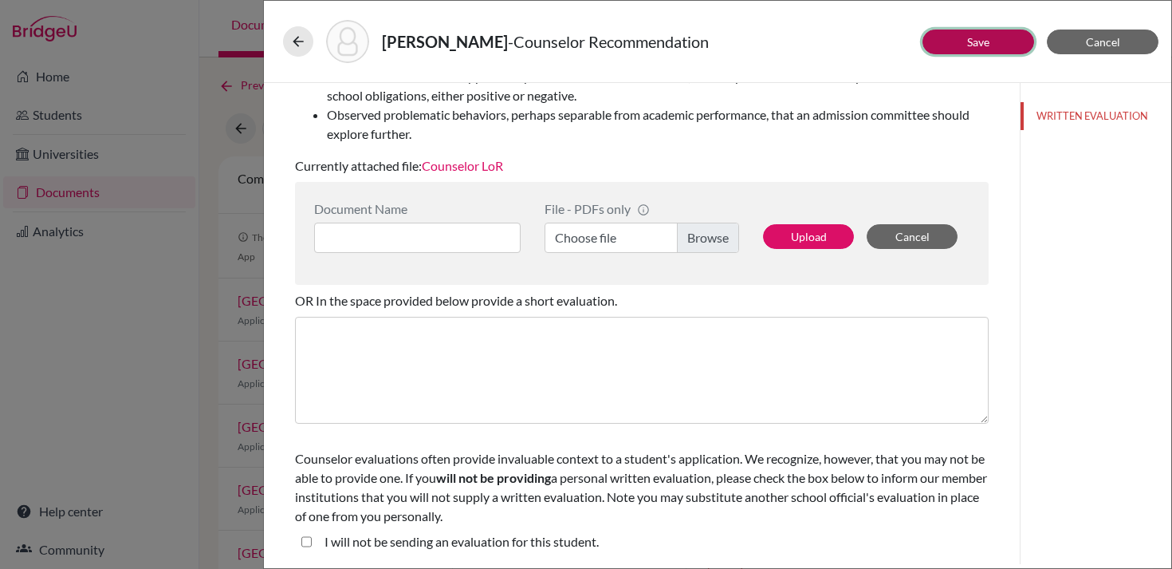
click at [990, 45] on link "Save" at bounding box center [979, 42] width 22 height 14
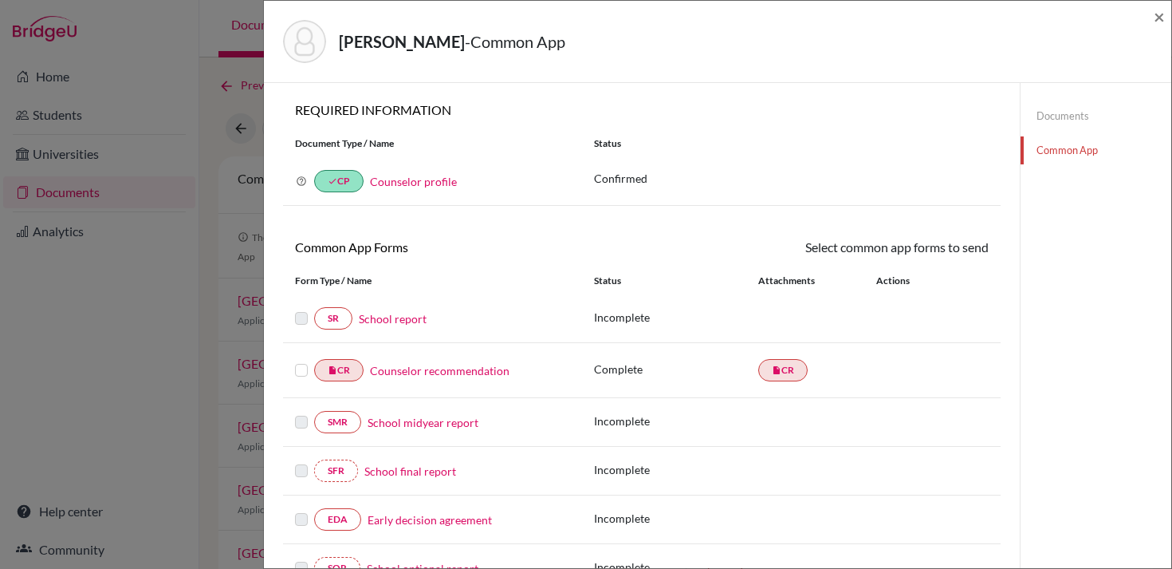
click at [393, 320] on link "School report" at bounding box center [393, 318] width 68 height 17
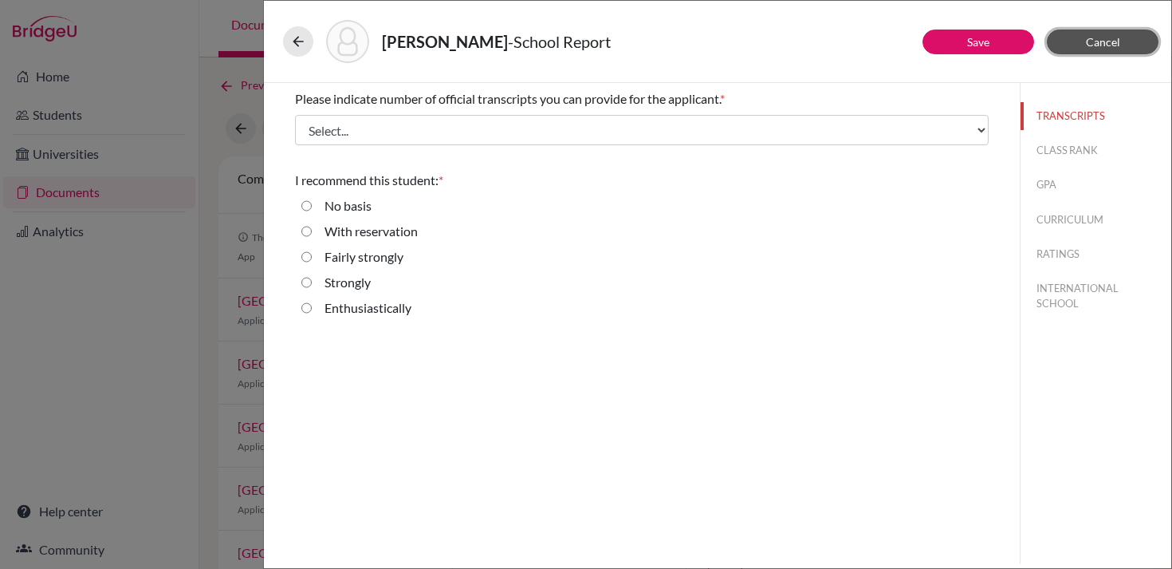
click at [1104, 46] on span "Cancel" at bounding box center [1103, 42] width 34 height 14
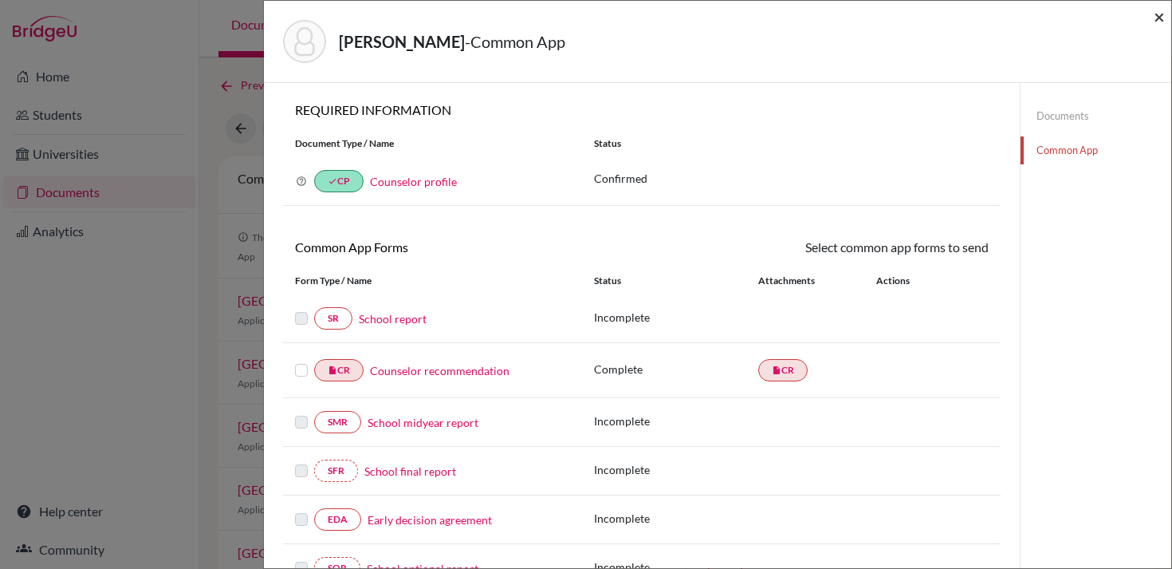
click at [1161, 15] on span "×" at bounding box center [1159, 16] width 11 height 23
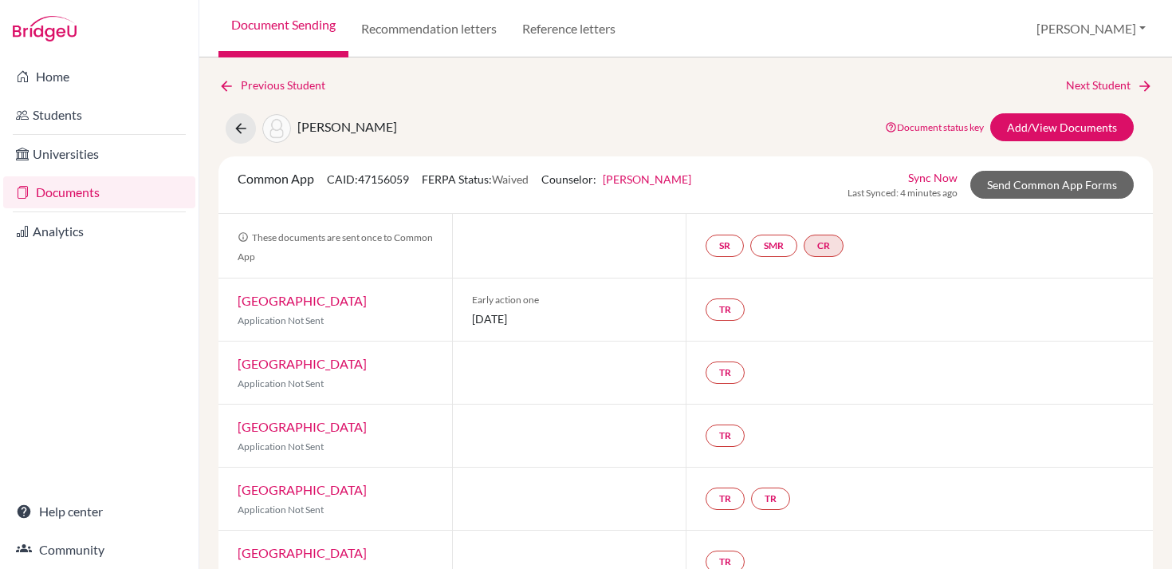
click at [715, 116] on div "Safieddine, Yann Document status key TR Requirement. Document not uploaded yet.…" at bounding box center [686, 128] width 959 height 30
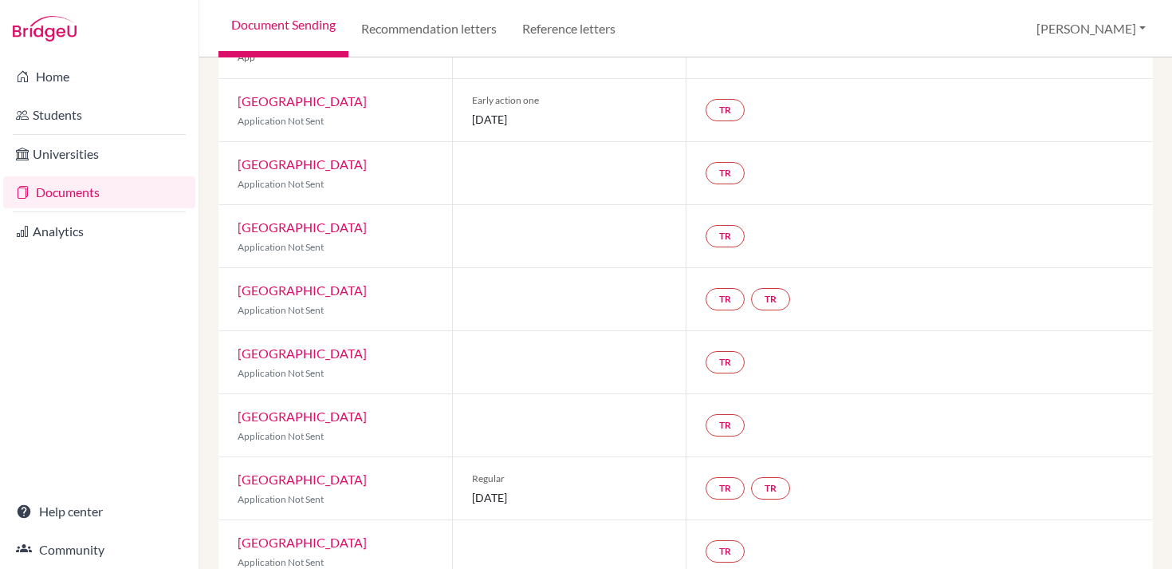
scroll to position [202, 0]
click at [715, 108] on link "TR" at bounding box center [725, 108] width 39 height 22
click at [596, 215] on div at bounding box center [569, 234] width 234 height 62
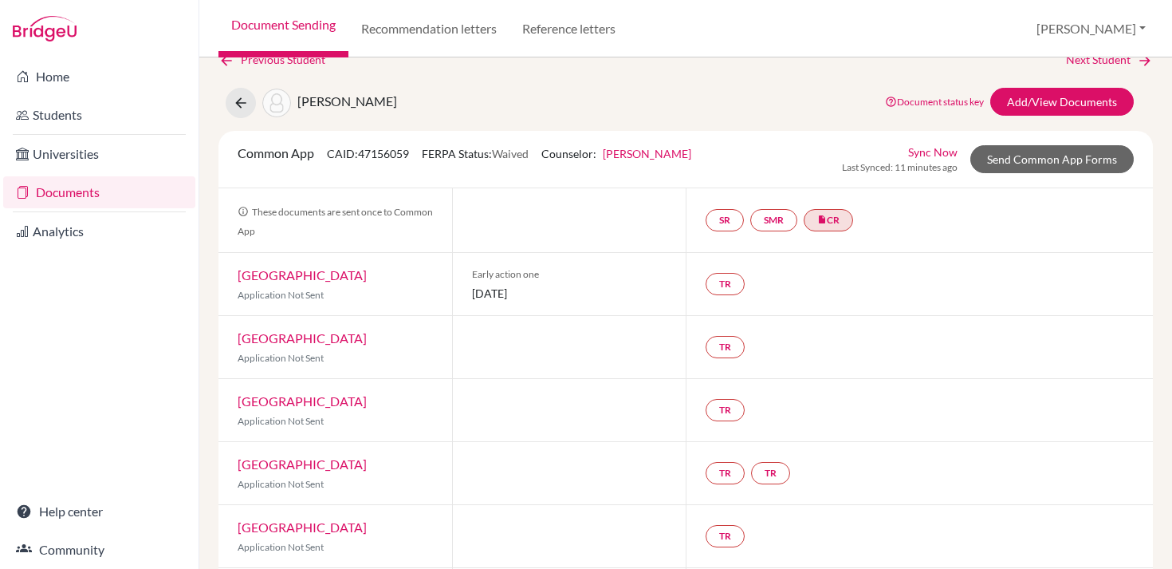
scroll to position [0, 0]
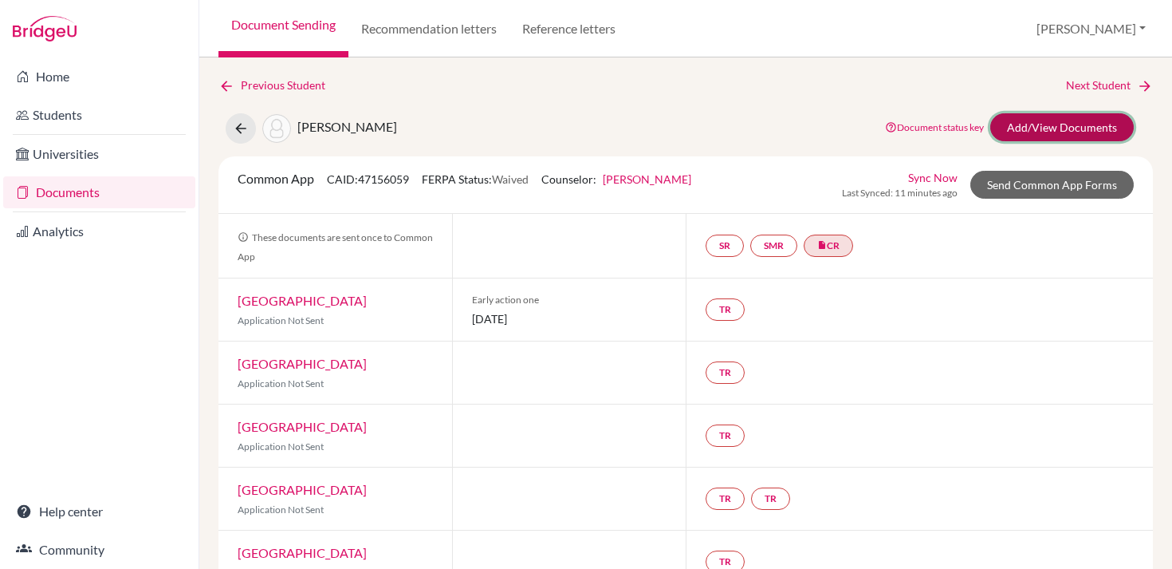
click at [1024, 120] on link "Add/View Documents" at bounding box center [1063, 127] width 144 height 28
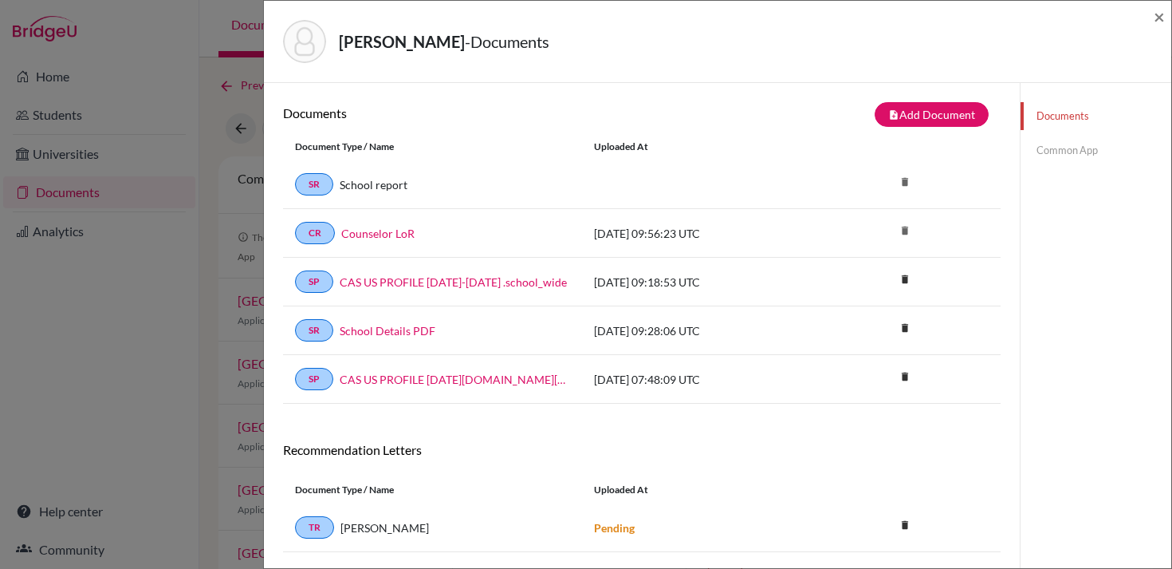
scroll to position [84, 0]
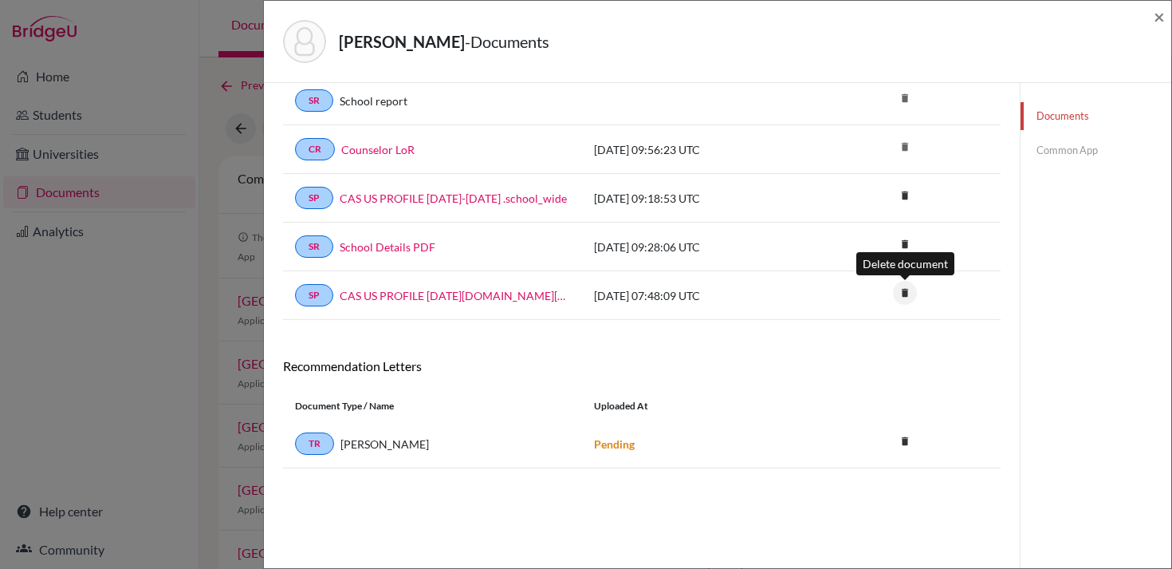
click at [901, 288] on icon "delete" at bounding box center [905, 293] width 24 height 24
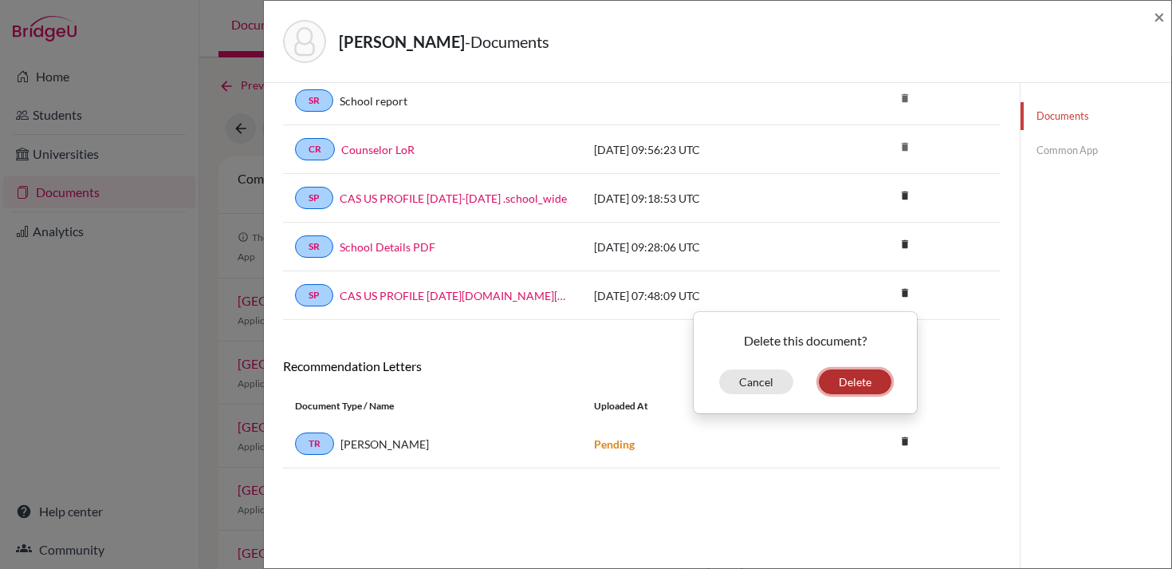
click at [862, 372] on button "Delete" at bounding box center [855, 381] width 73 height 25
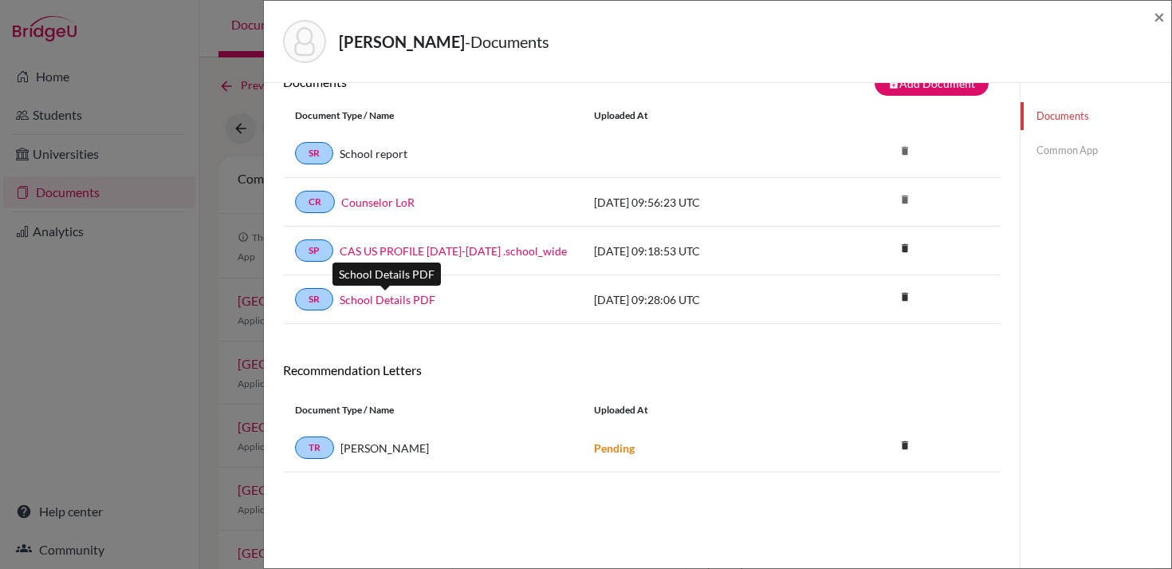
click at [416, 299] on link "School Details PDF" at bounding box center [388, 299] width 96 height 17
click at [711, 353] on div "CAS US PROFILE [DATE][DOMAIN_NAME][DATE]_wide document successfully deleted clo…" at bounding box center [642, 245] width 718 height 454
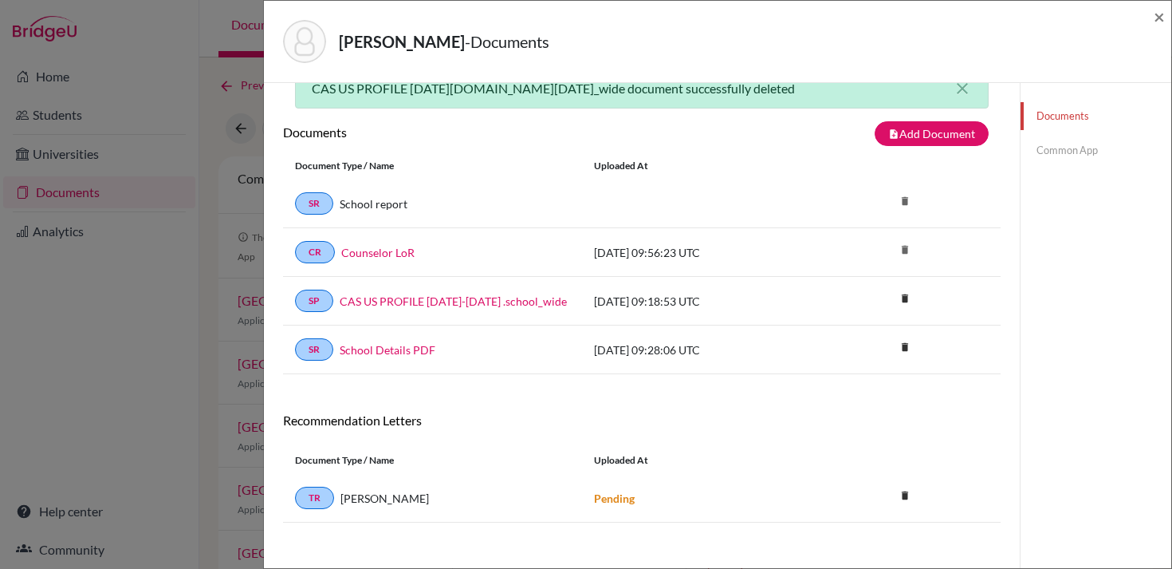
scroll to position [0, 0]
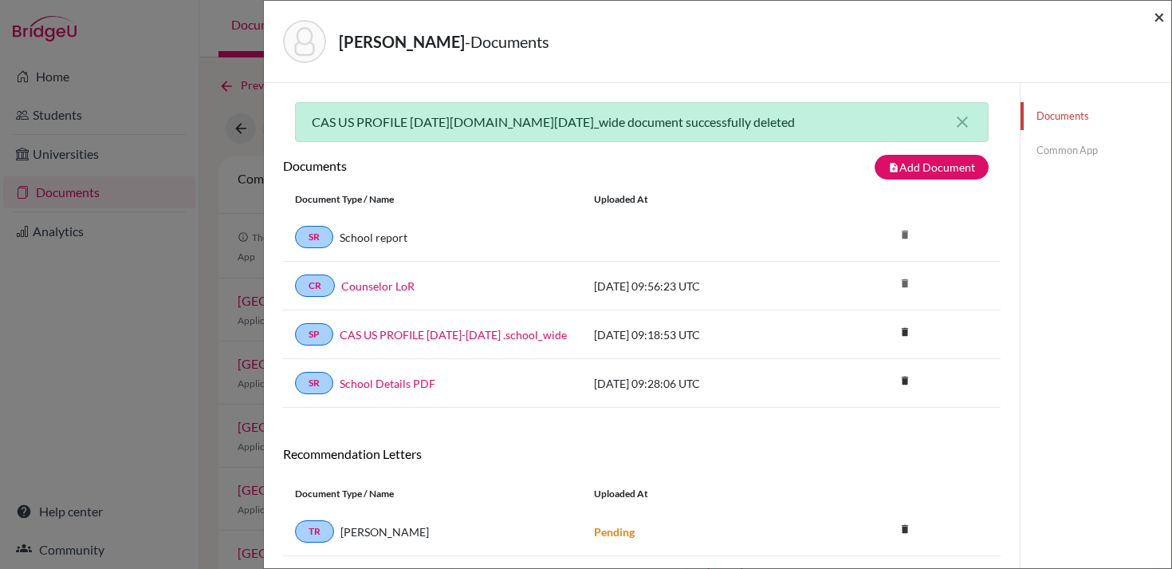
click at [1156, 18] on span "×" at bounding box center [1159, 16] width 11 height 23
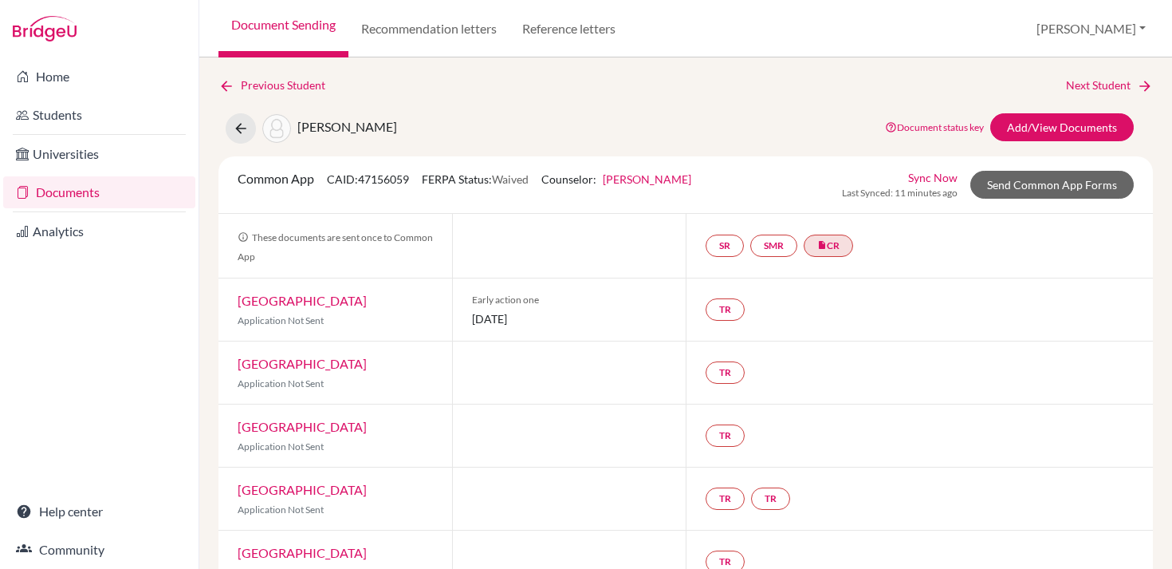
click at [774, 198] on div "Common App CAID: 47156059 FERPA Status: Waived Counselor: [PERSON_NAME] First N…" at bounding box center [686, 184] width 920 height 31
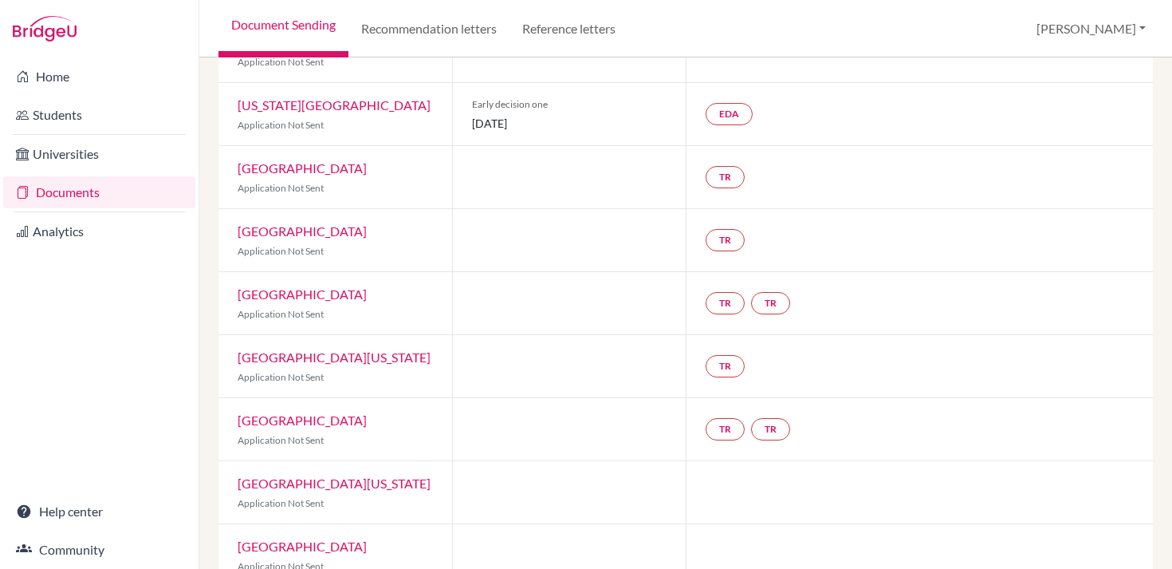
scroll to position [846, 0]
click at [734, 101] on link "EDA" at bounding box center [729, 112] width 47 height 22
click at [806, 99] on div "EDA Early decision agreement Early decision agreement Incomplete" at bounding box center [919, 112] width 467 height 62
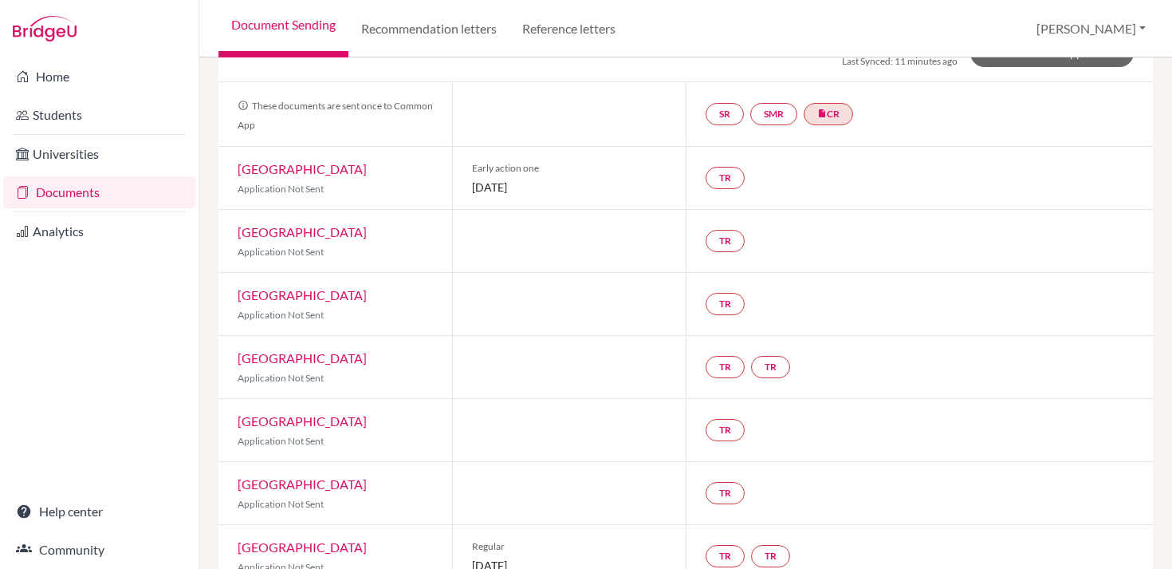
scroll to position [0, 0]
